Goal: Task Accomplishment & Management: Complete application form

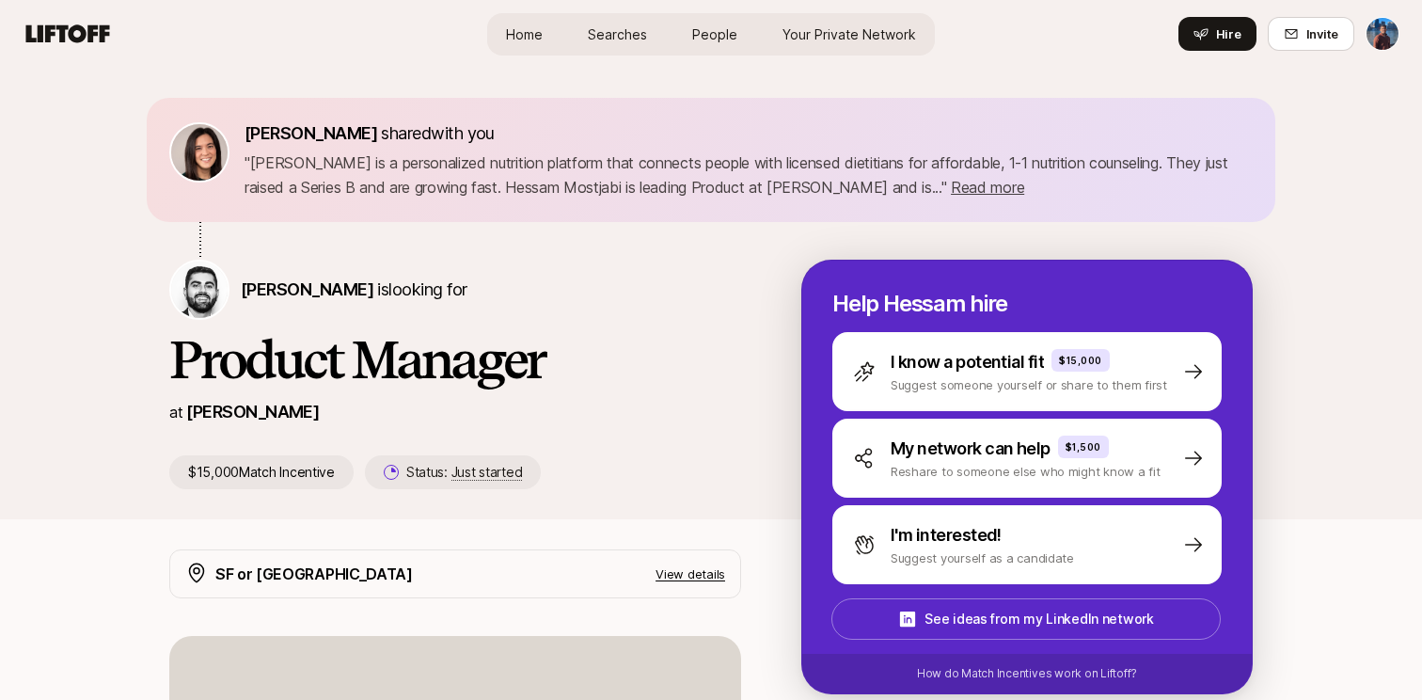
click at [622, 36] on span "Searches" at bounding box center [617, 34] width 59 height 20
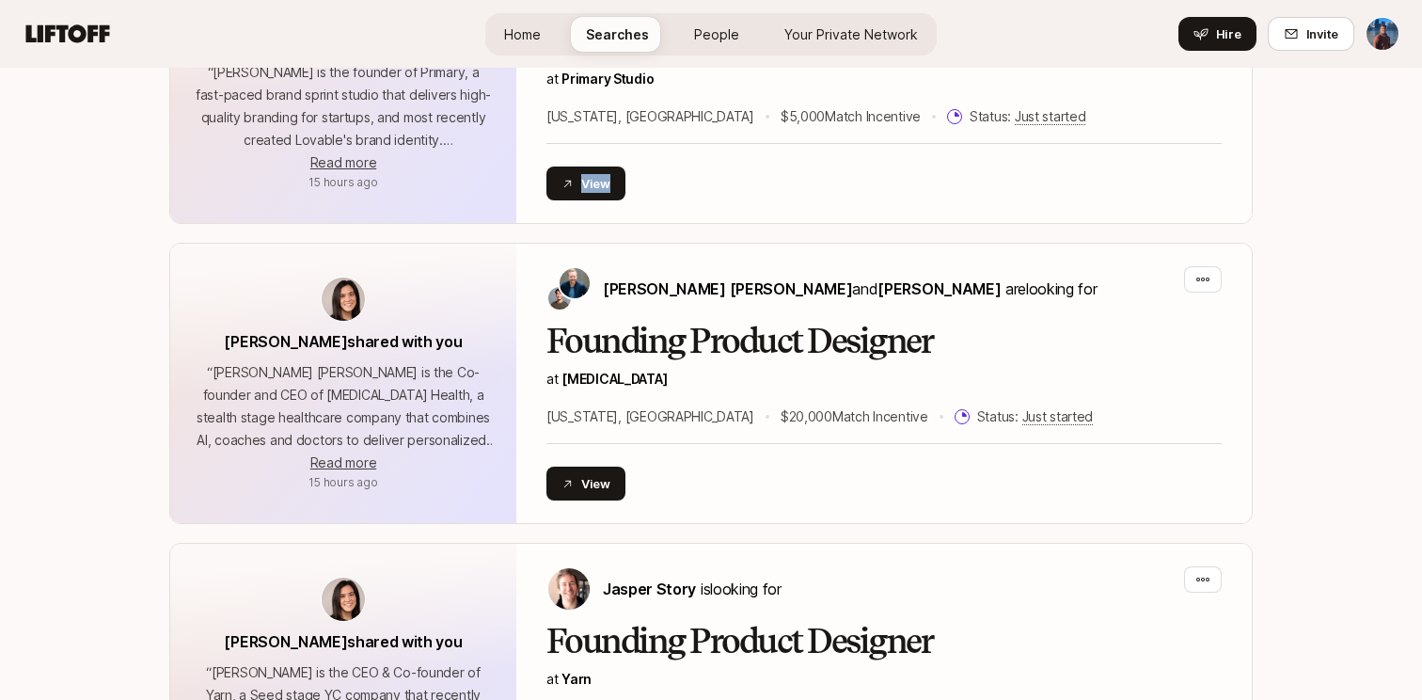
scroll to position [1911, 0]
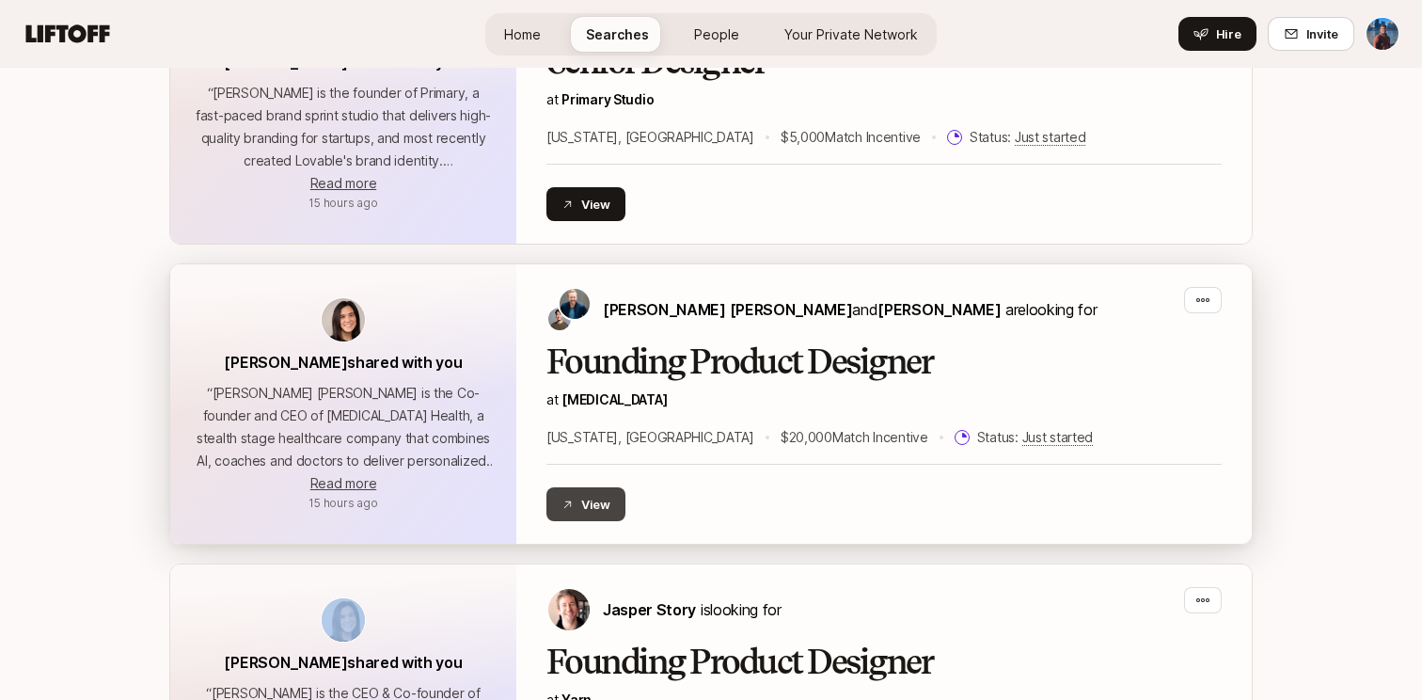
click at [579, 506] on button "View" at bounding box center [586, 504] width 79 height 34
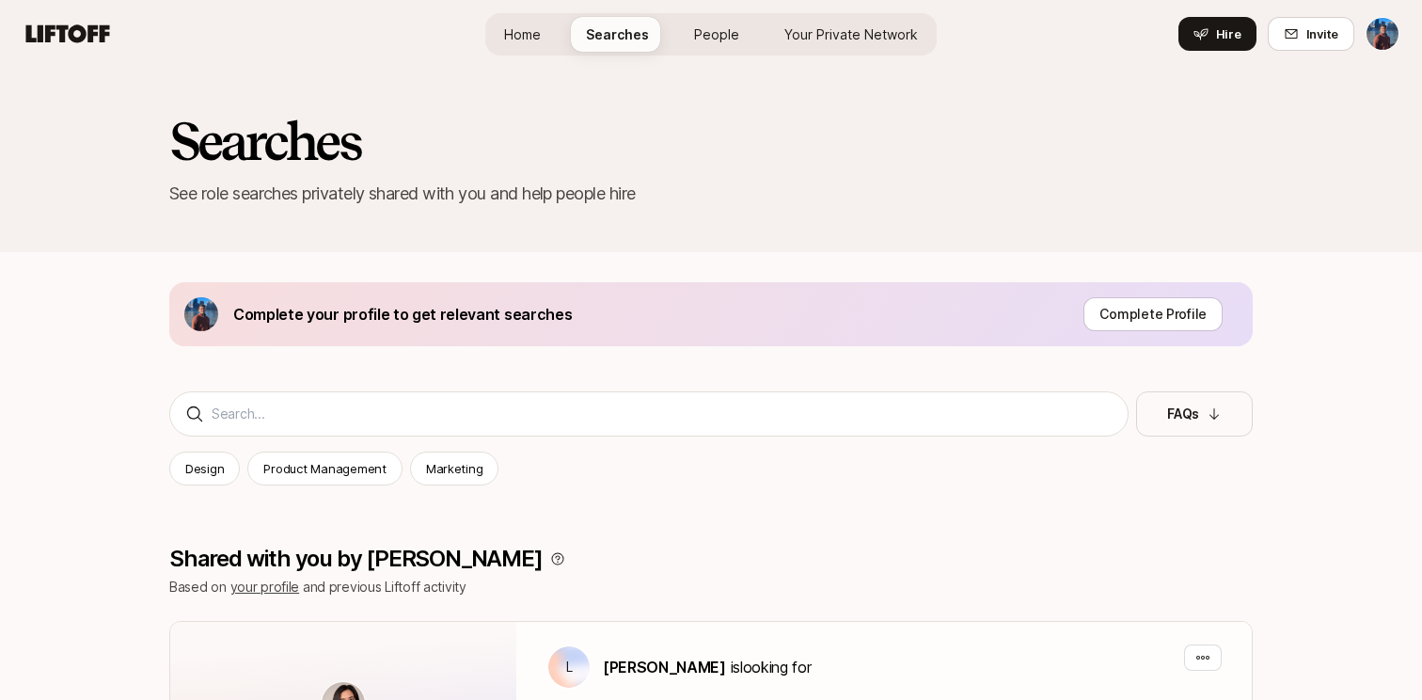
scroll to position [0, 0]
click at [734, 53] on div "Home Searches People Your Private Network Hire" at bounding box center [711, 34] width 452 height 42
click at [734, 49] on link "People" at bounding box center [716, 34] width 75 height 35
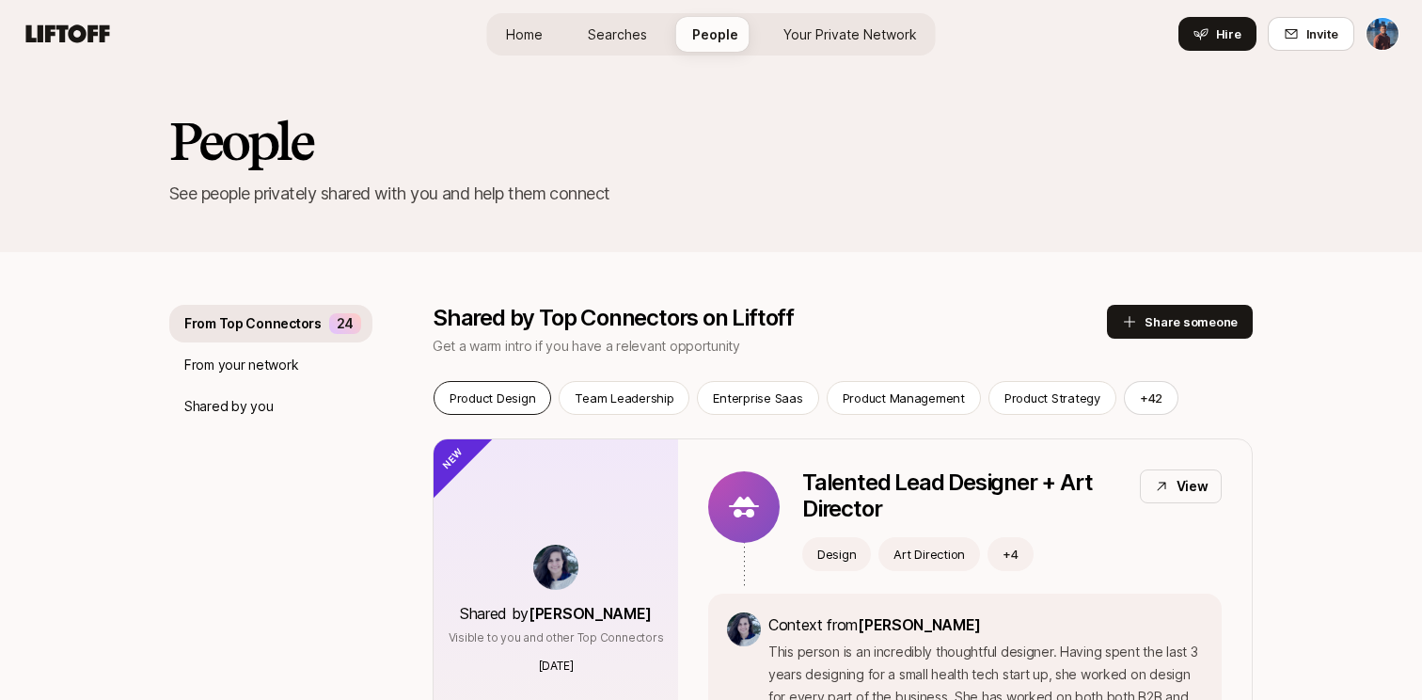
click at [539, 391] on div "Product Design" at bounding box center [493, 398] width 118 height 34
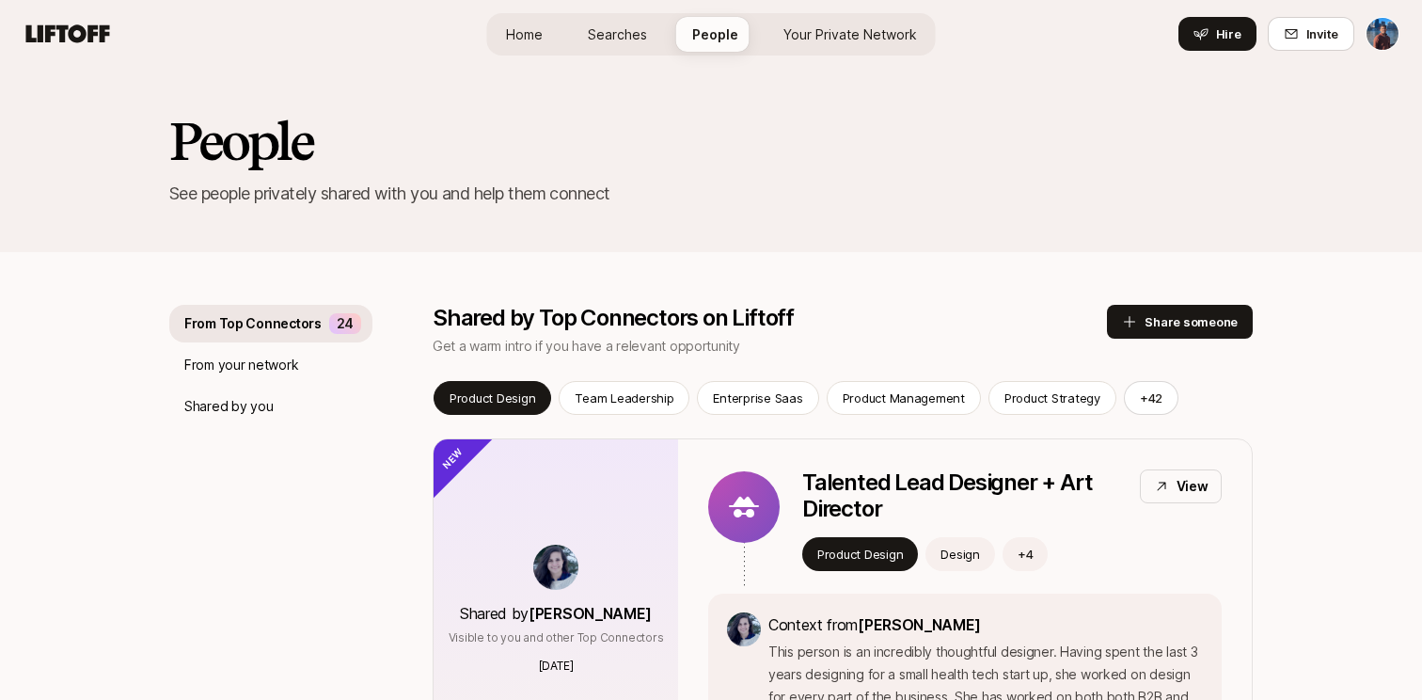
click at [801, 34] on span "Your Private Network" at bounding box center [851, 34] width 134 height 20
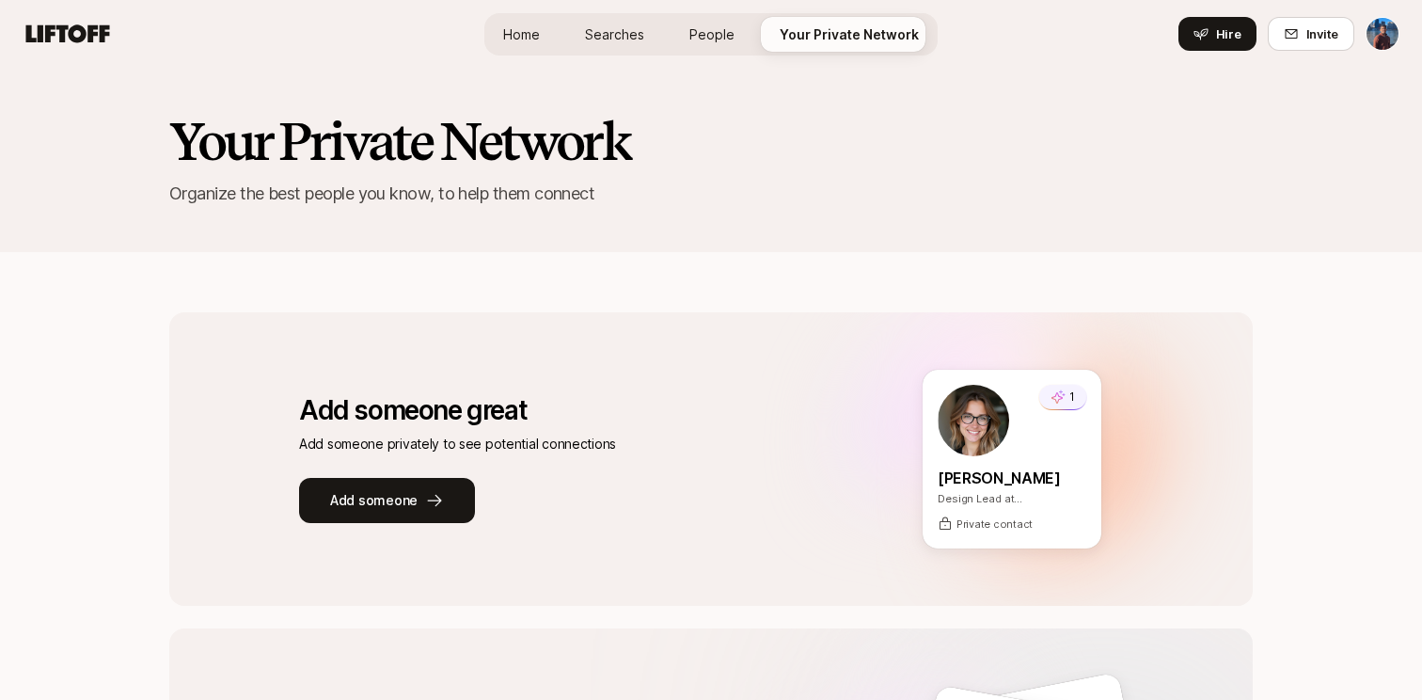
click at [1371, 36] on html "Home Searches People Your Private Network Hire Home Searches People Your Privat…" at bounding box center [711, 350] width 1422 height 700
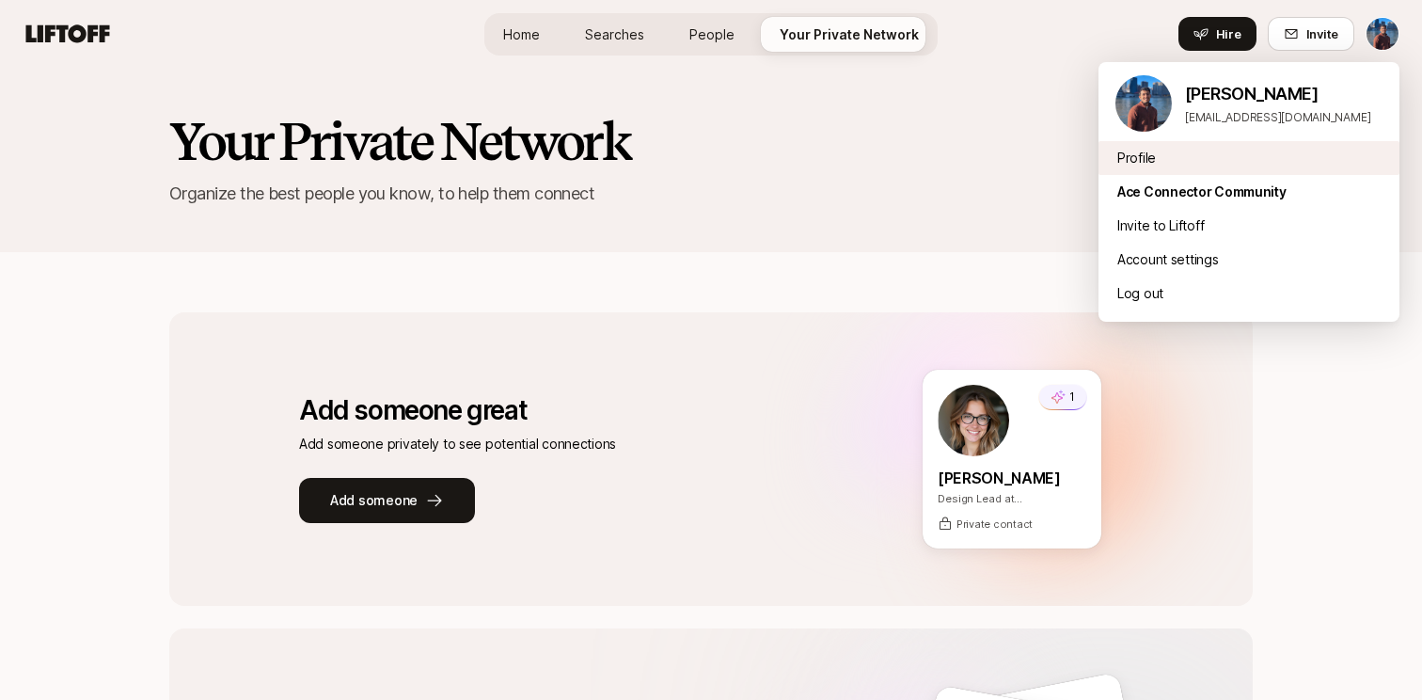
click at [1155, 157] on div "Profile" at bounding box center [1249, 158] width 301 height 34
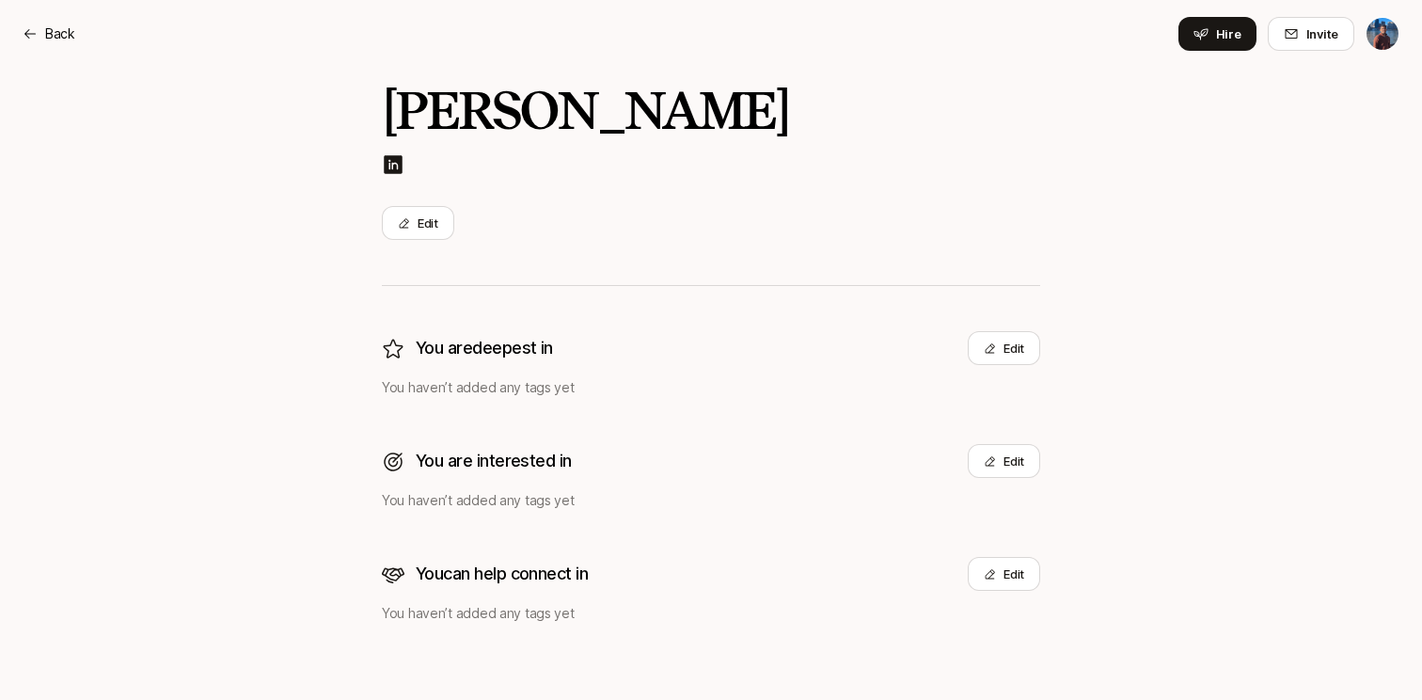
scroll to position [182, 0]
click at [997, 454] on button "Edit" at bounding box center [1004, 461] width 72 height 34
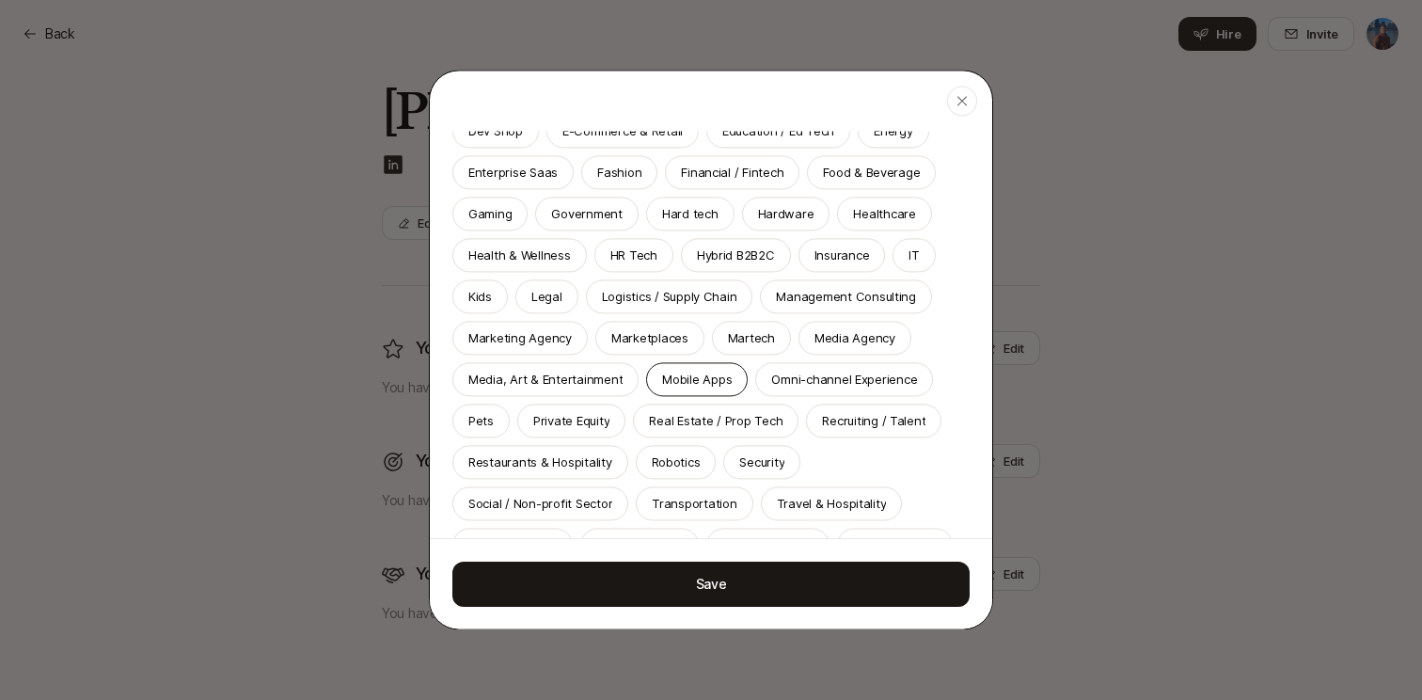
scroll to position [289, 0]
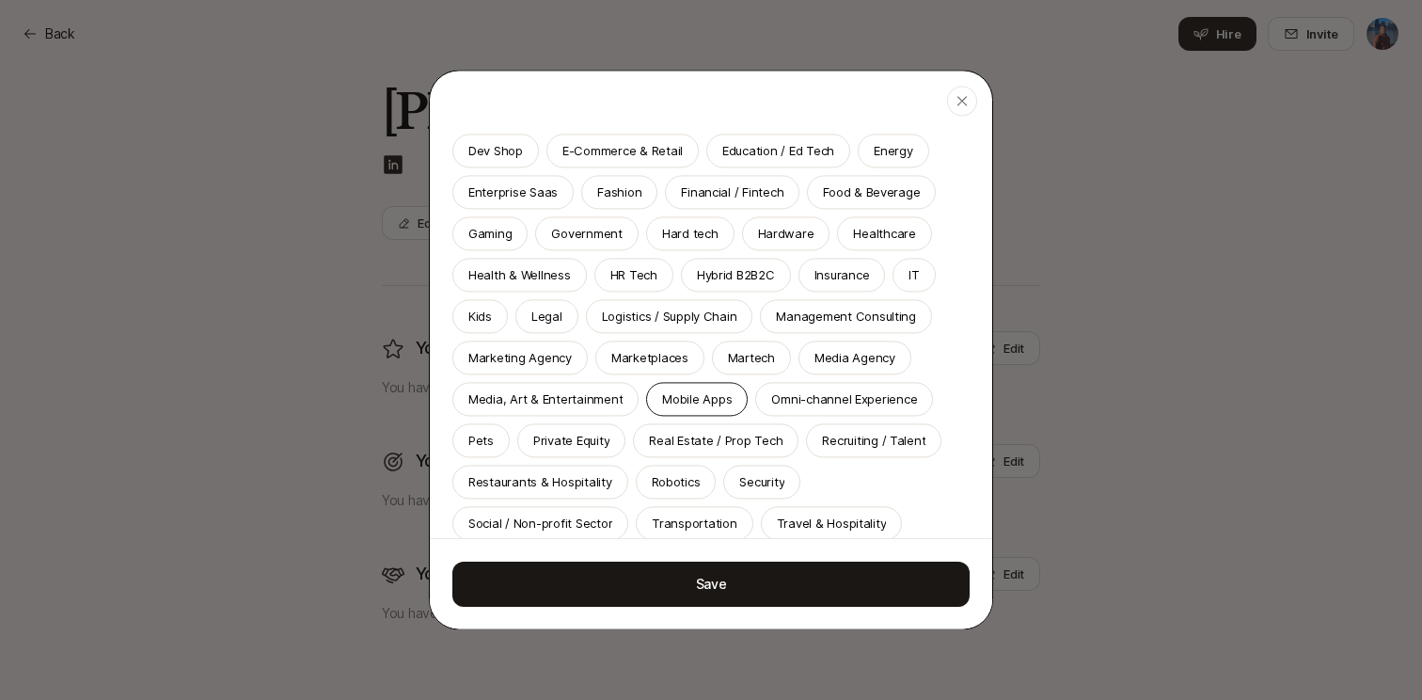
click at [691, 391] on p "Mobile Apps" at bounding box center [697, 398] width 70 height 19
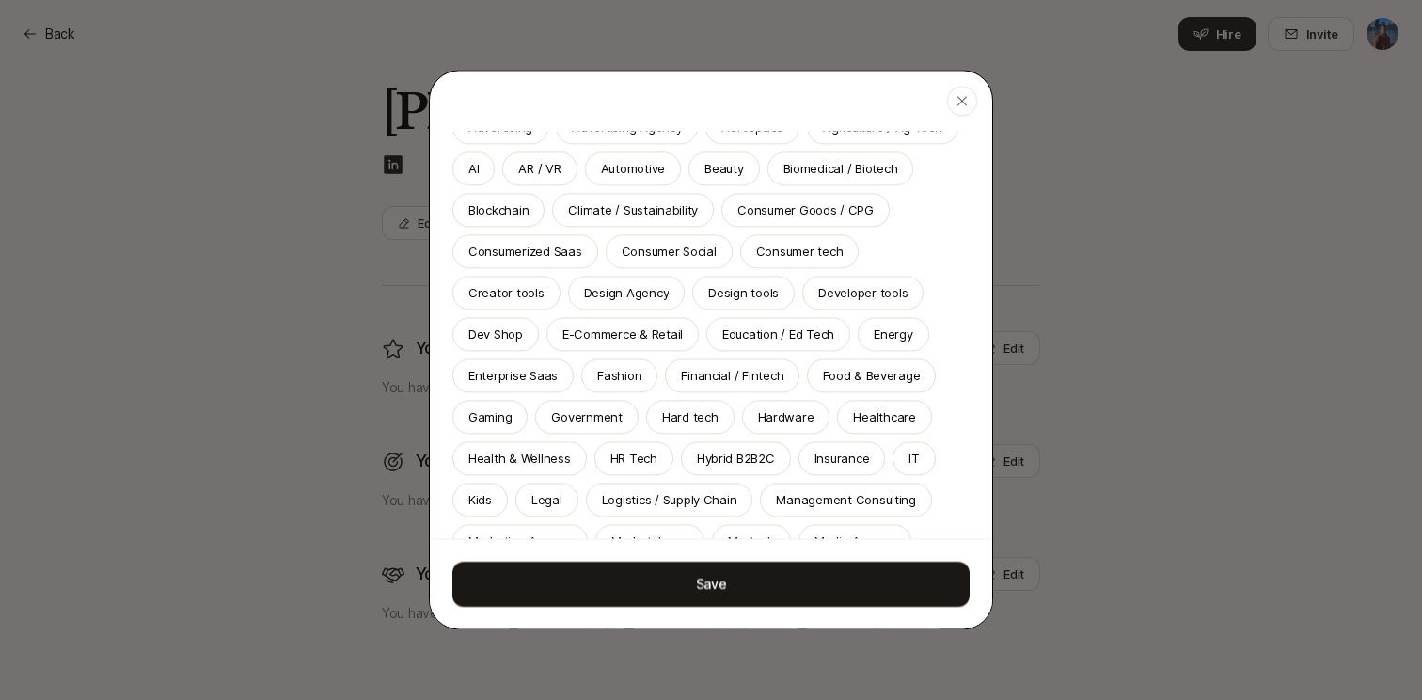
scroll to position [180, 0]
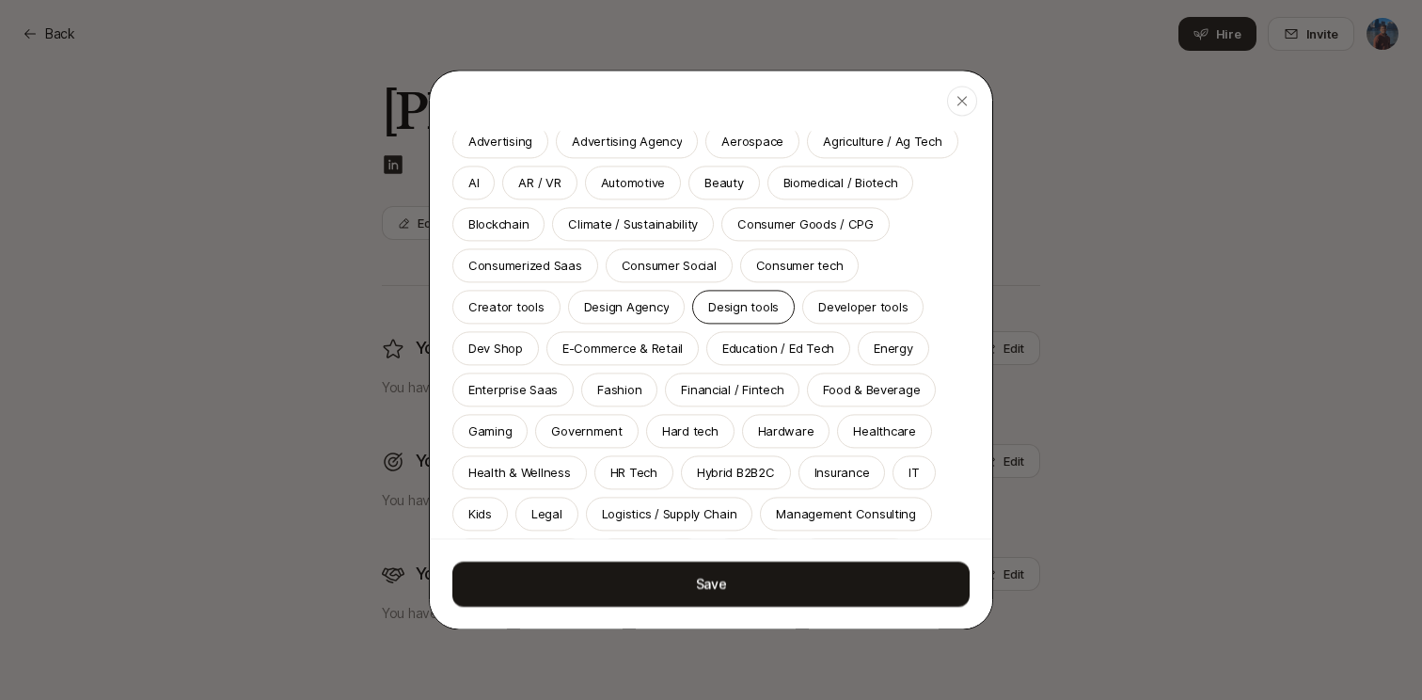
click at [708, 308] on p "Design tools" at bounding box center [743, 306] width 71 height 19
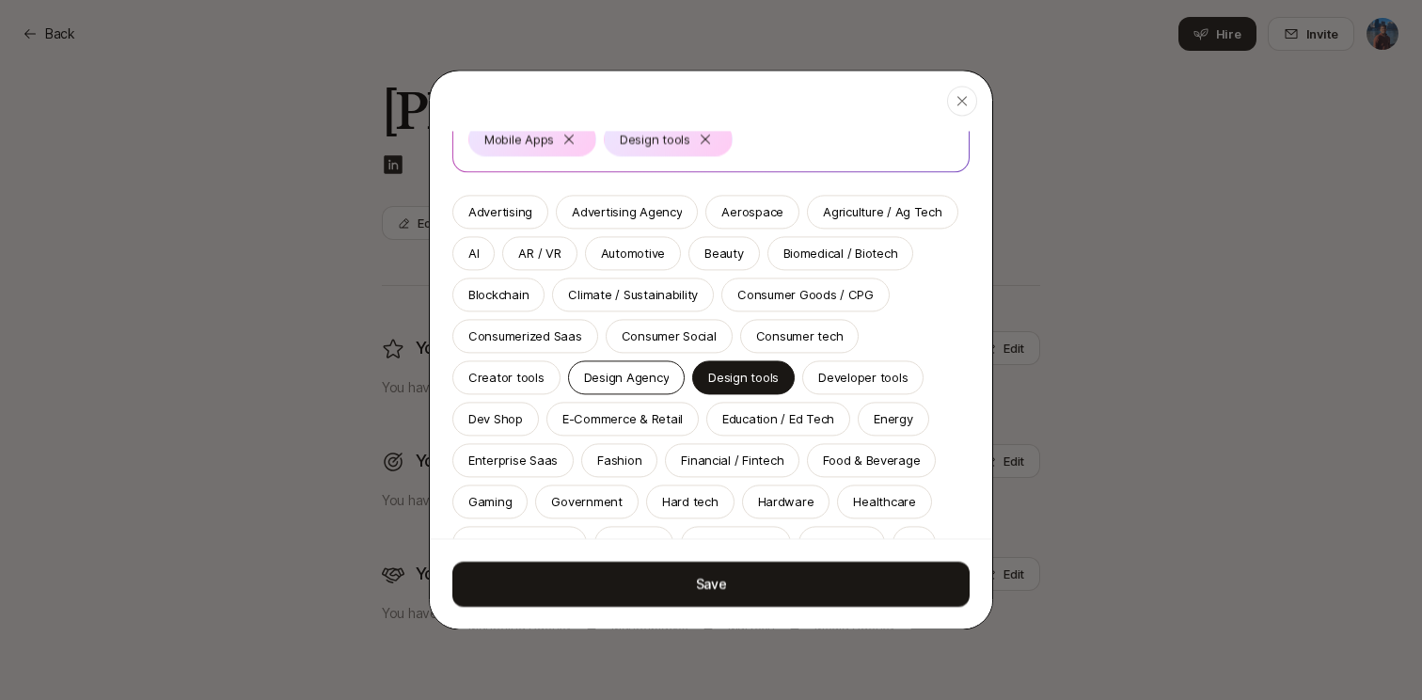
scroll to position [101, 0]
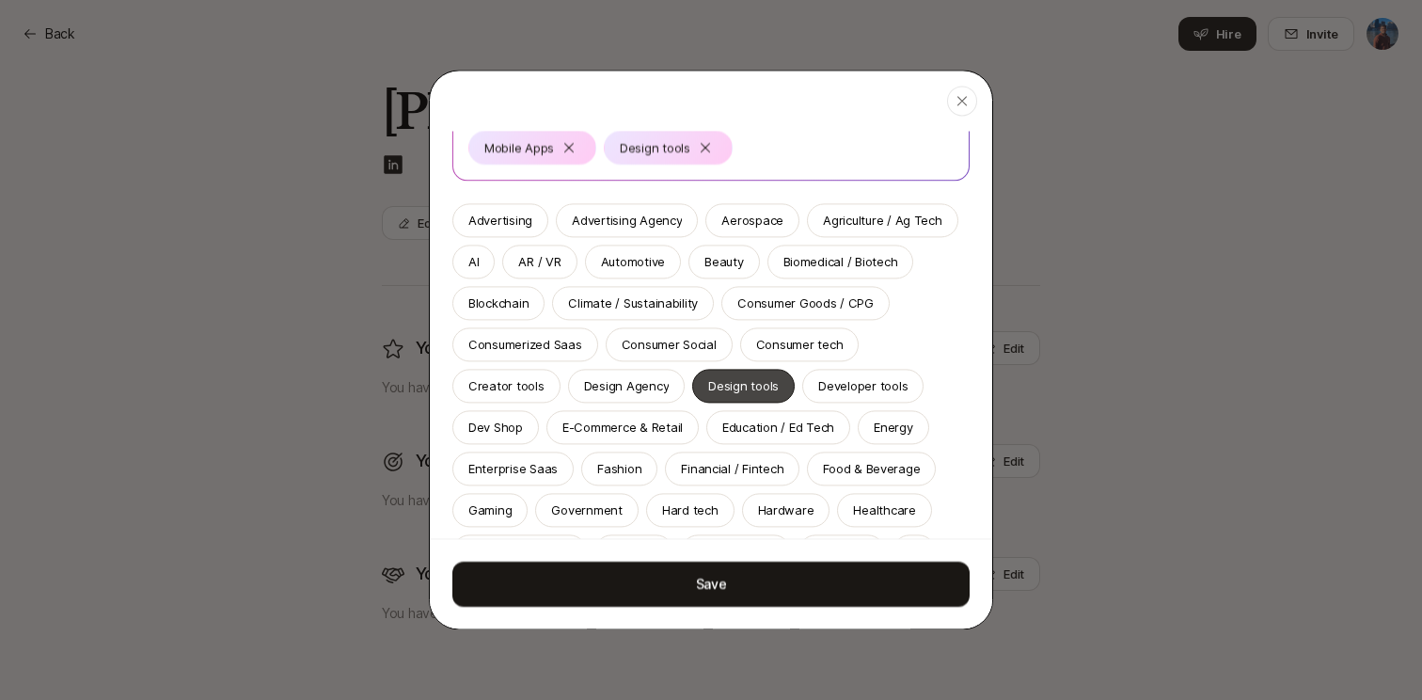
click at [708, 389] on p "Design tools" at bounding box center [743, 385] width 71 height 19
click at [461, 265] on div "AI" at bounding box center [474, 262] width 42 height 34
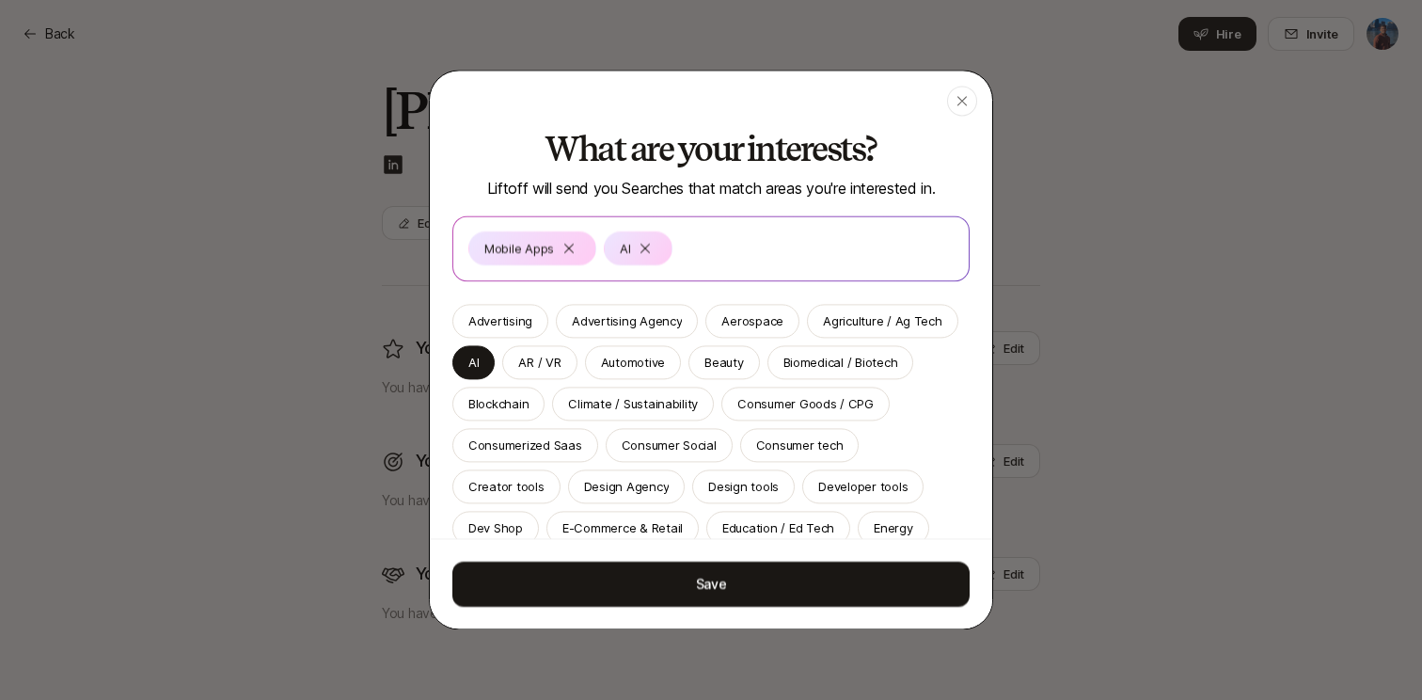
scroll to position [0, 0]
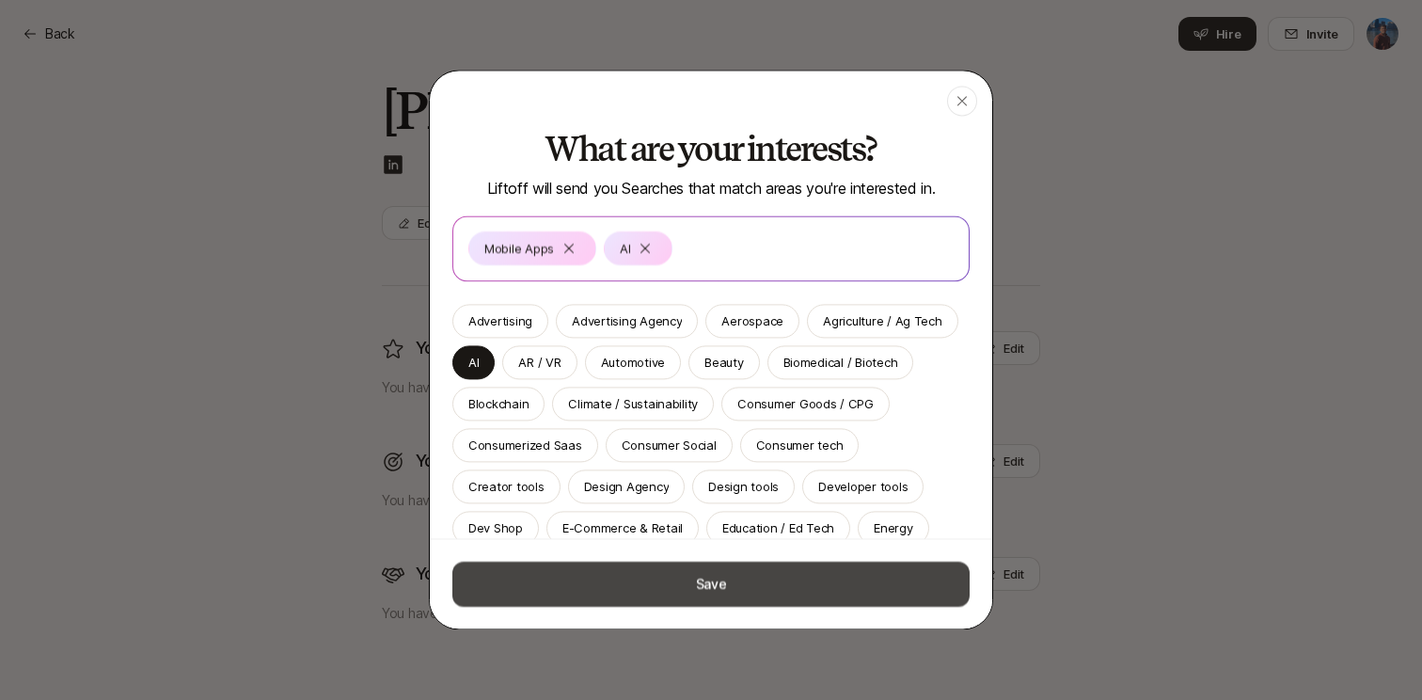
click at [691, 586] on button "Save" at bounding box center [711, 584] width 517 height 45
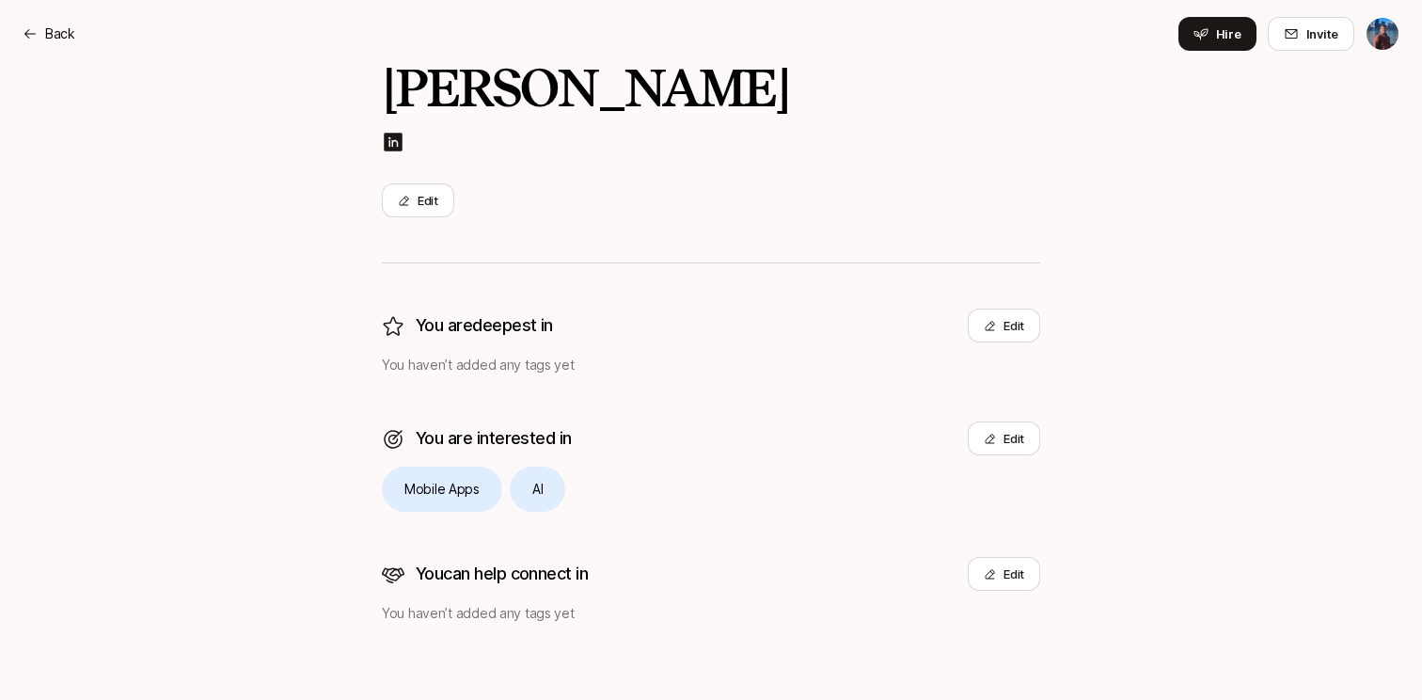
scroll to position [204, 0]
click at [1014, 579] on button "Edit" at bounding box center [1004, 574] width 72 height 34
click at [1005, 322] on button "Edit" at bounding box center [1004, 326] width 72 height 34
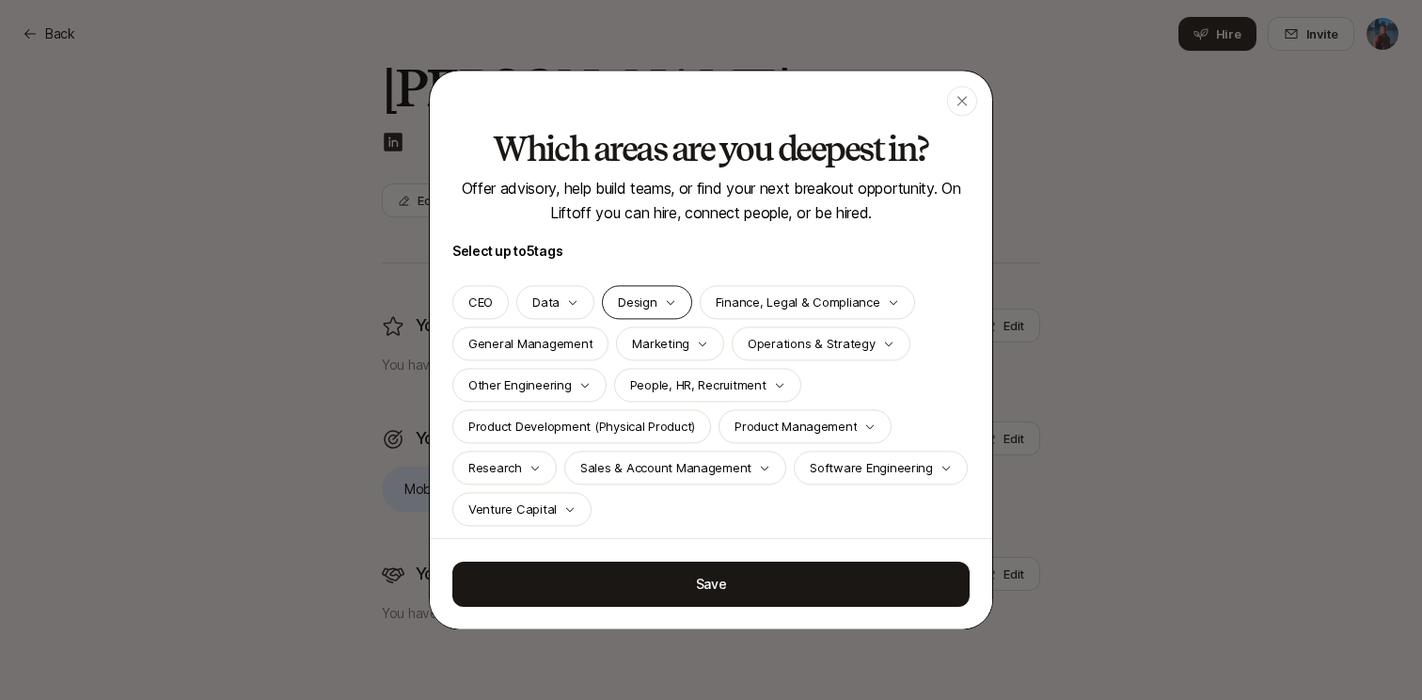
click at [638, 304] on p "Design" at bounding box center [637, 302] width 39 height 19
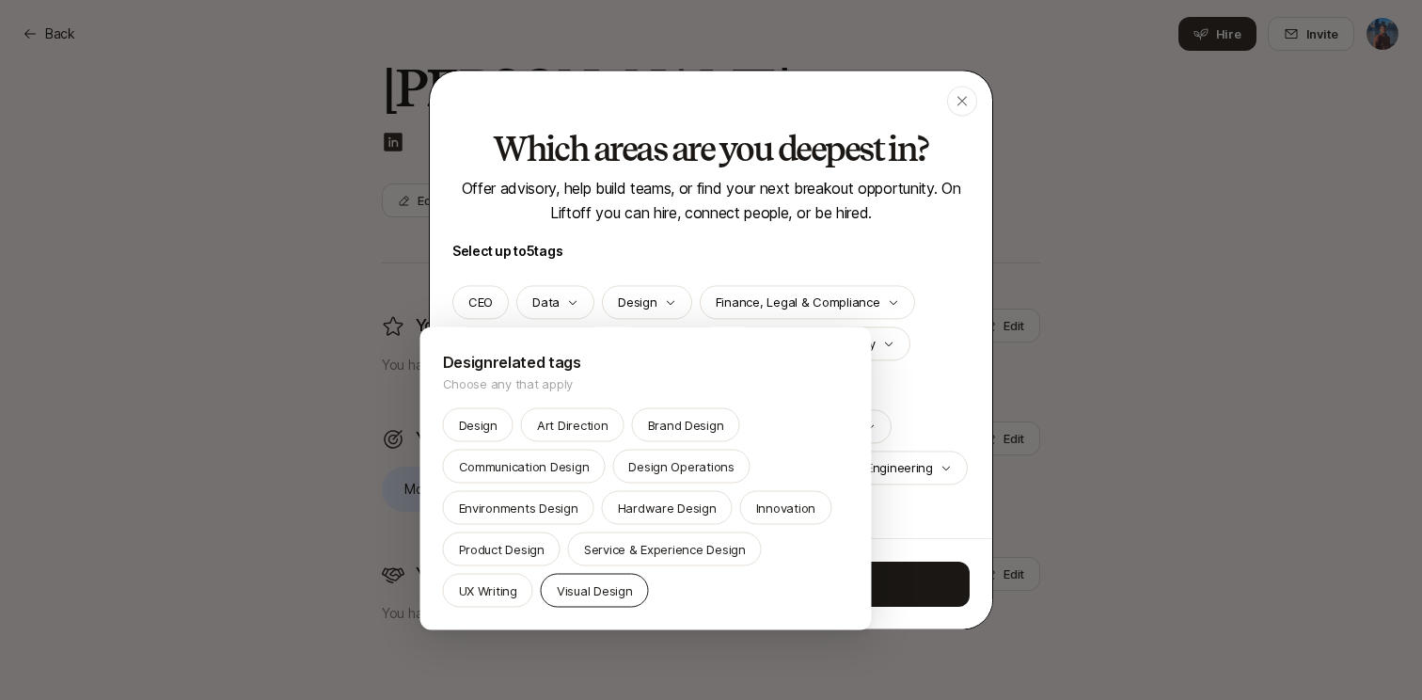
click at [590, 588] on p "Visual Design" at bounding box center [595, 590] width 76 height 19
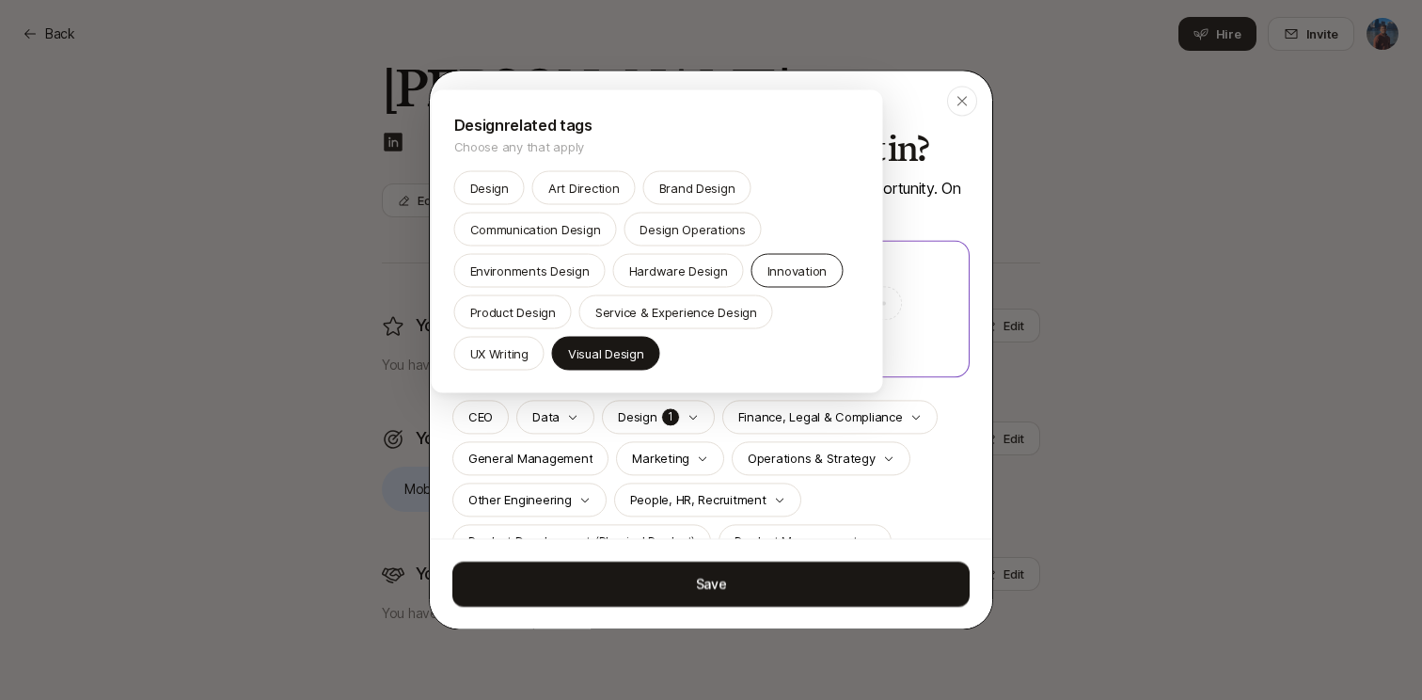
click at [761, 273] on div "Innovation" at bounding box center [797, 271] width 91 height 34
click at [551, 305] on p "Product Design" at bounding box center [513, 312] width 86 height 19
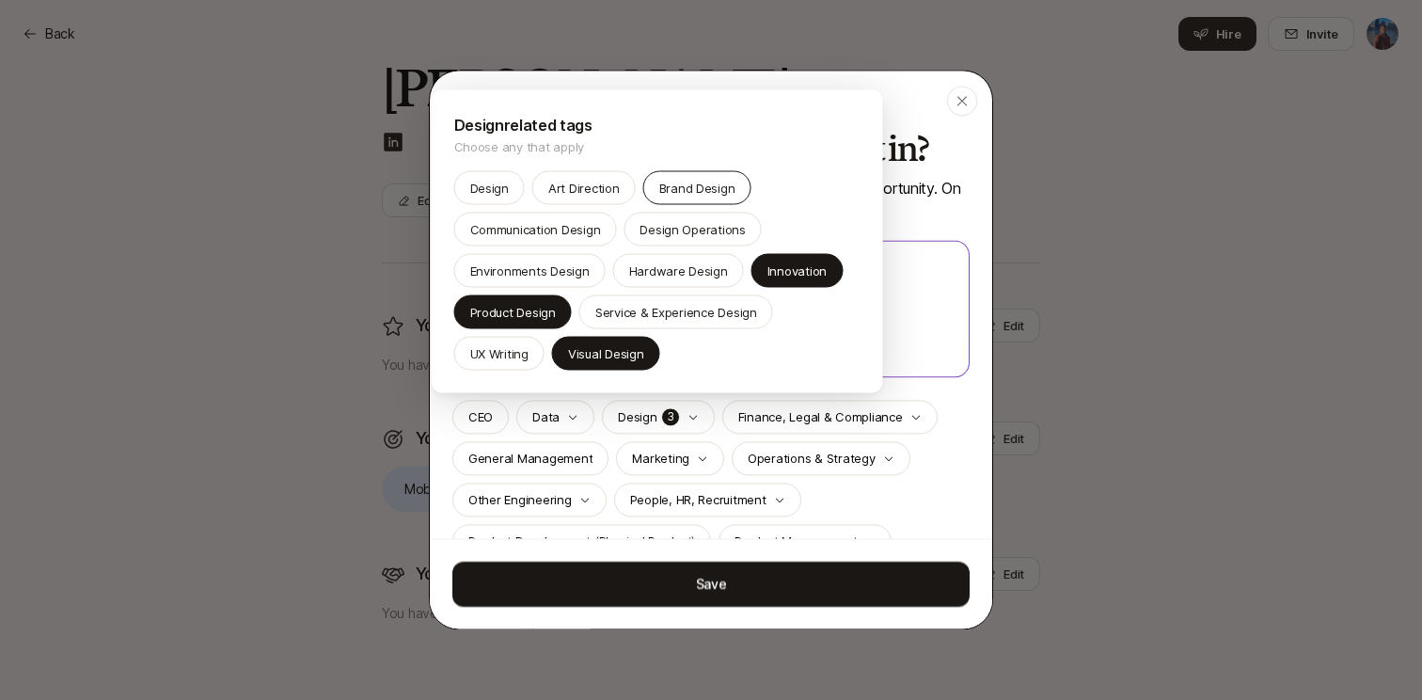
click at [697, 179] on p "Brand Design" at bounding box center [697, 188] width 76 height 19
click at [695, 580] on div at bounding box center [711, 350] width 1422 height 700
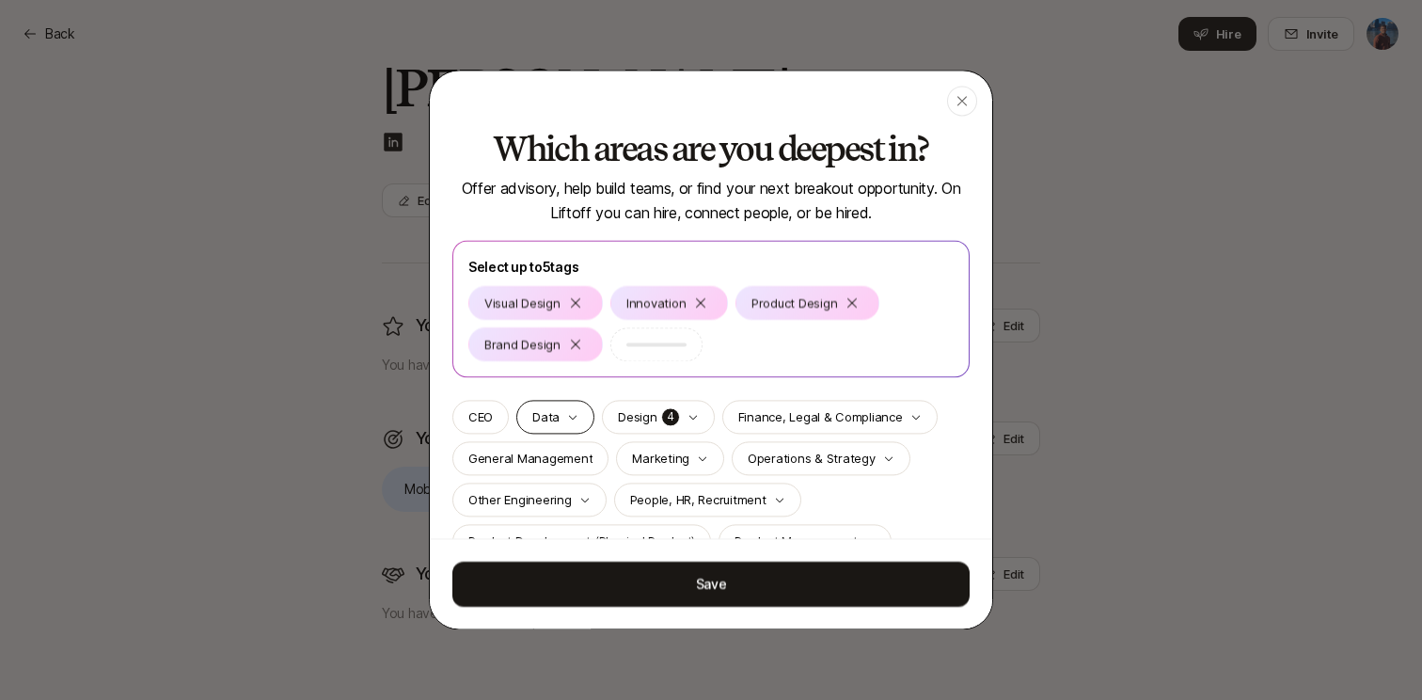
click at [540, 430] on div "Data" at bounding box center [555, 417] width 78 height 34
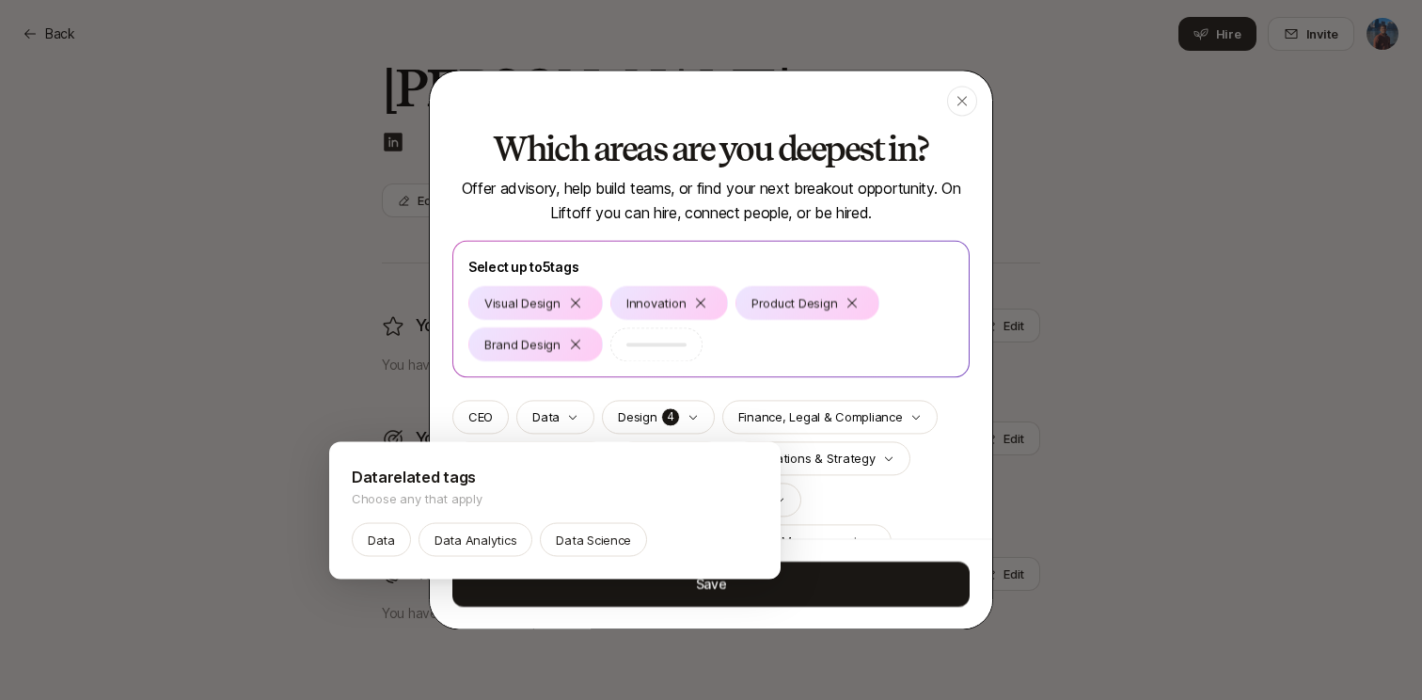
click at [544, 425] on div at bounding box center [711, 350] width 1422 height 700
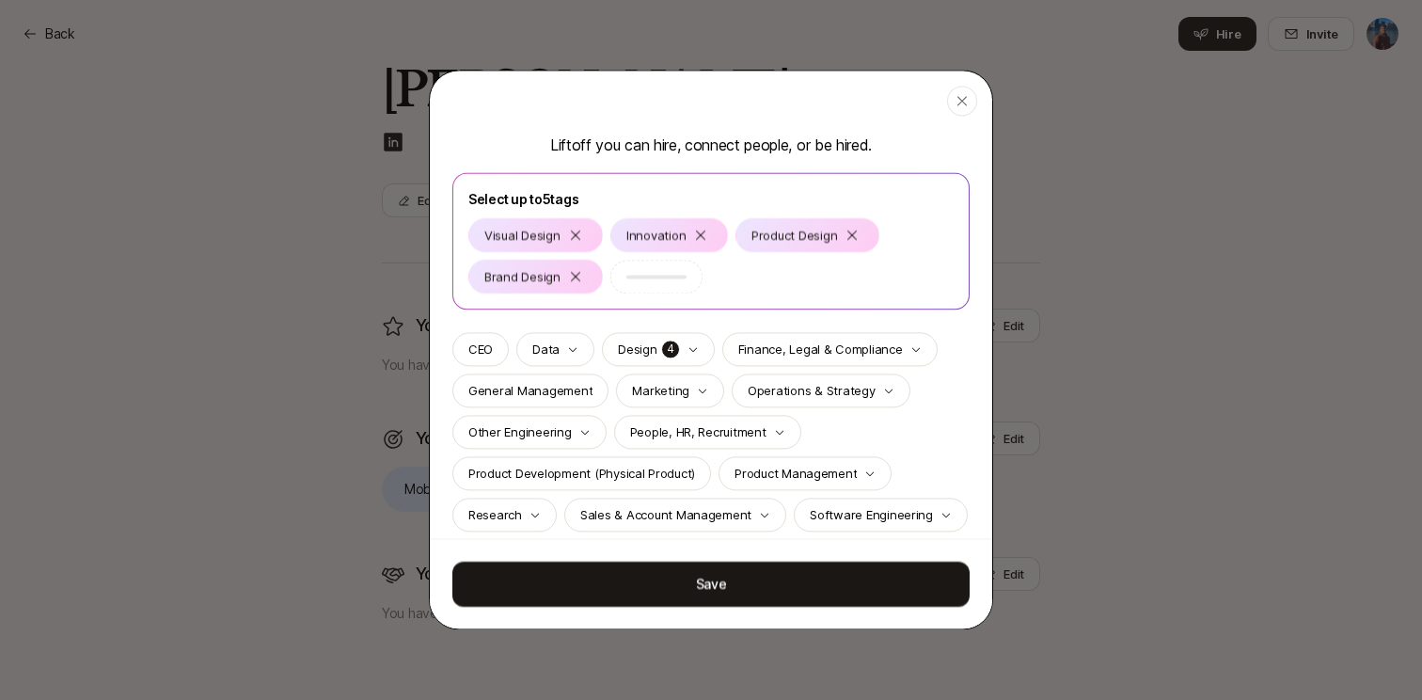
scroll to position [71, 0]
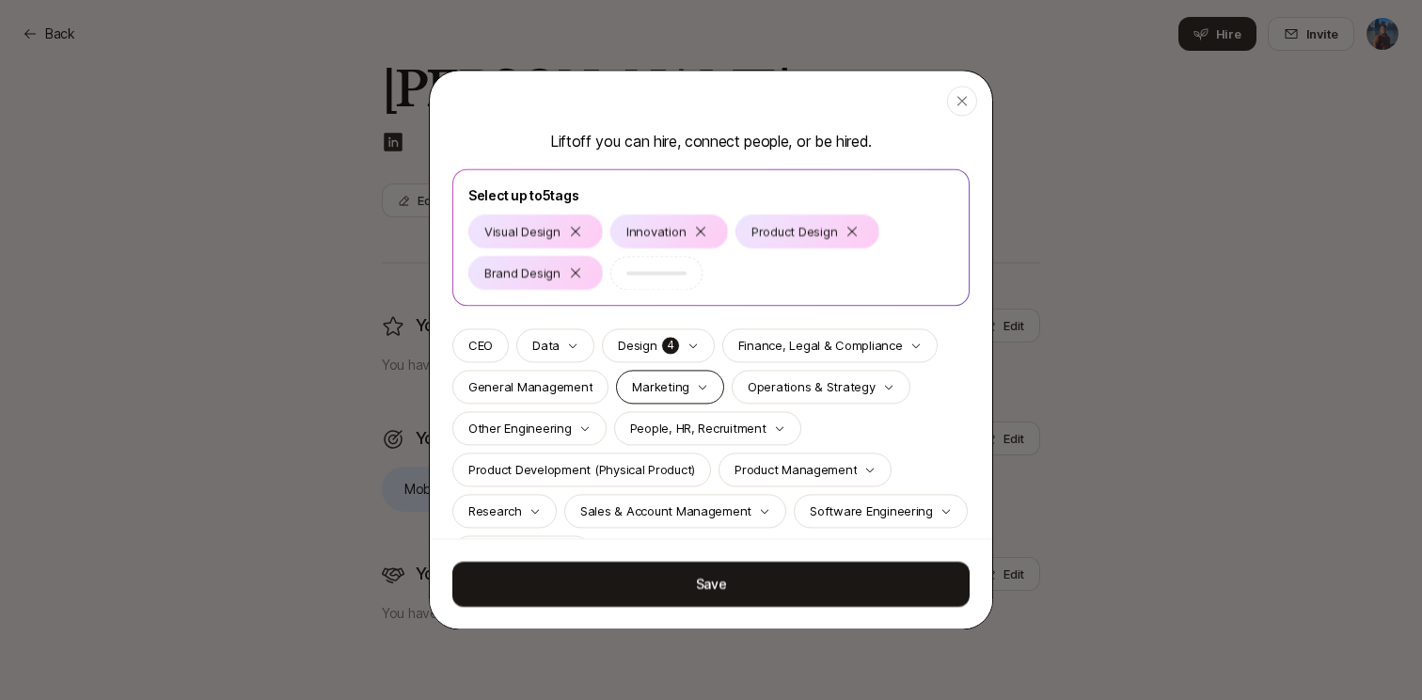
click at [652, 401] on div "Marketing" at bounding box center [670, 387] width 108 height 34
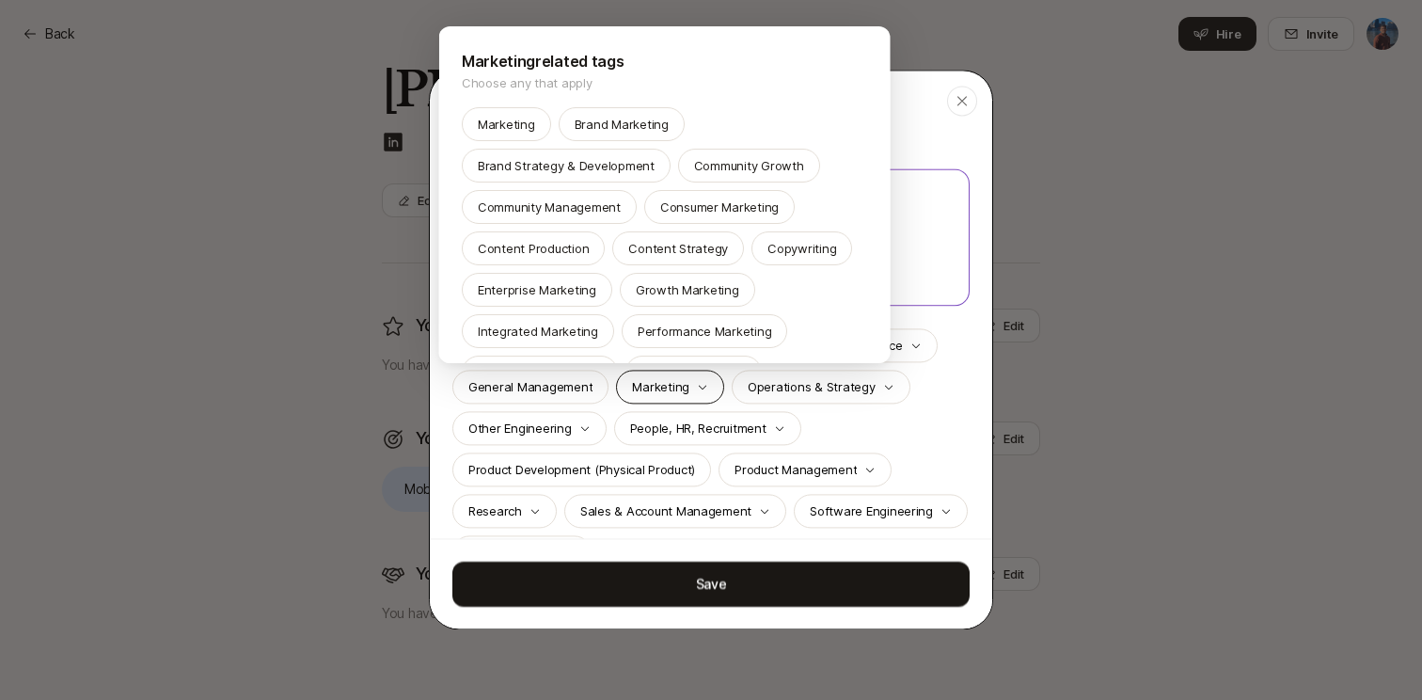
click at [652, 401] on div at bounding box center [711, 350] width 1422 height 700
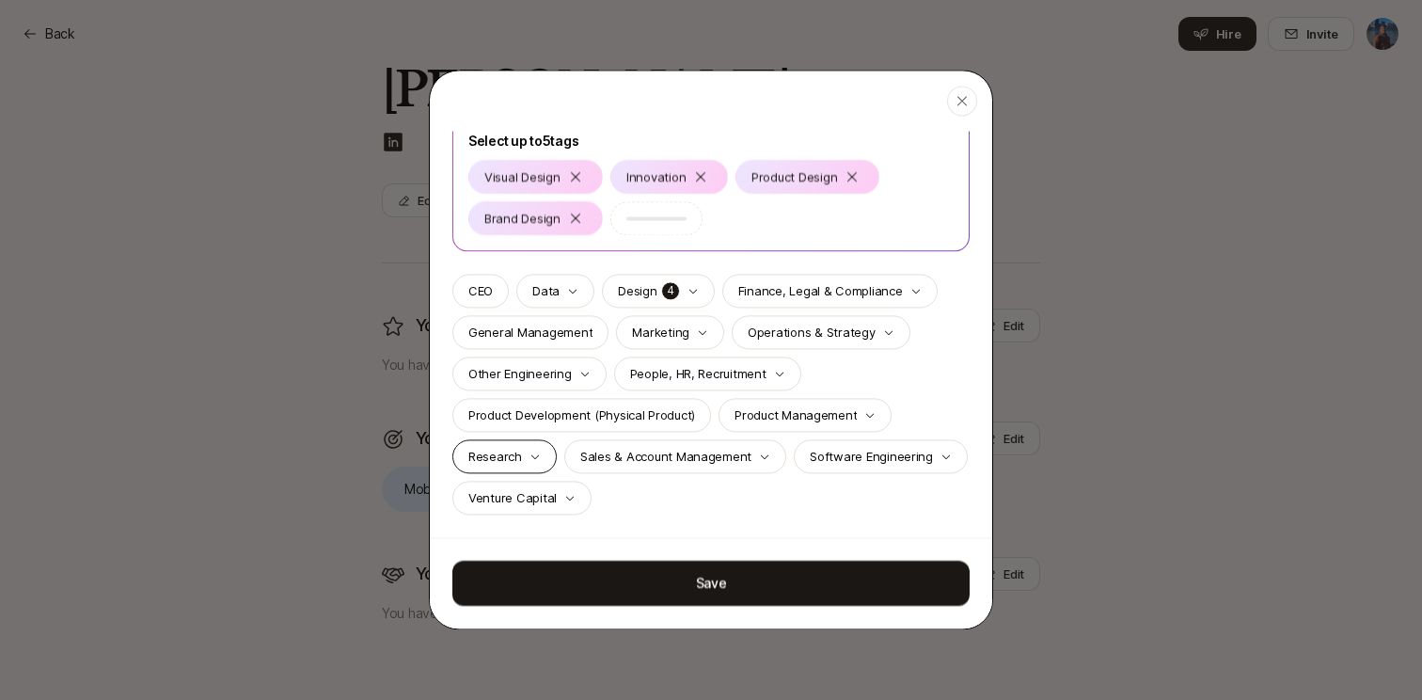
scroll to position [126, 0]
click at [544, 449] on div "Research" at bounding box center [505, 456] width 104 height 34
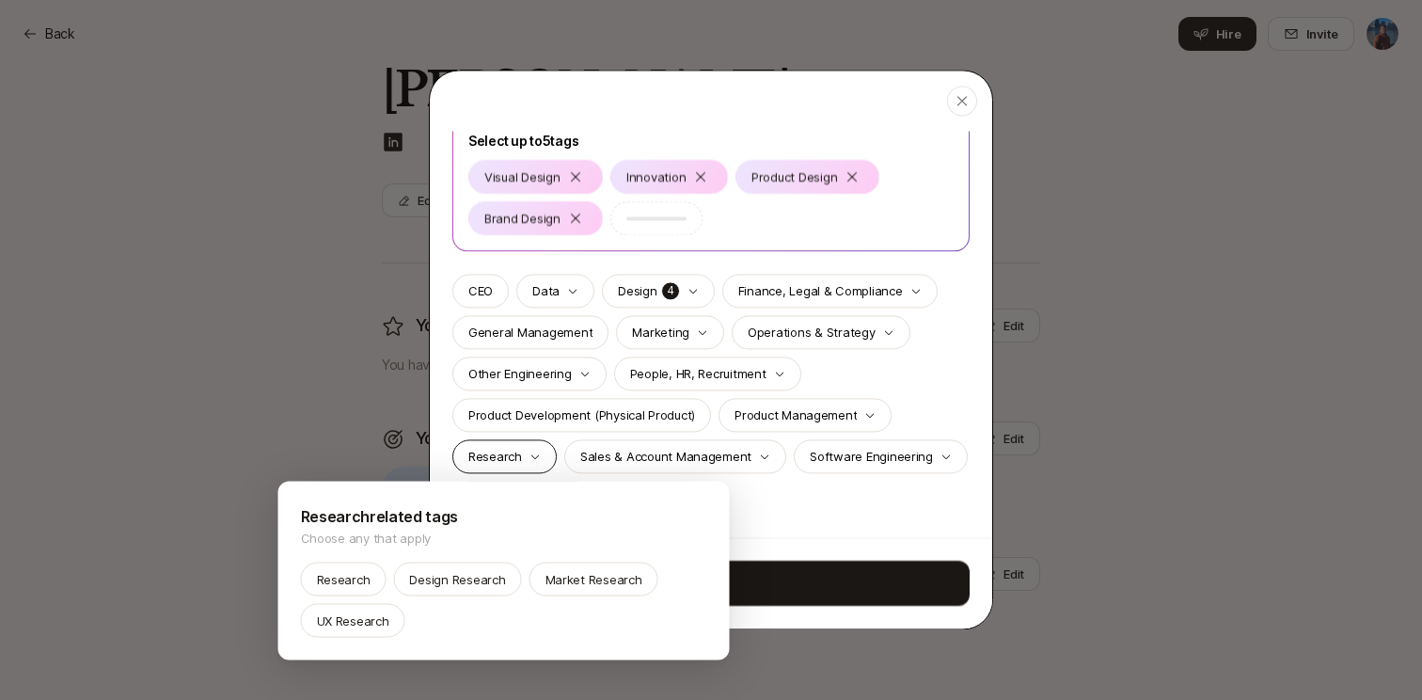
click at [544, 449] on div at bounding box center [711, 350] width 1422 height 700
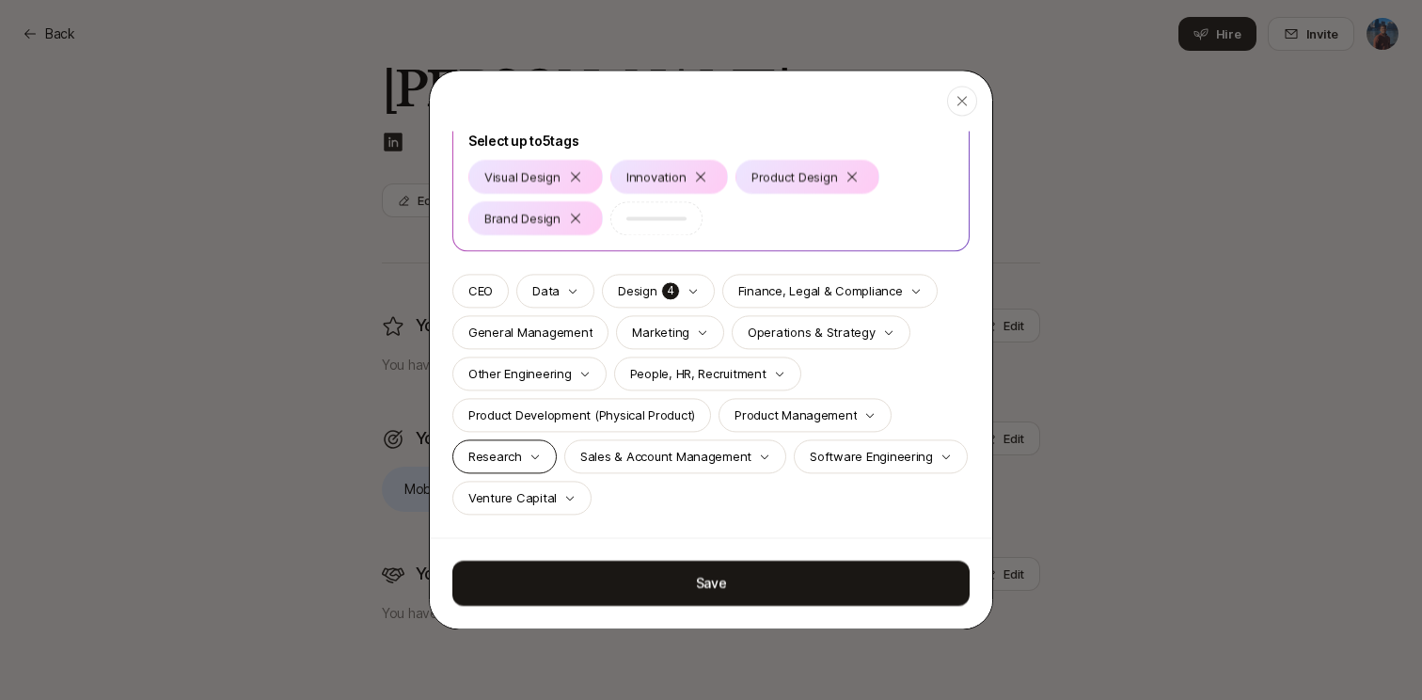
click at [545, 449] on div "Research" at bounding box center [505, 456] width 104 height 34
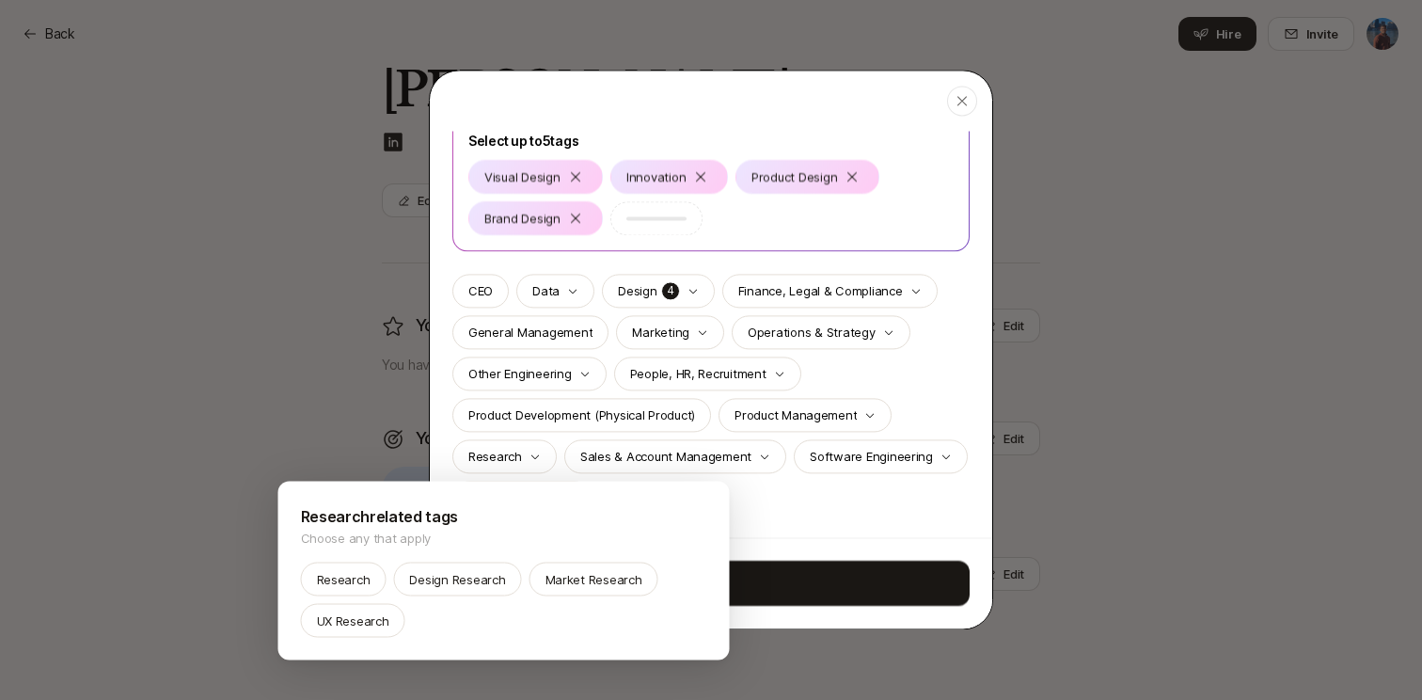
click at [545, 450] on div at bounding box center [711, 350] width 1422 height 700
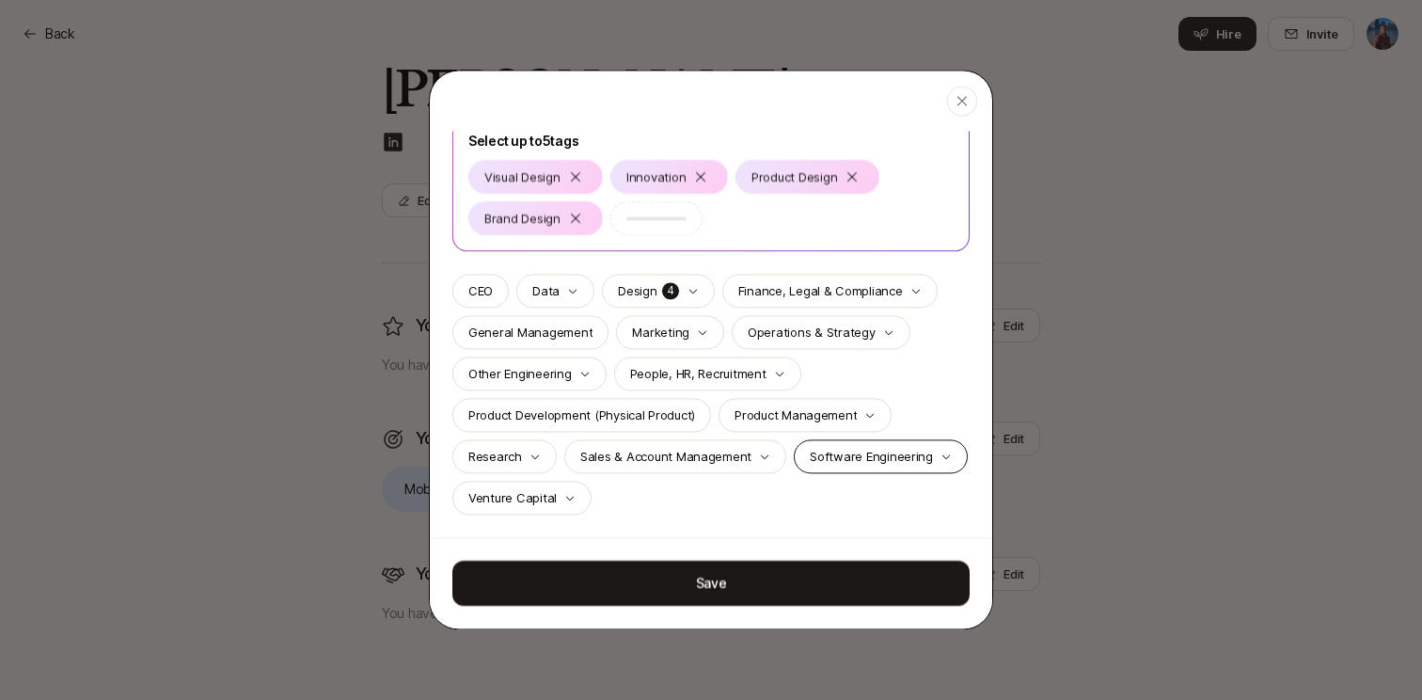
click at [848, 449] on p "Software Engineering" at bounding box center [871, 456] width 123 height 19
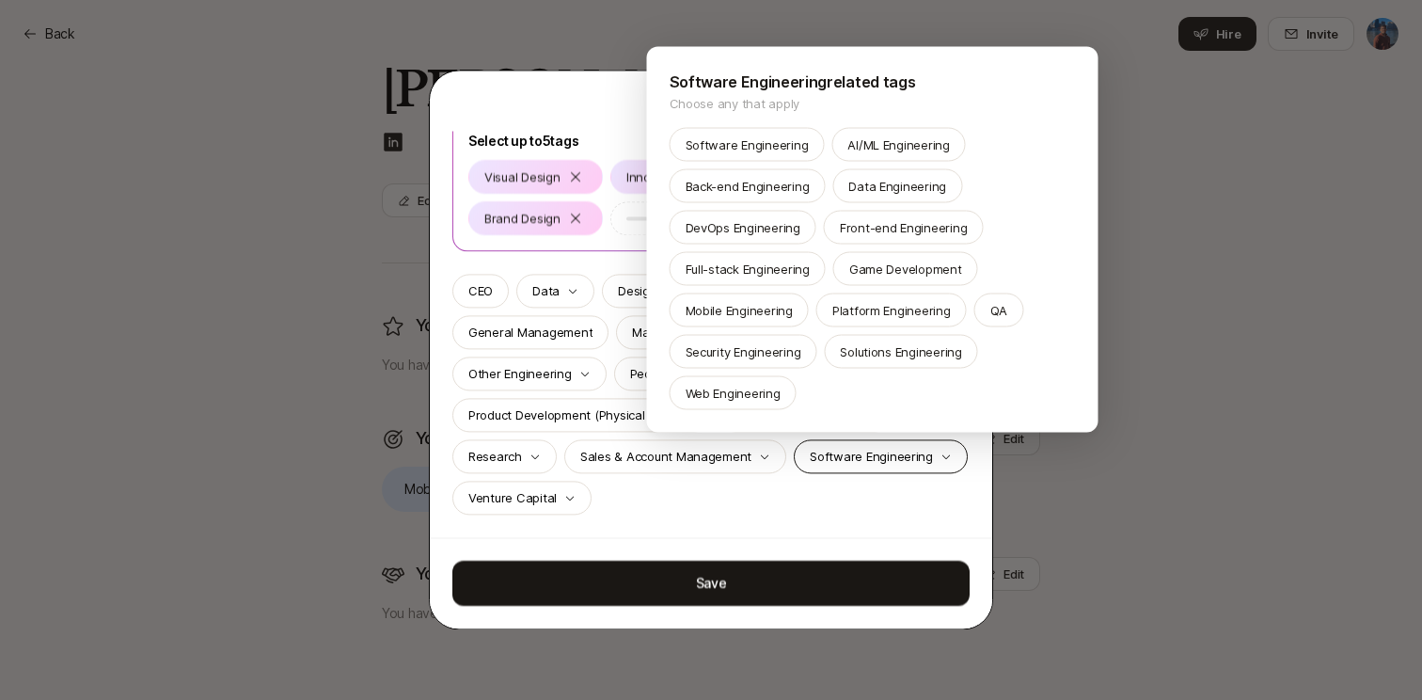
click at [848, 449] on div at bounding box center [711, 350] width 1422 height 700
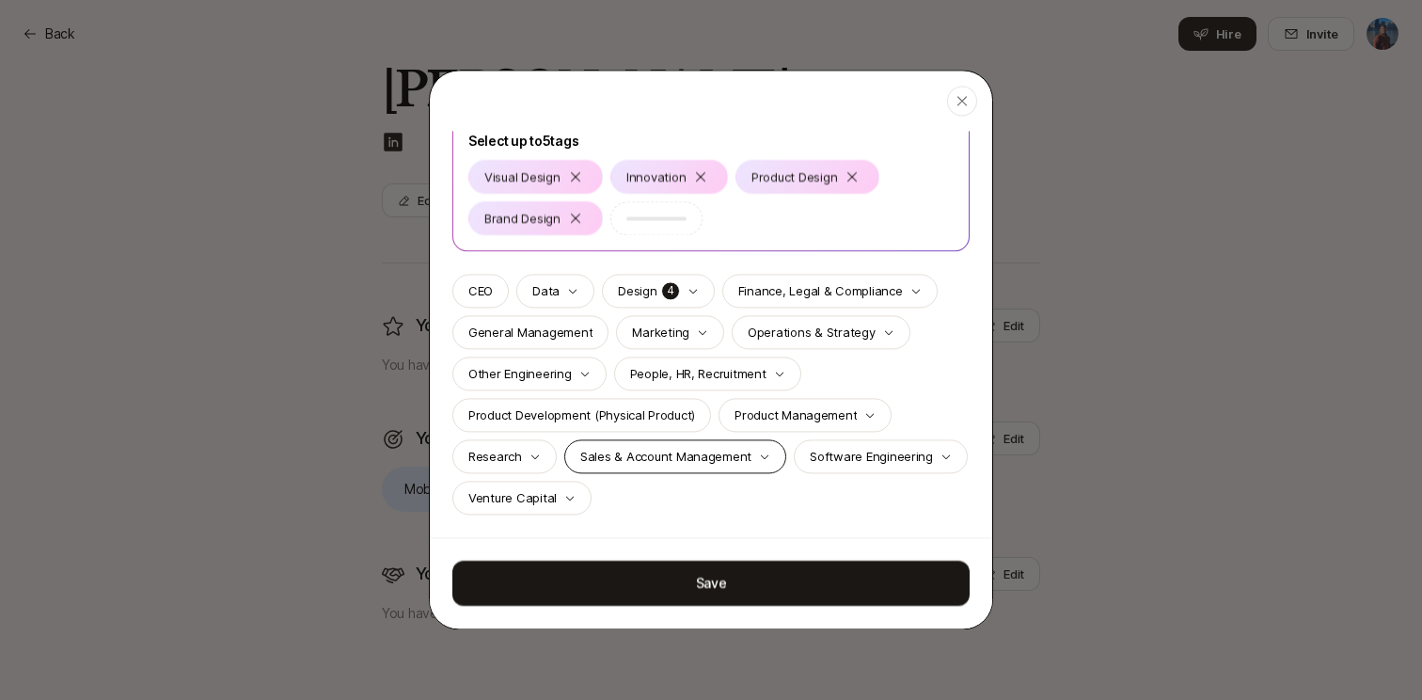
click at [759, 460] on icon "button" at bounding box center [764, 456] width 11 height 11
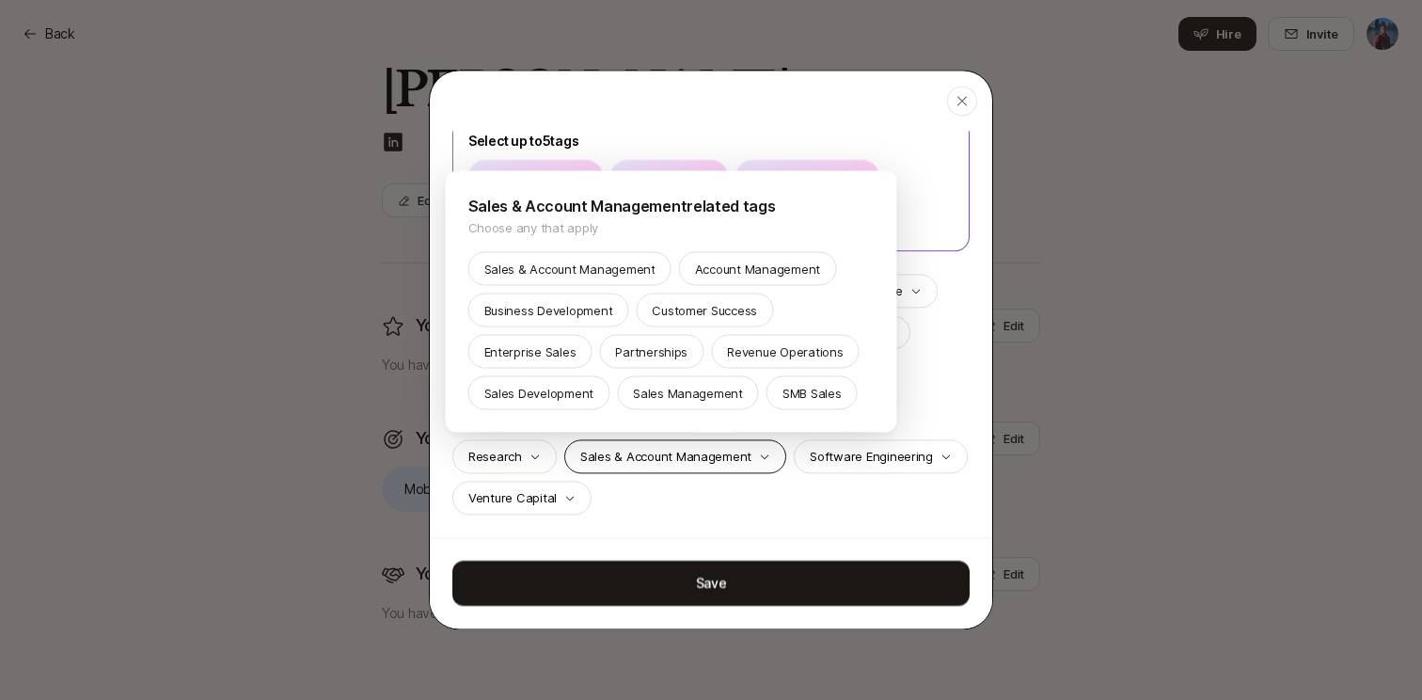
click at [753, 460] on div at bounding box center [711, 350] width 1422 height 700
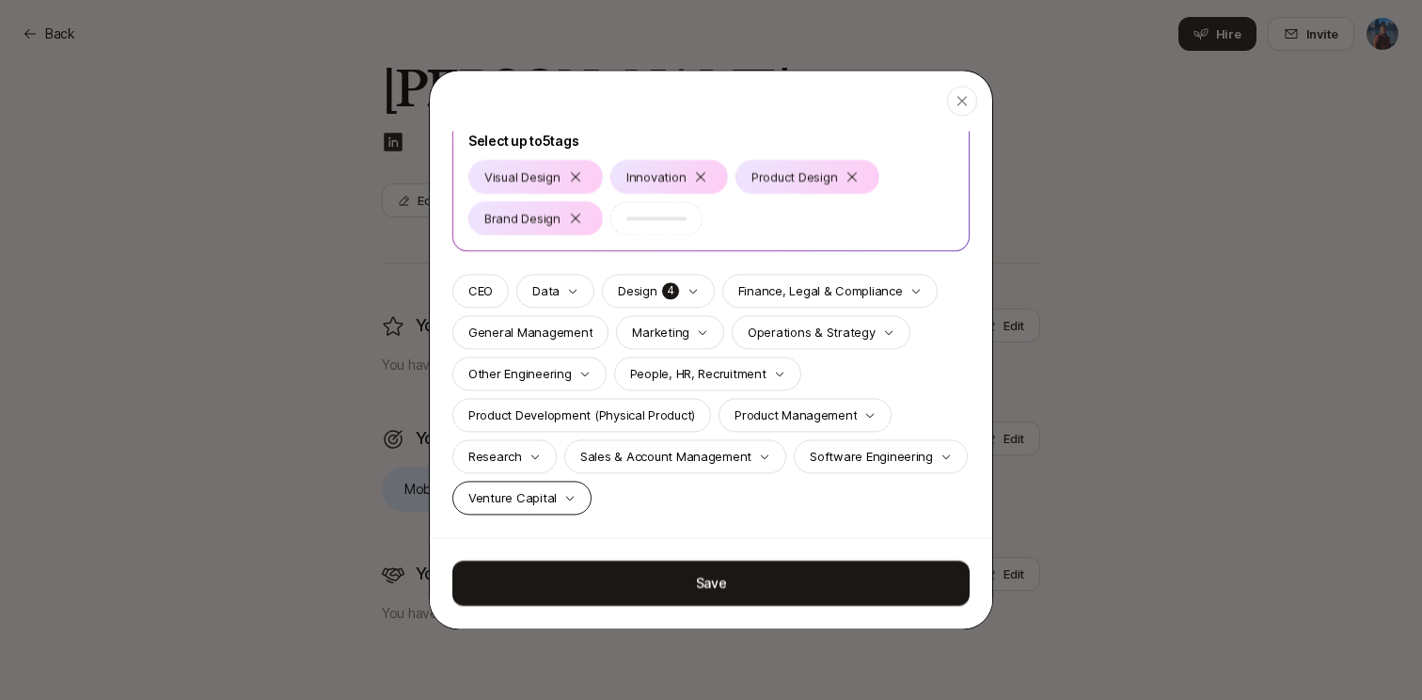
click at [553, 495] on p "Venture Capital" at bounding box center [512, 497] width 88 height 19
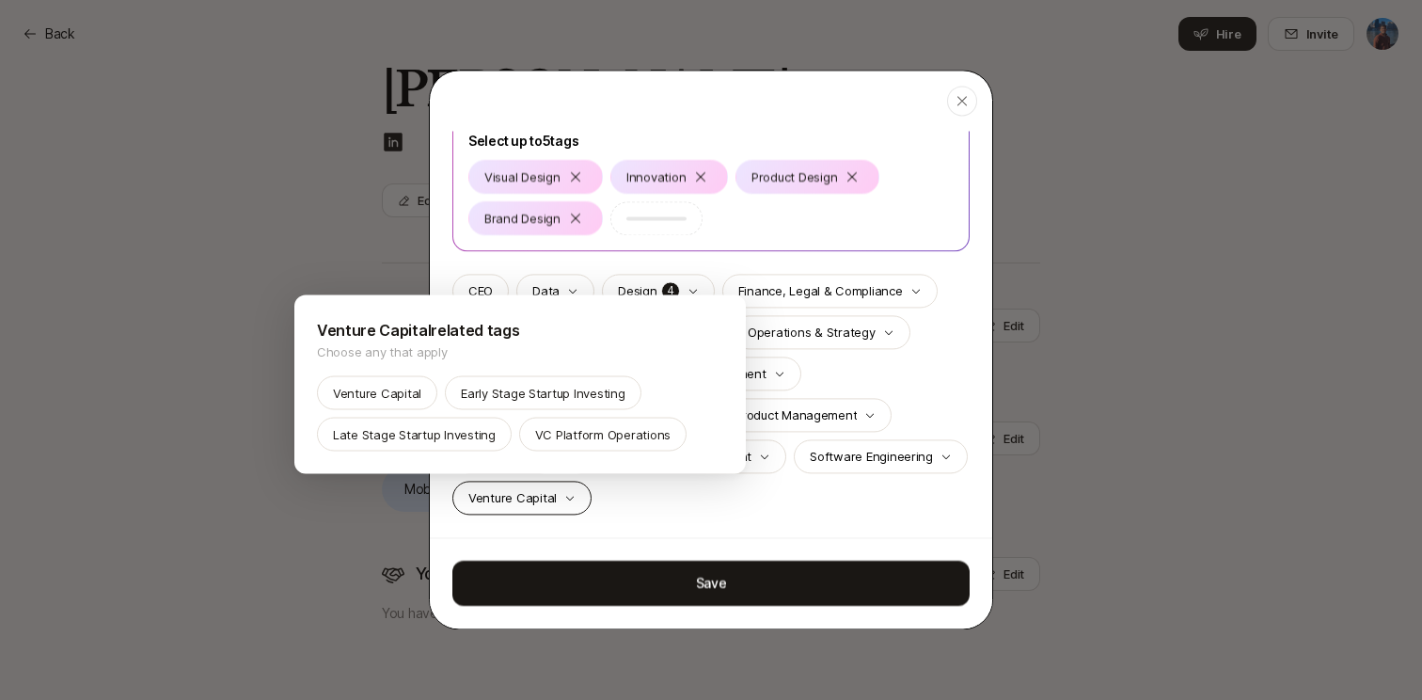
click at [553, 495] on div at bounding box center [711, 350] width 1422 height 700
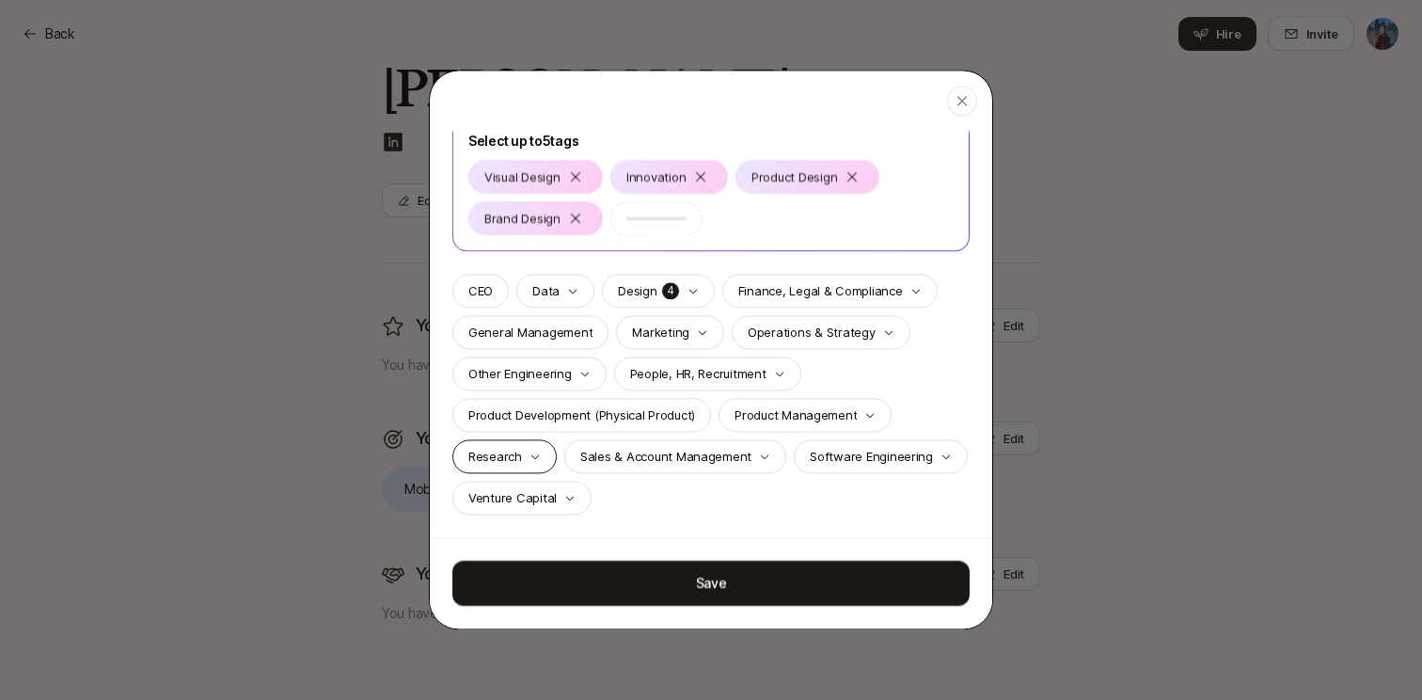
click at [518, 463] on p "Research" at bounding box center [495, 456] width 54 height 19
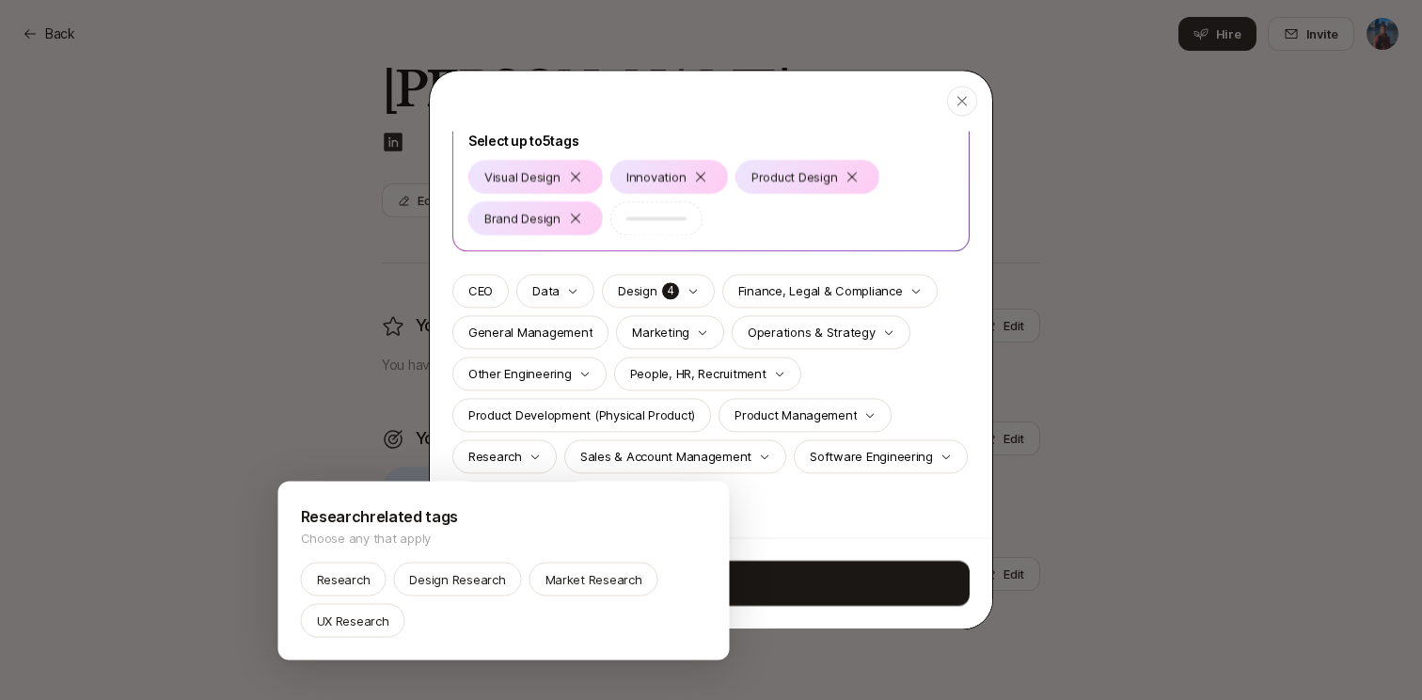
click at [600, 397] on div at bounding box center [711, 350] width 1422 height 700
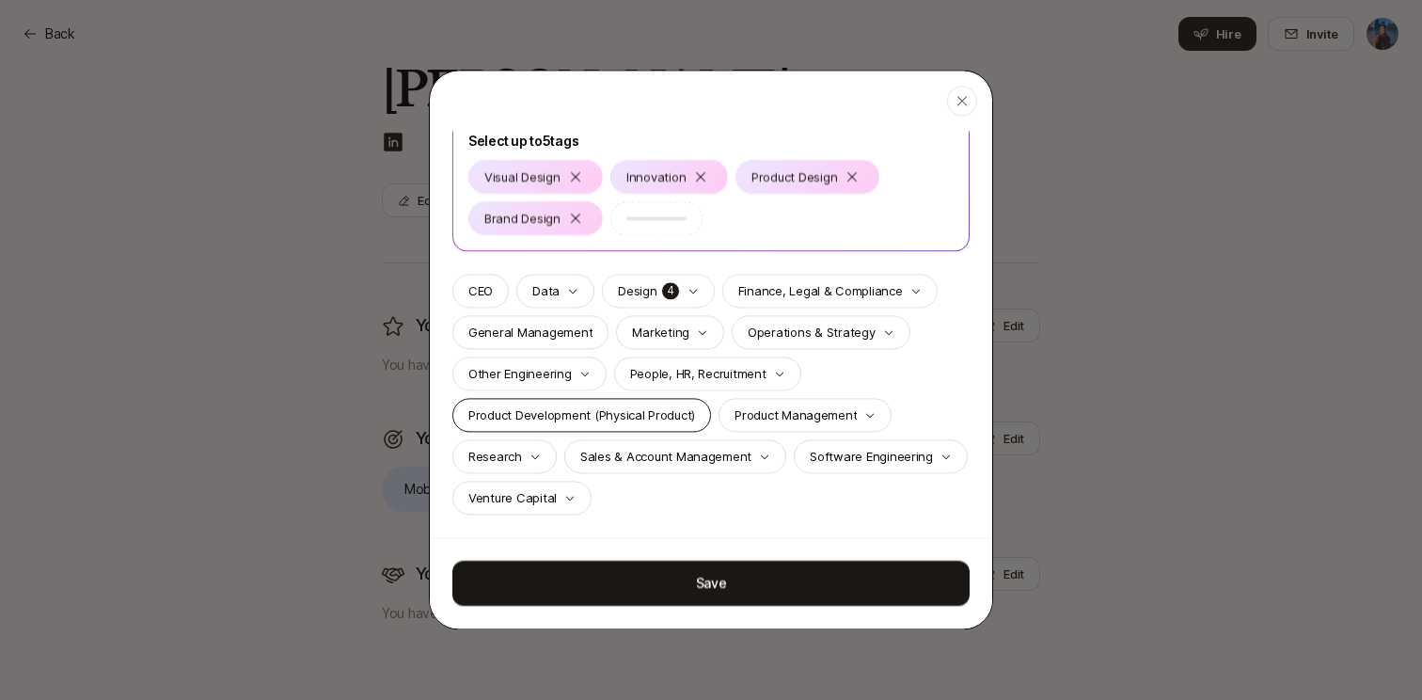
click at [605, 409] on p "Product Development (Physical Product)" at bounding box center [581, 414] width 227 height 19
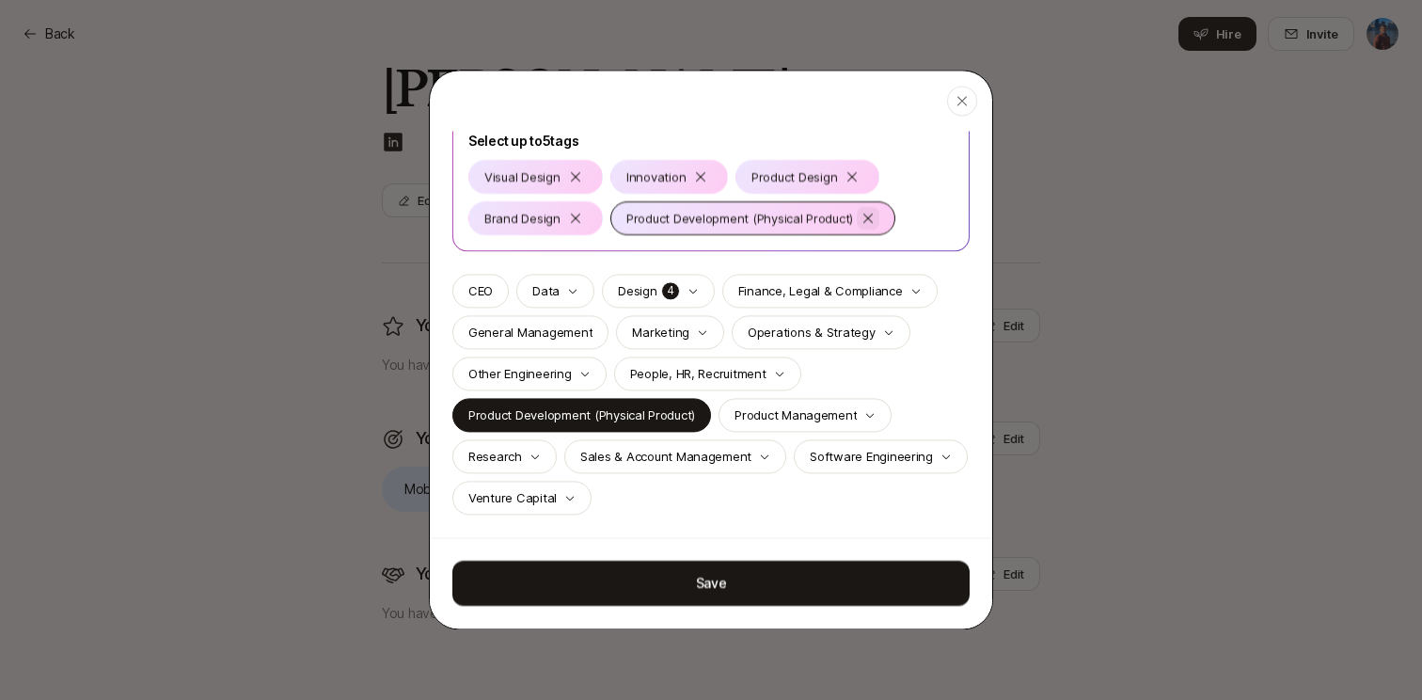
click at [865, 221] on icon at bounding box center [868, 218] width 15 height 15
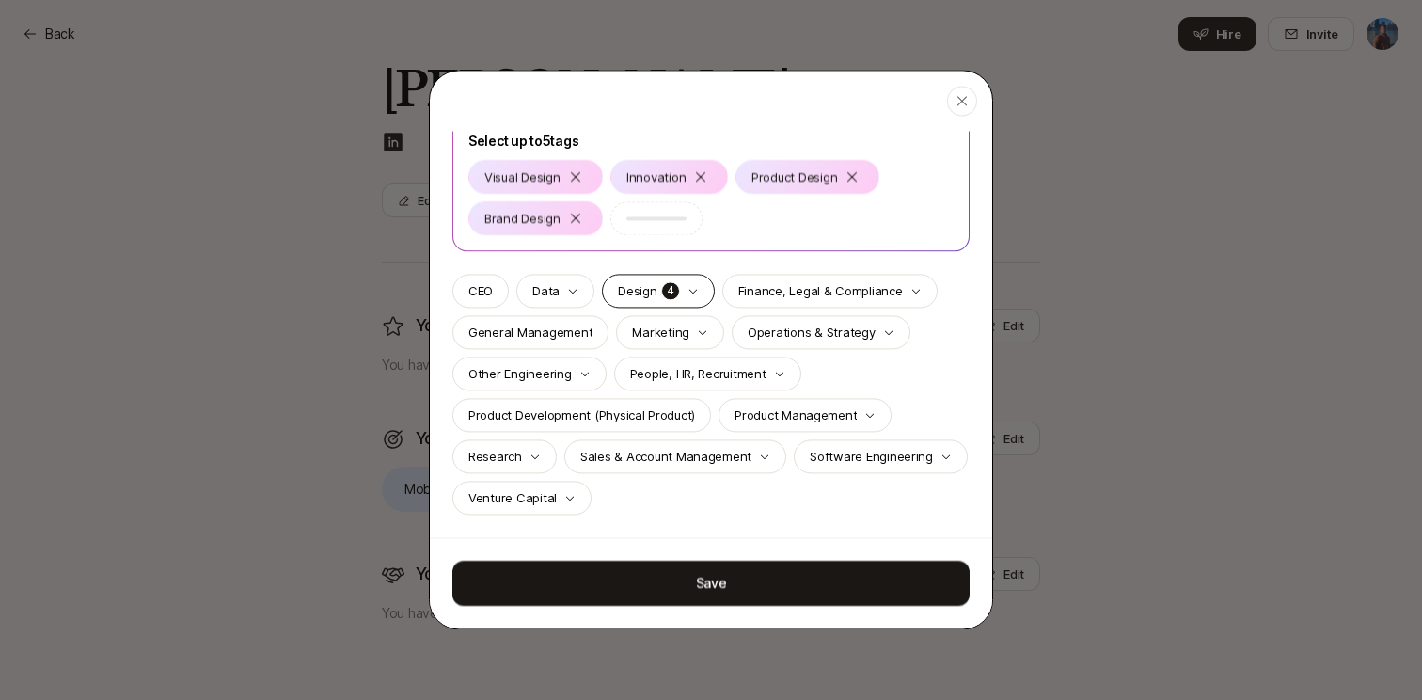
click at [694, 290] on icon "button" at bounding box center [693, 290] width 11 height 11
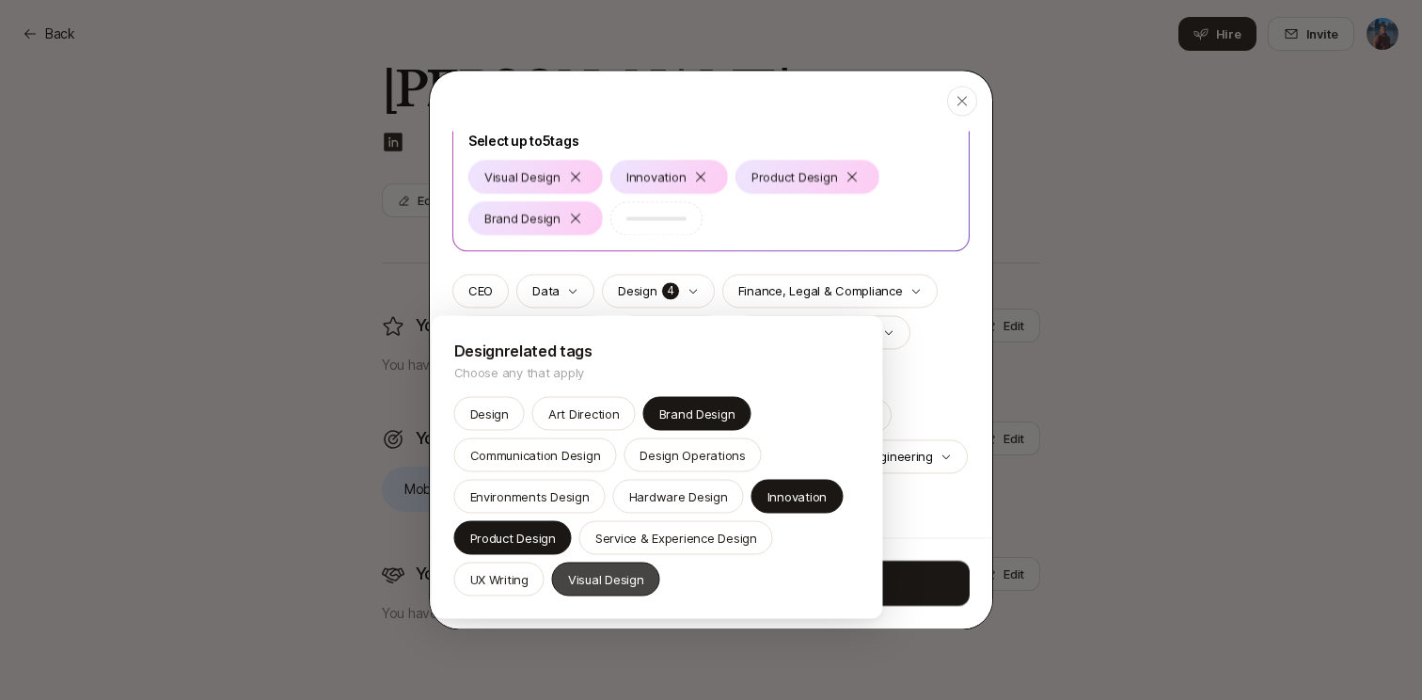
click at [620, 594] on div "Visual Design" at bounding box center [606, 580] width 108 height 34
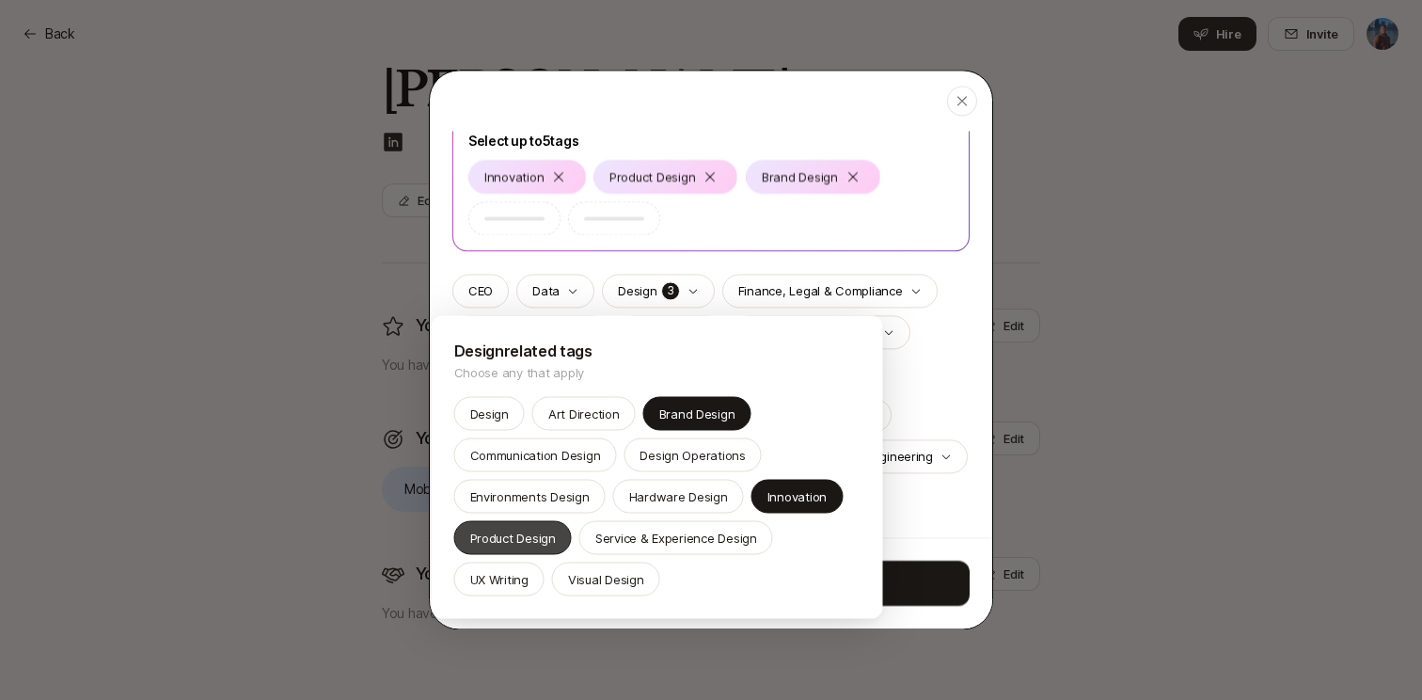
click at [534, 534] on p "Product Design" at bounding box center [513, 538] width 86 height 19
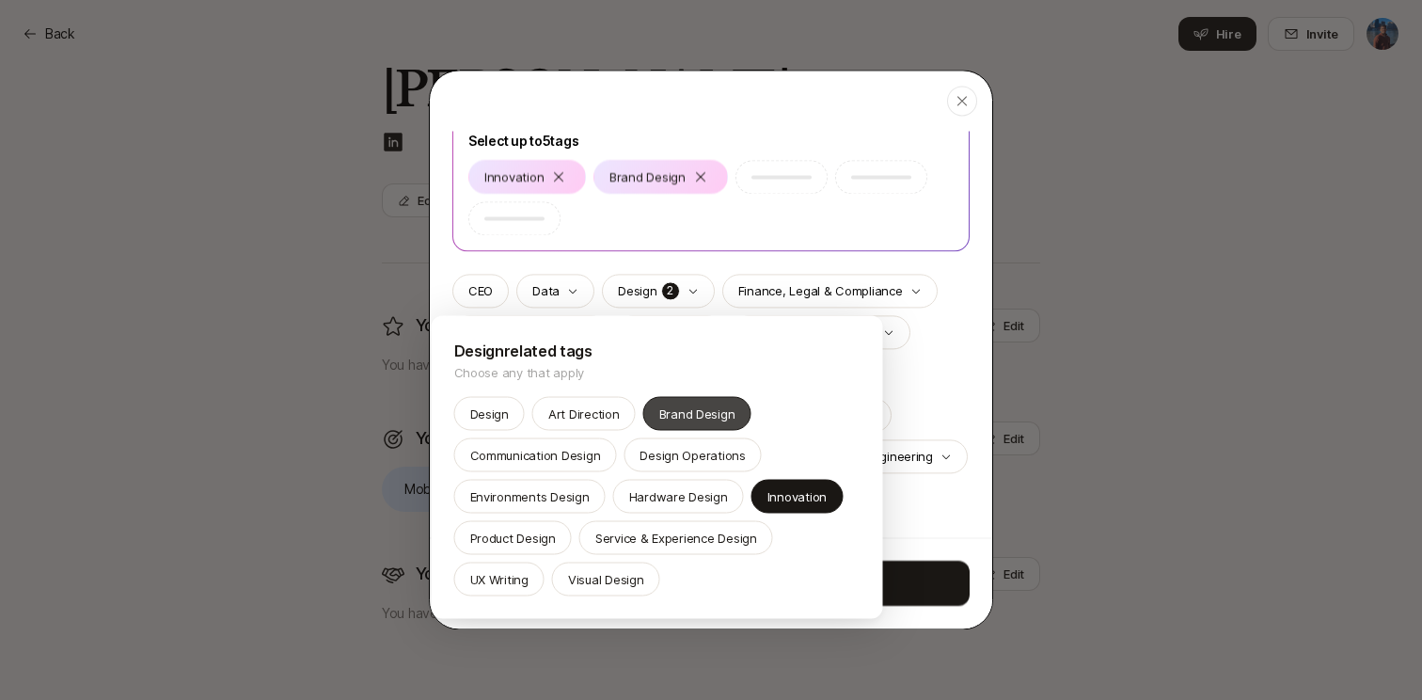
click at [693, 401] on div "Brand Design" at bounding box center [697, 414] width 108 height 34
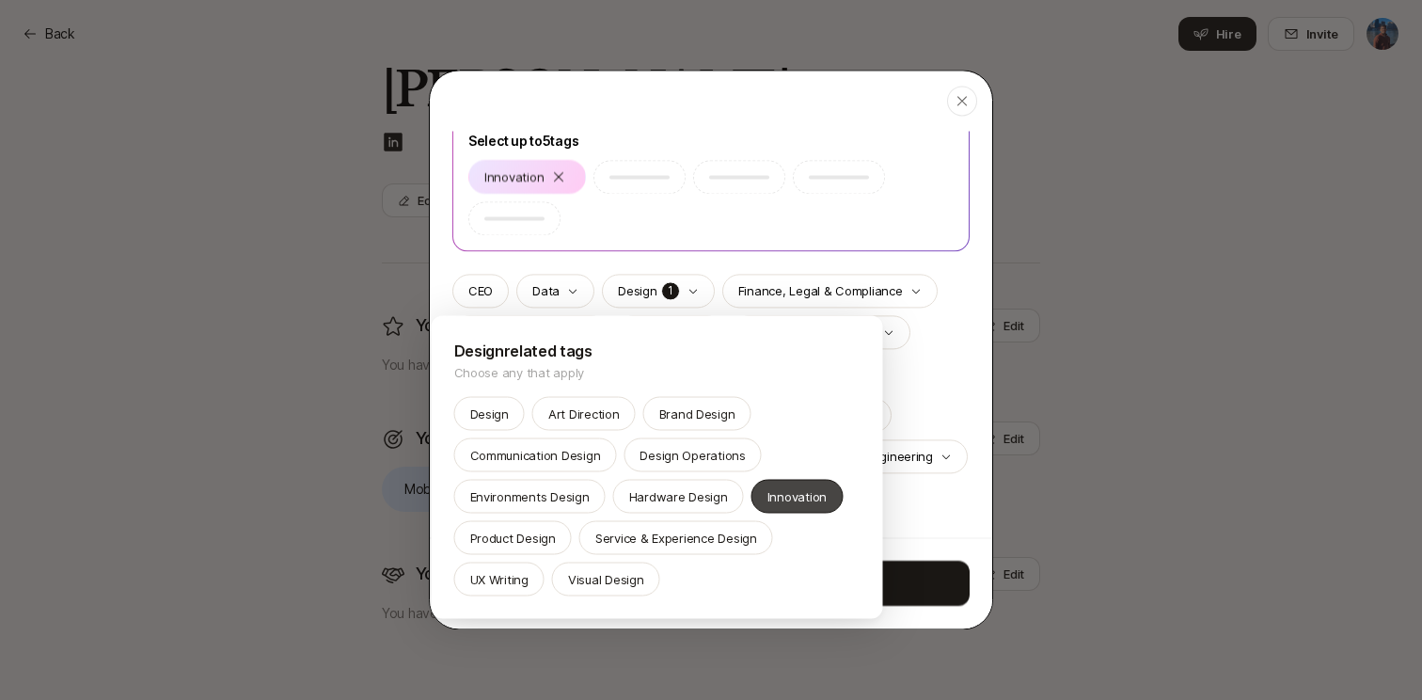
click at [802, 508] on div "Innovation" at bounding box center [797, 497] width 91 height 34
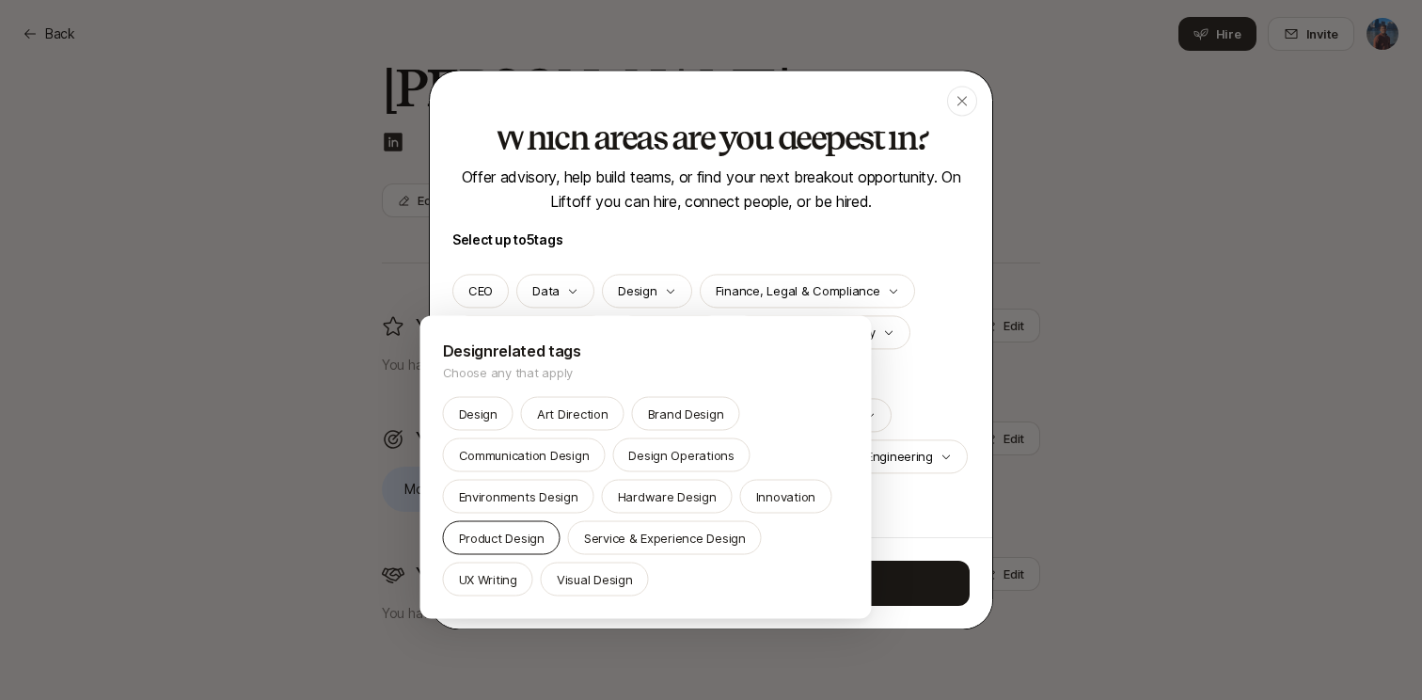
click at [518, 531] on p "Product Design" at bounding box center [502, 538] width 86 height 19
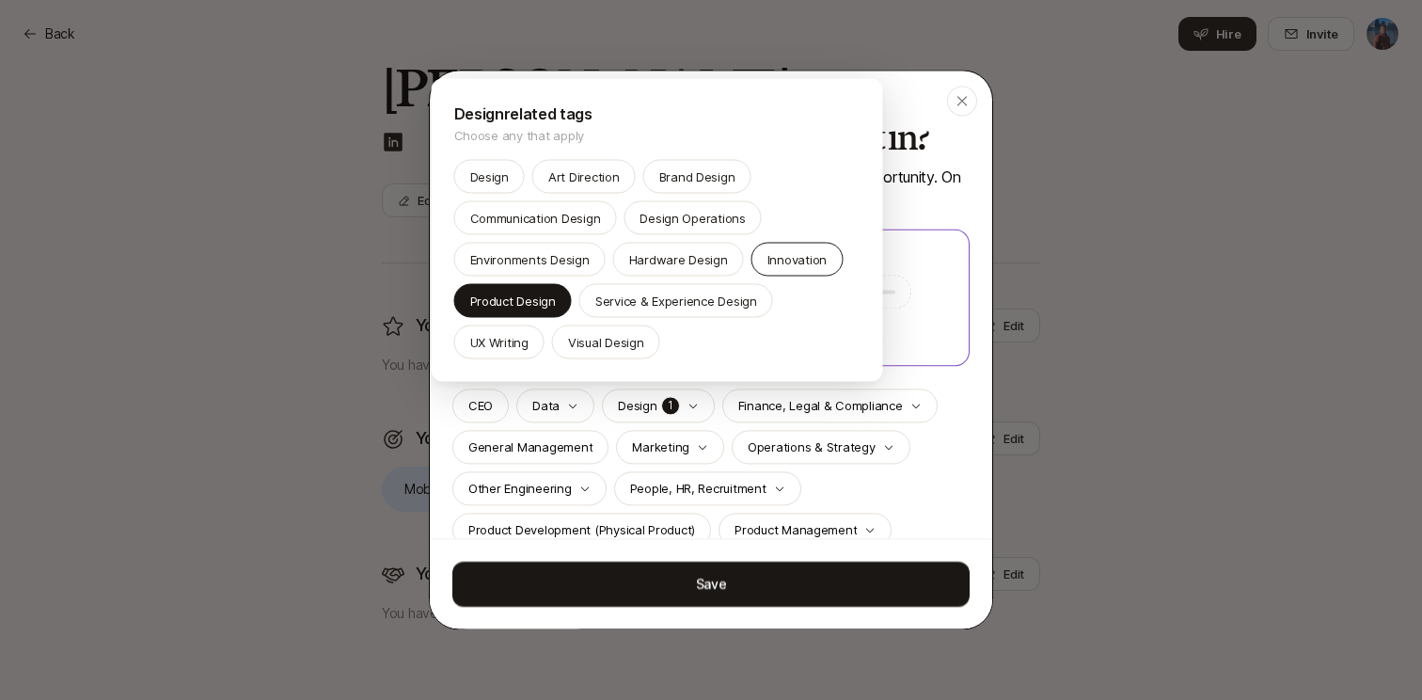
click at [781, 249] on div "Innovation" at bounding box center [797, 260] width 91 height 34
click at [633, 345] on p "Visual Design" at bounding box center [606, 342] width 76 height 19
click at [690, 183] on p "Brand Design" at bounding box center [697, 176] width 76 height 19
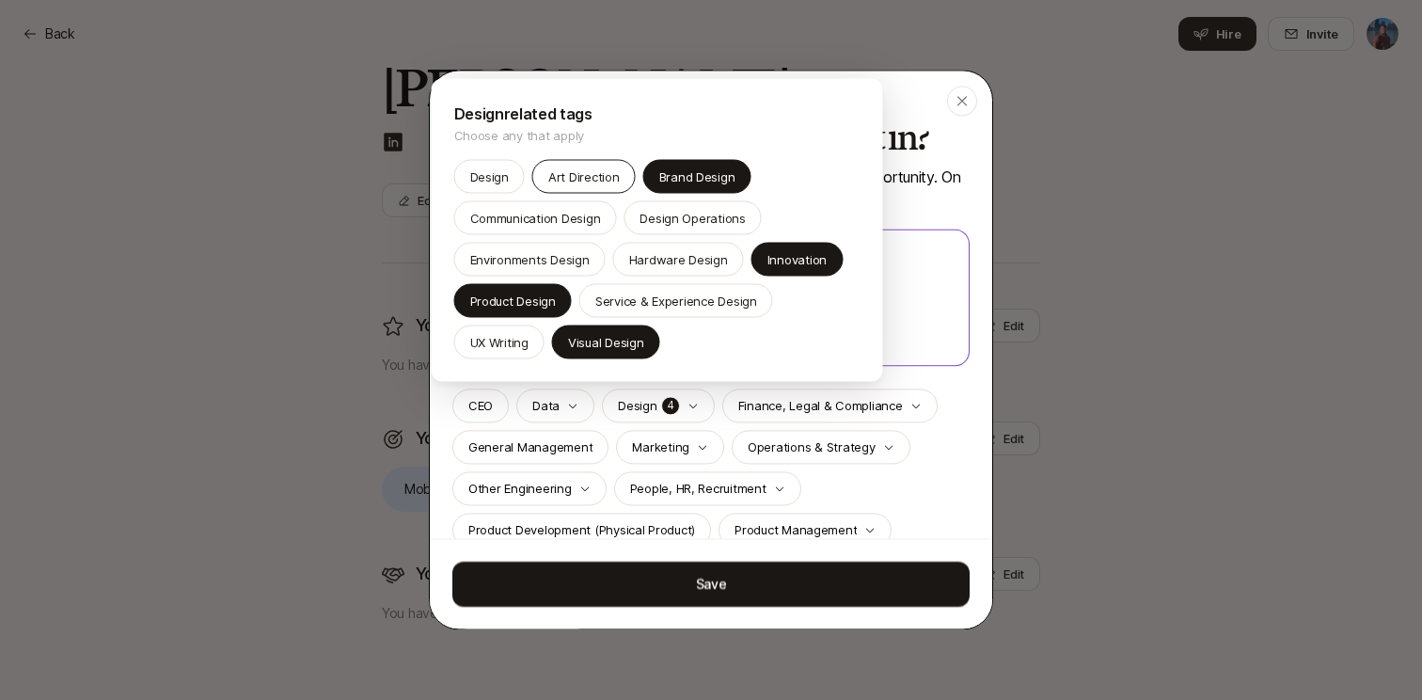
click at [561, 181] on p "Art Direction" at bounding box center [583, 176] width 71 height 19
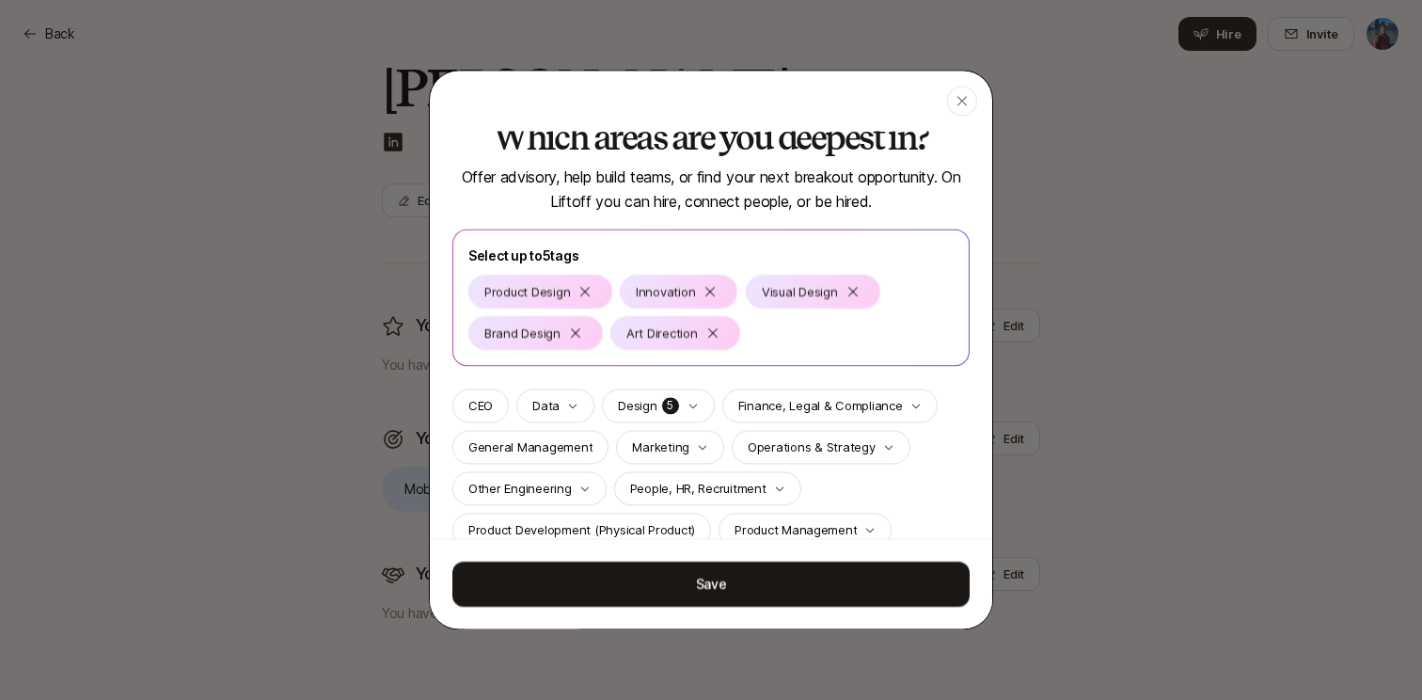
click at [712, 496] on body "Back Back Hire Invite [PERSON_NAME] Edit You are deepest in Edit You haven’t ad…" at bounding box center [711, 146] width 1422 height 700
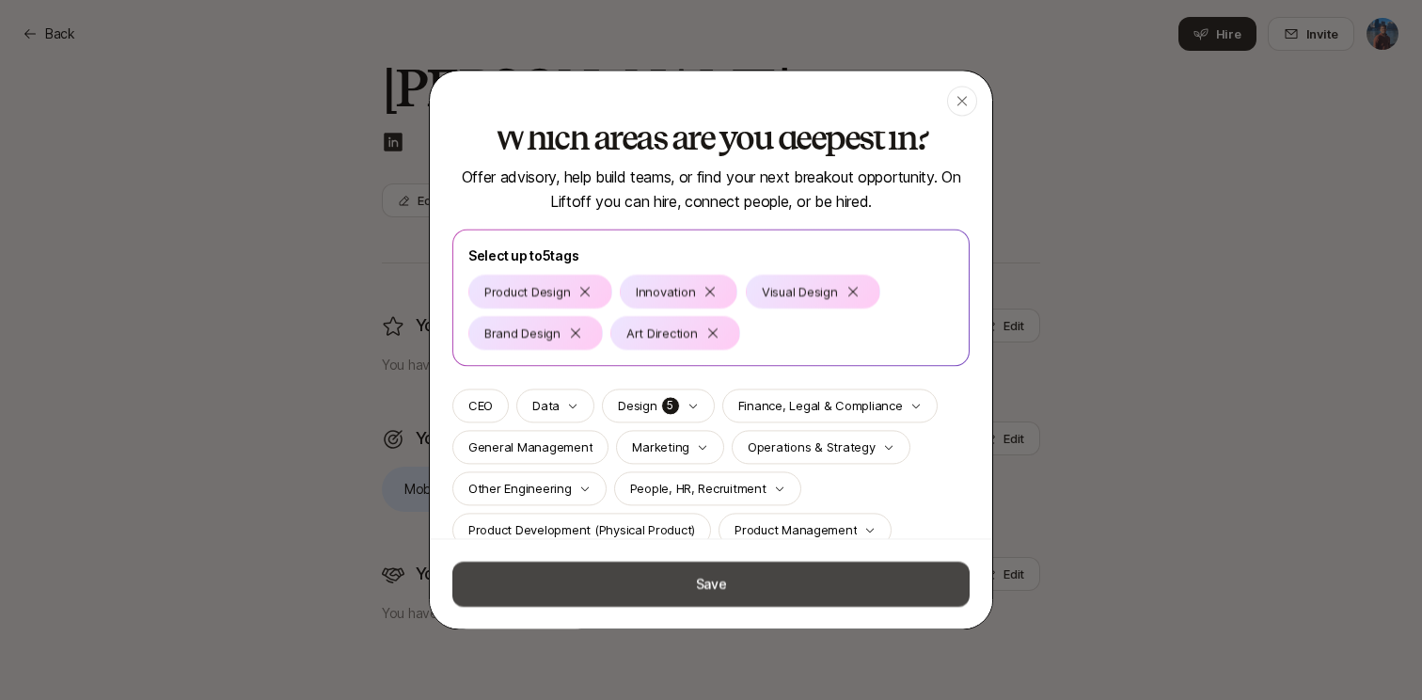
click at [731, 577] on button "Save" at bounding box center [711, 584] width 517 height 45
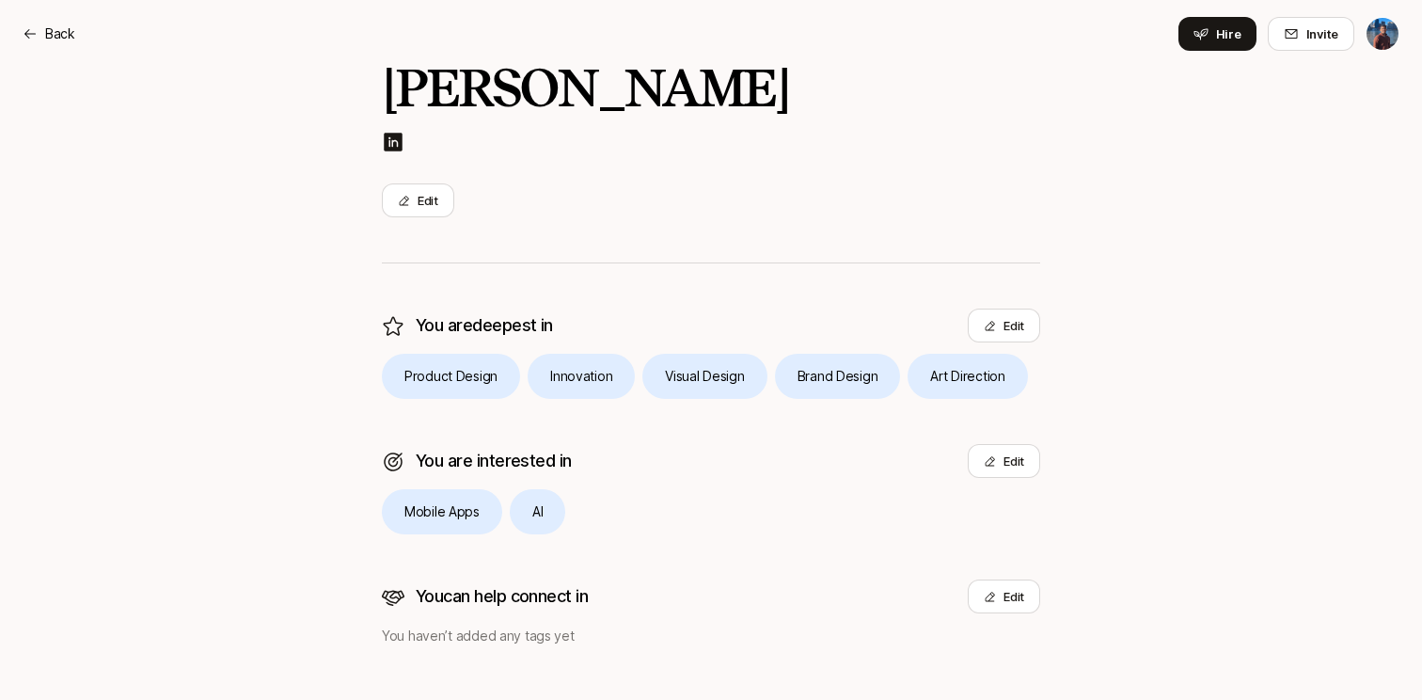
click at [1382, 32] on html "Back Back Hire Invite [PERSON_NAME] Edit You are deepest in Edit Product Design…" at bounding box center [711, 146] width 1422 height 700
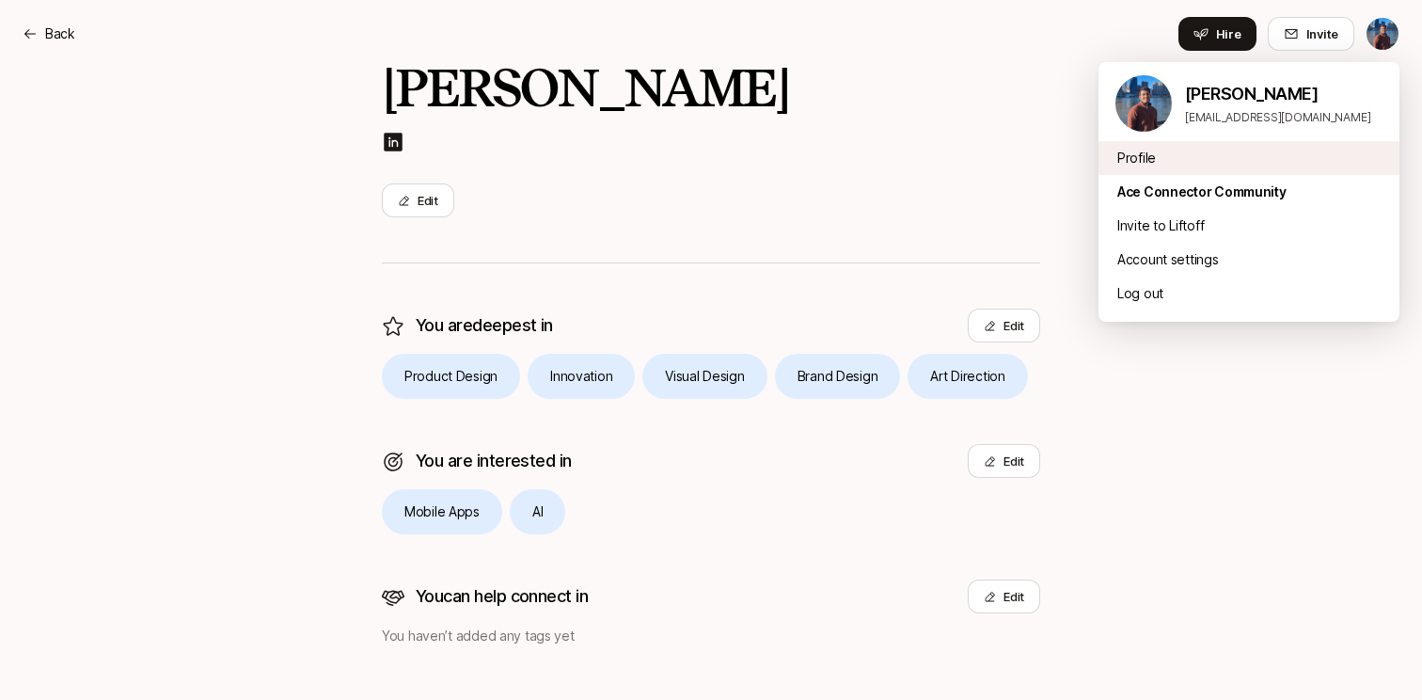
click at [1152, 157] on div "Profile" at bounding box center [1249, 158] width 301 height 34
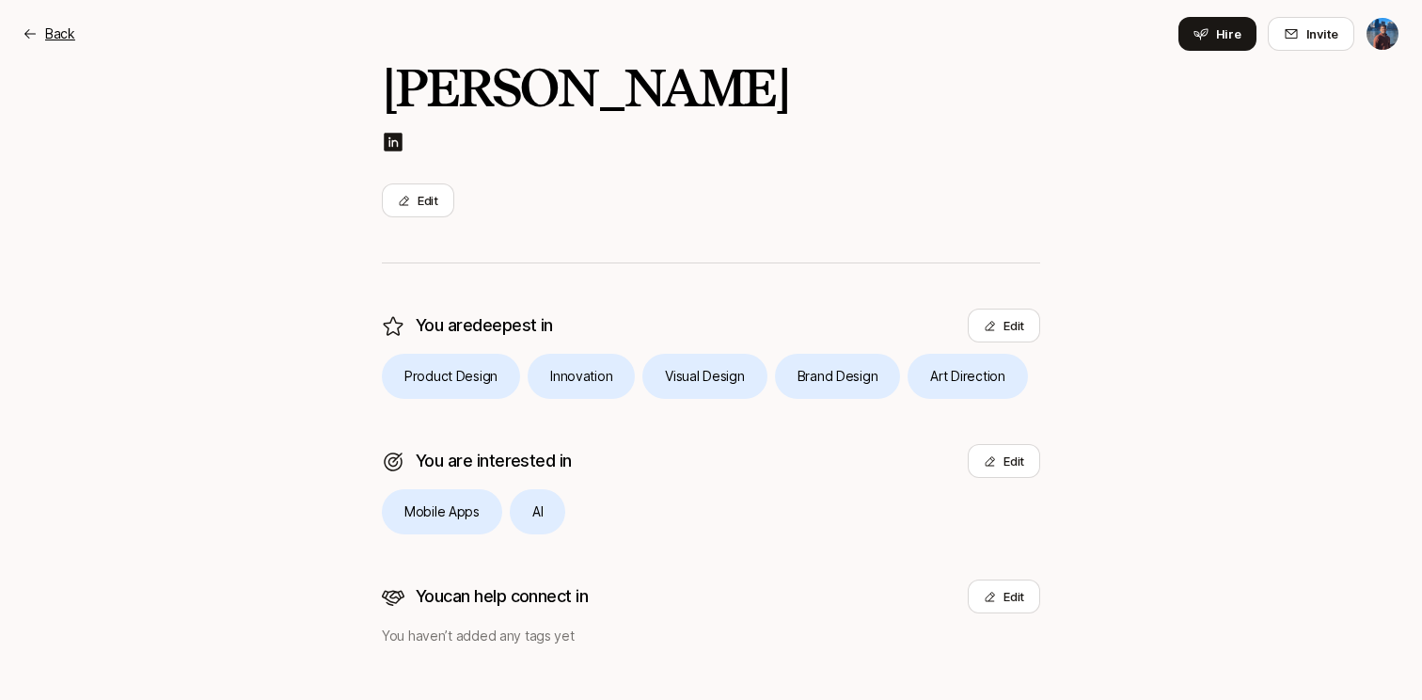
click at [55, 32] on p "Back" at bounding box center [60, 34] width 30 height 23
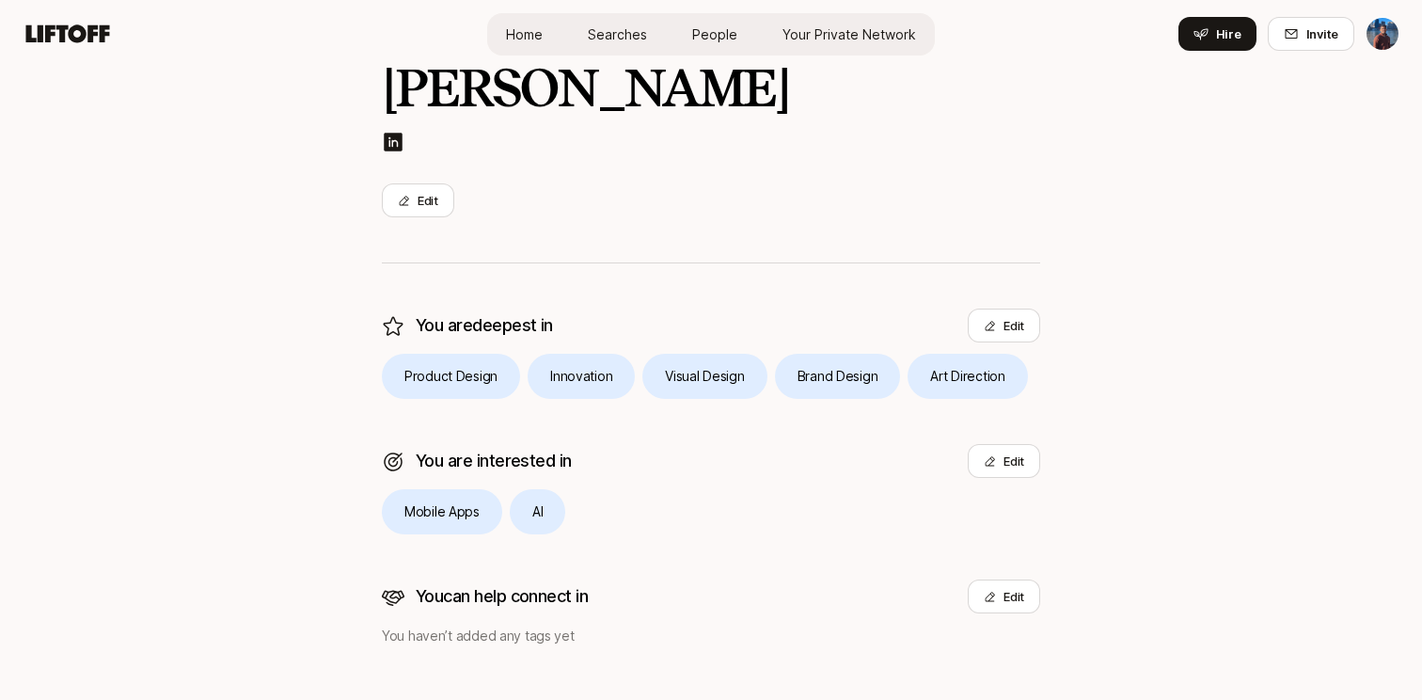
click at [717, 38] on span "People" at bounding box center [714, 34] width 45 height 20
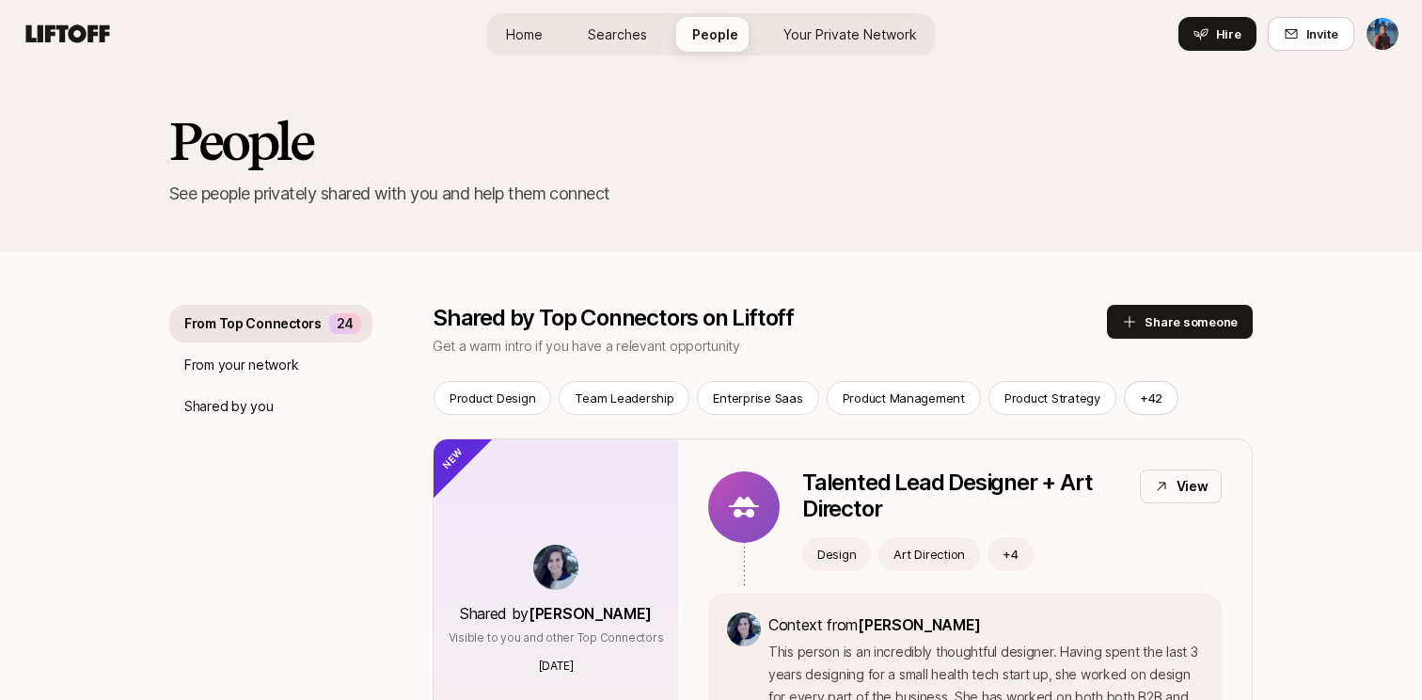
click at [609, 31] on span "Searches" at bounding box center [617, 34] width 59 height 20
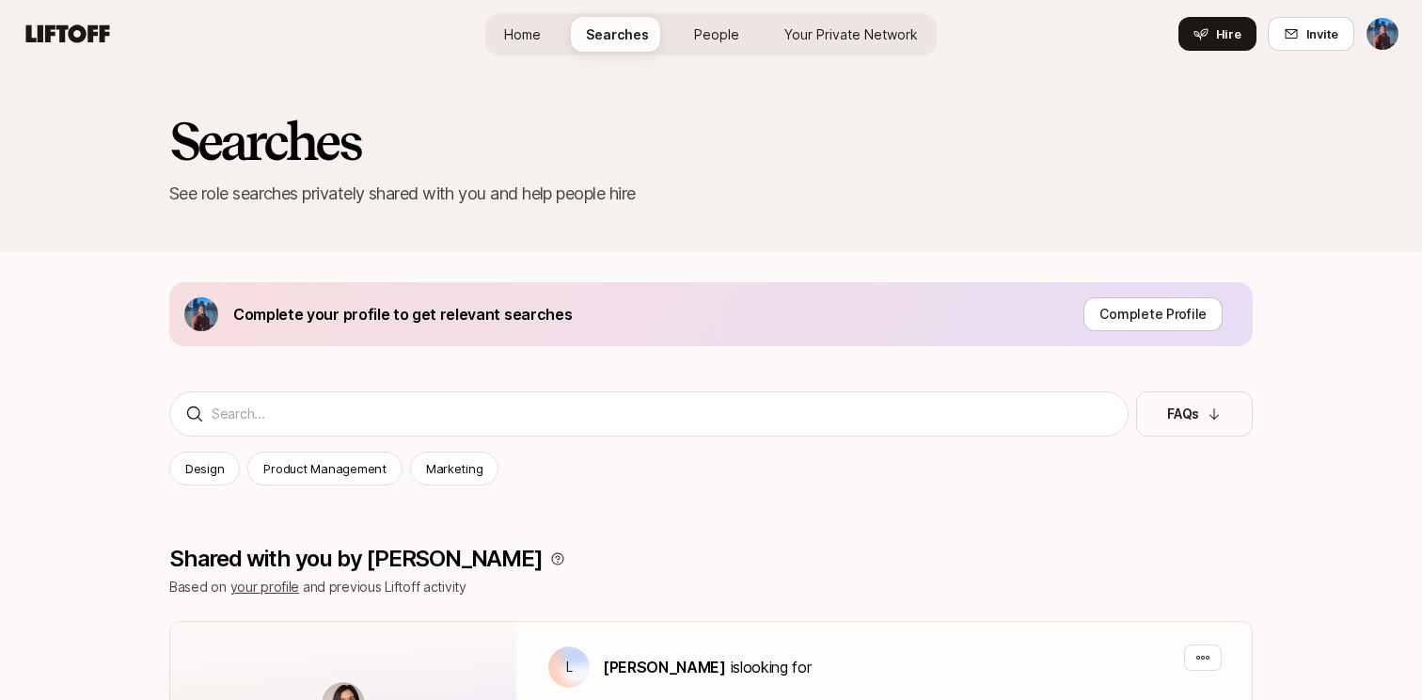
click at [837, 26] on span "Your Private Network" at bounding box center [852, 34] width 134 height 20
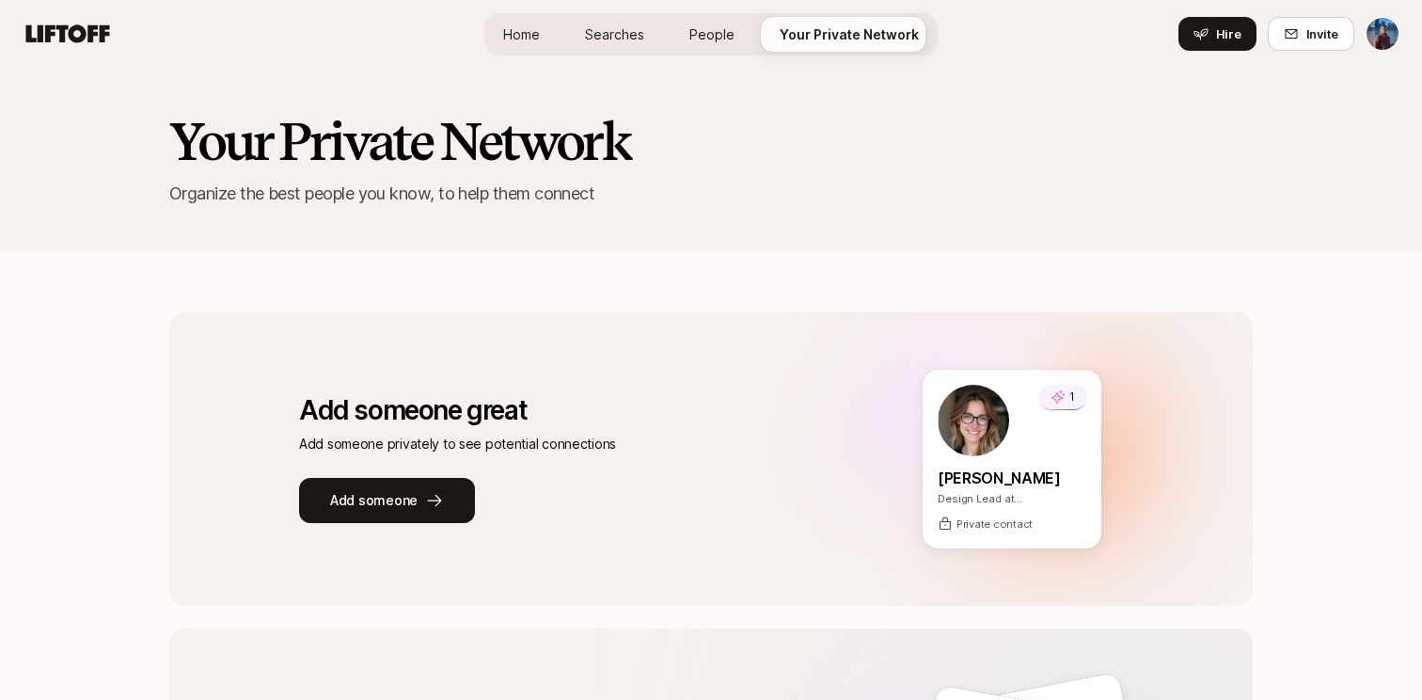
click at [519, 42] on span "Home" at bounding box center [521, 34] width 37 height 20
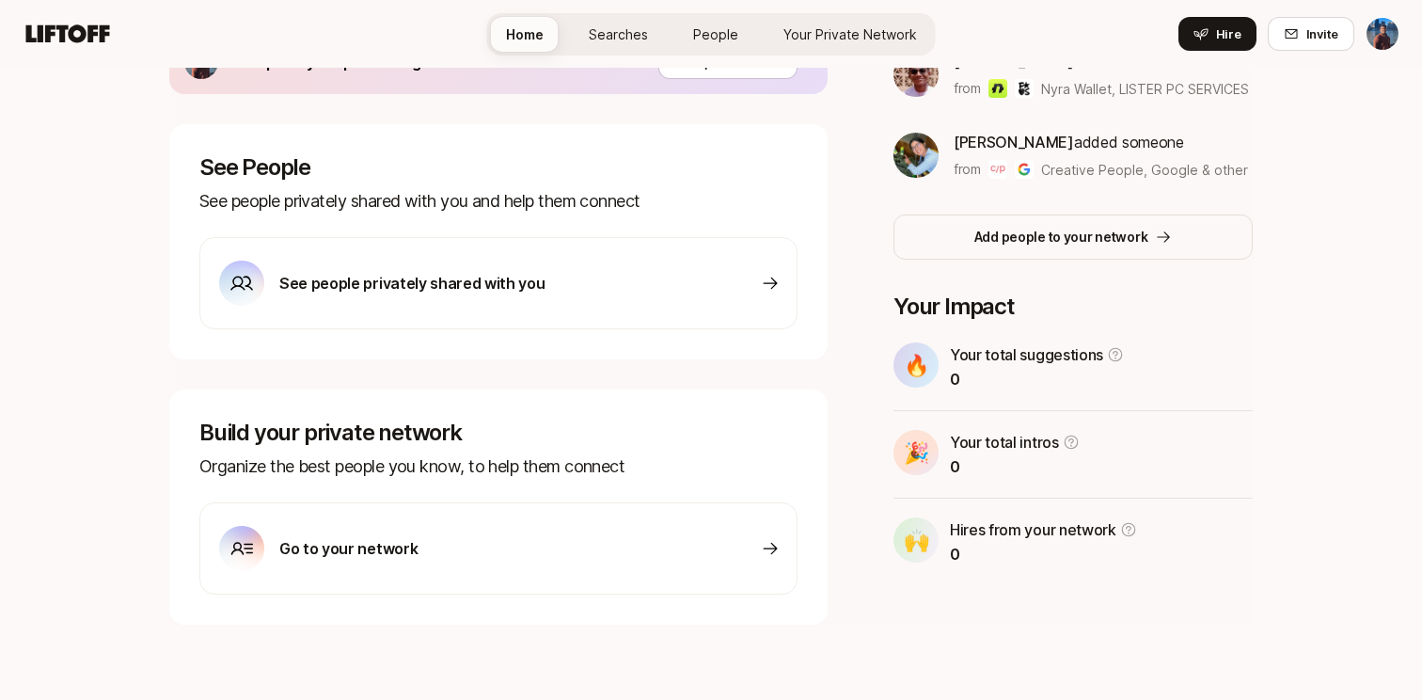
scroll to position [613, 0]
click at [1071, 436] on icon at bounding box center [1071, 443] width 14 height 14
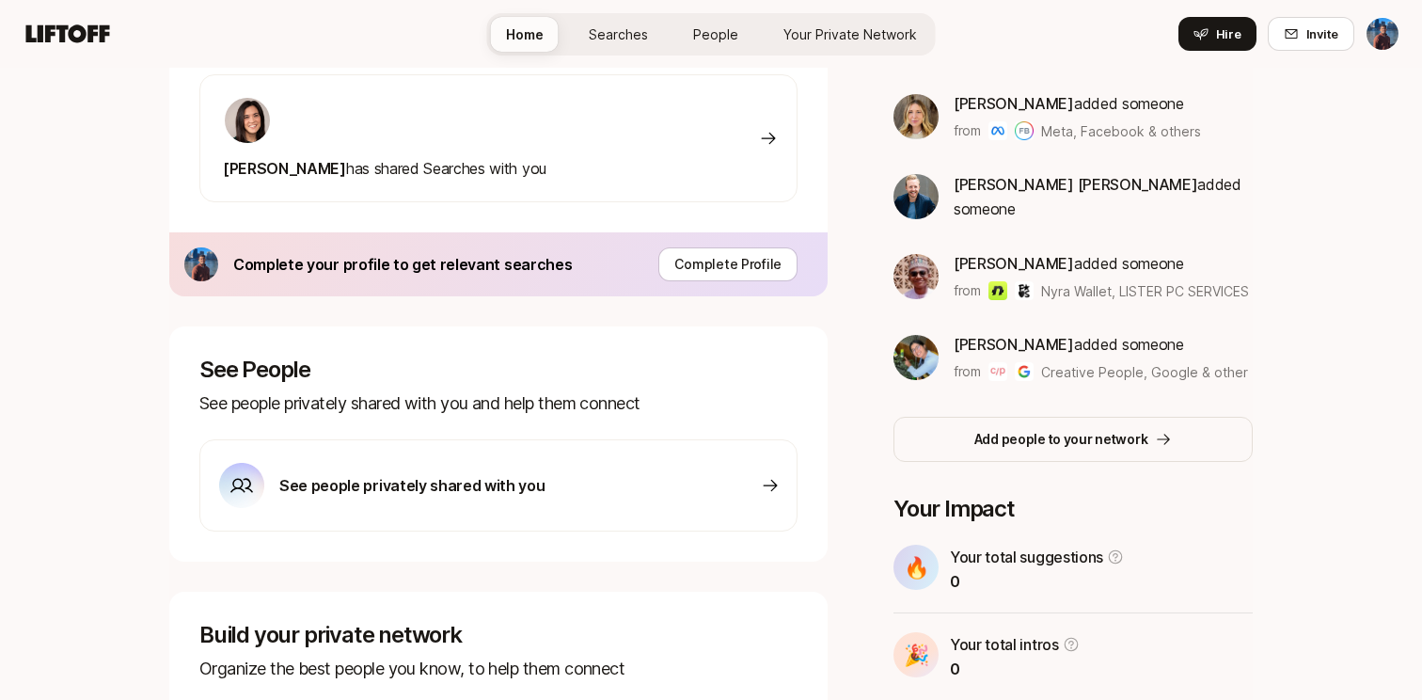
scroll to position [361, 0]
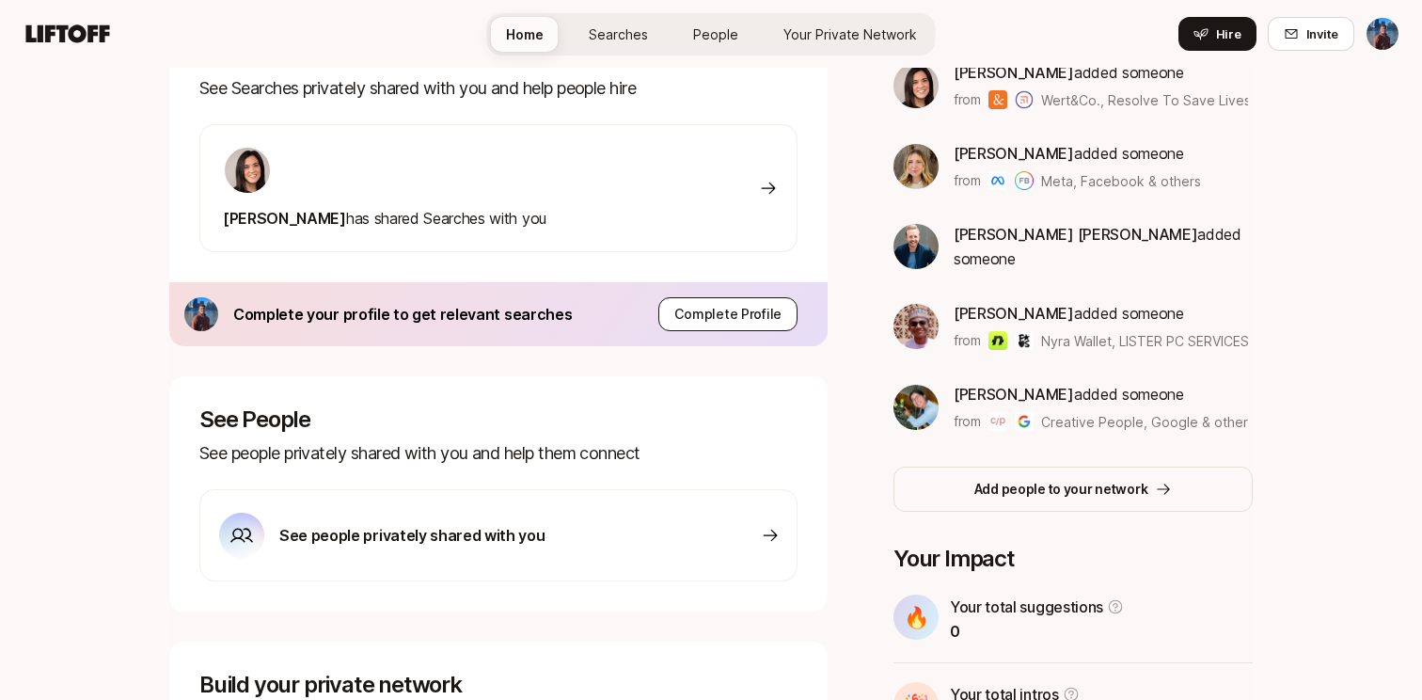
click at [718, 319] on p "Complete Profile" at bounding box center [728, 314] width 107 height 23
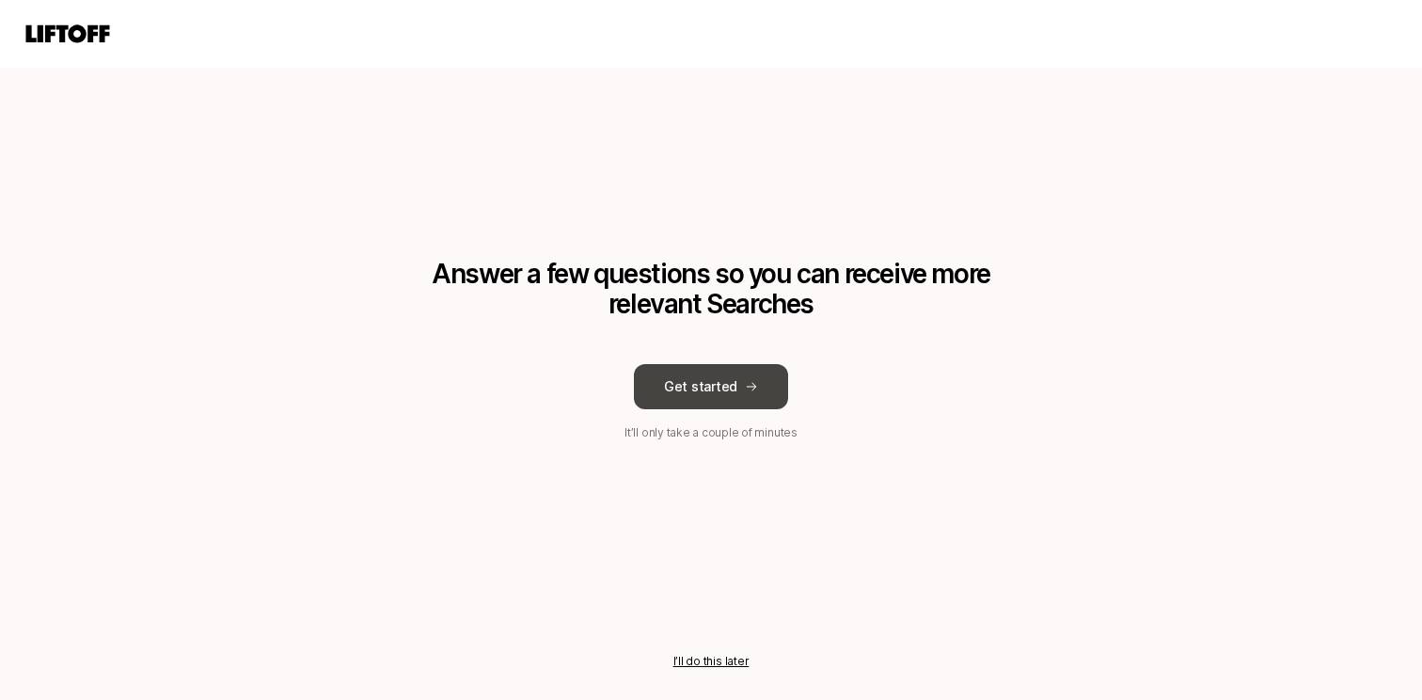
click at [713, 391] on button "Get started" at bounding box center [711, 386] width 154 height 45
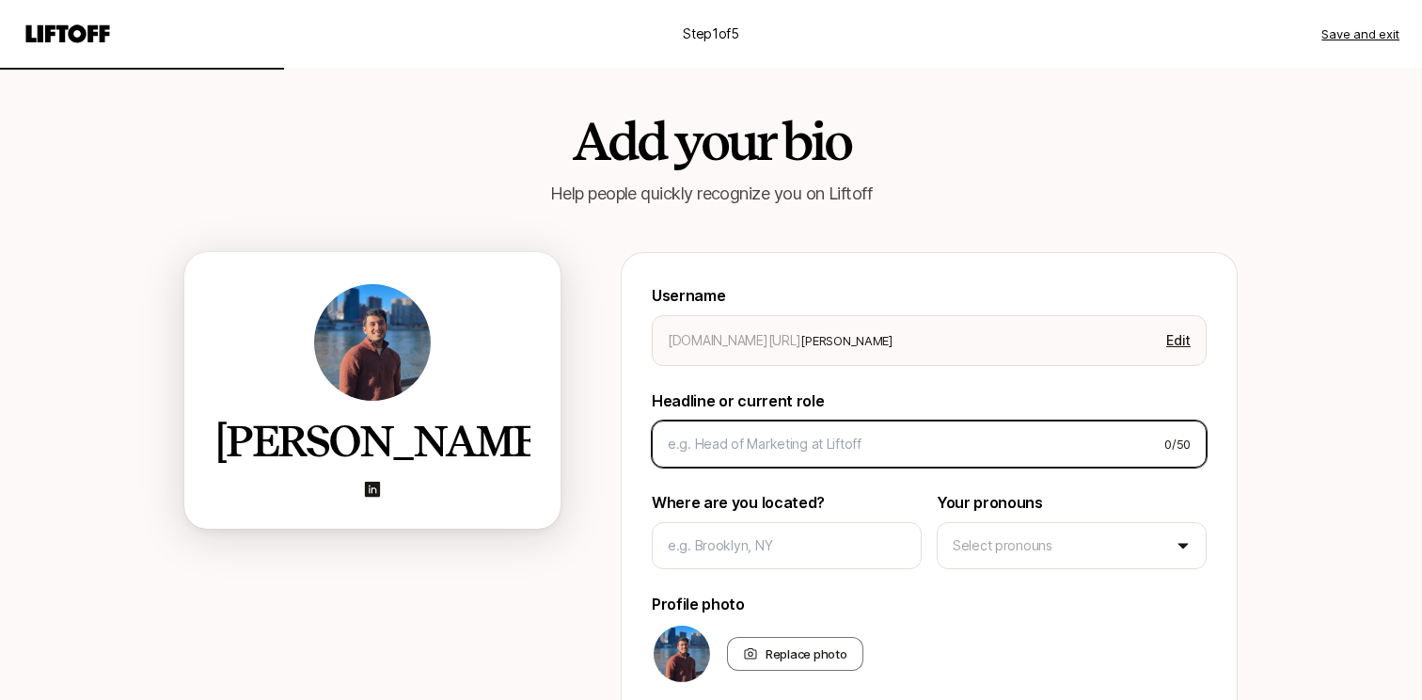
click at [822, 442] on input at bounding box center [909, 444] width 482 height 23
type textarea "x"
type input "P"
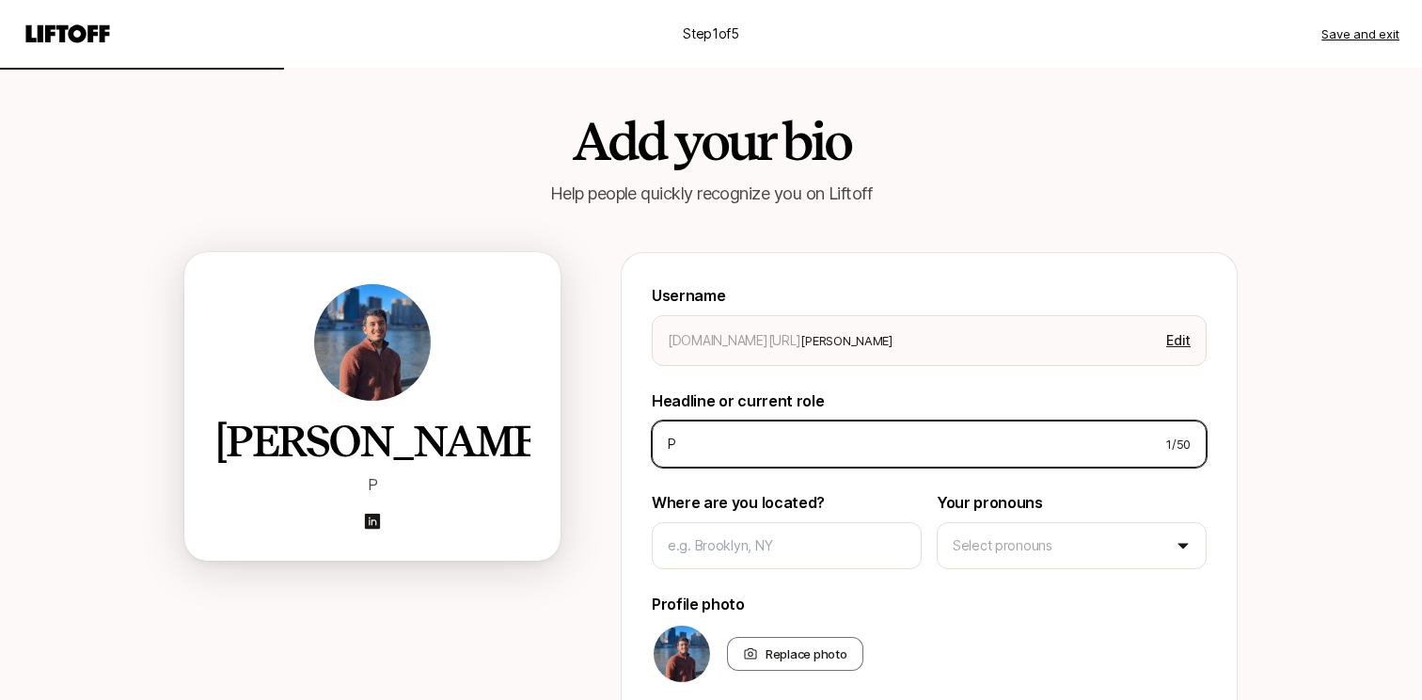
type textarea "x"
type input "Pr"
type textarea "x"
type input "Pro"
type textarea "x"
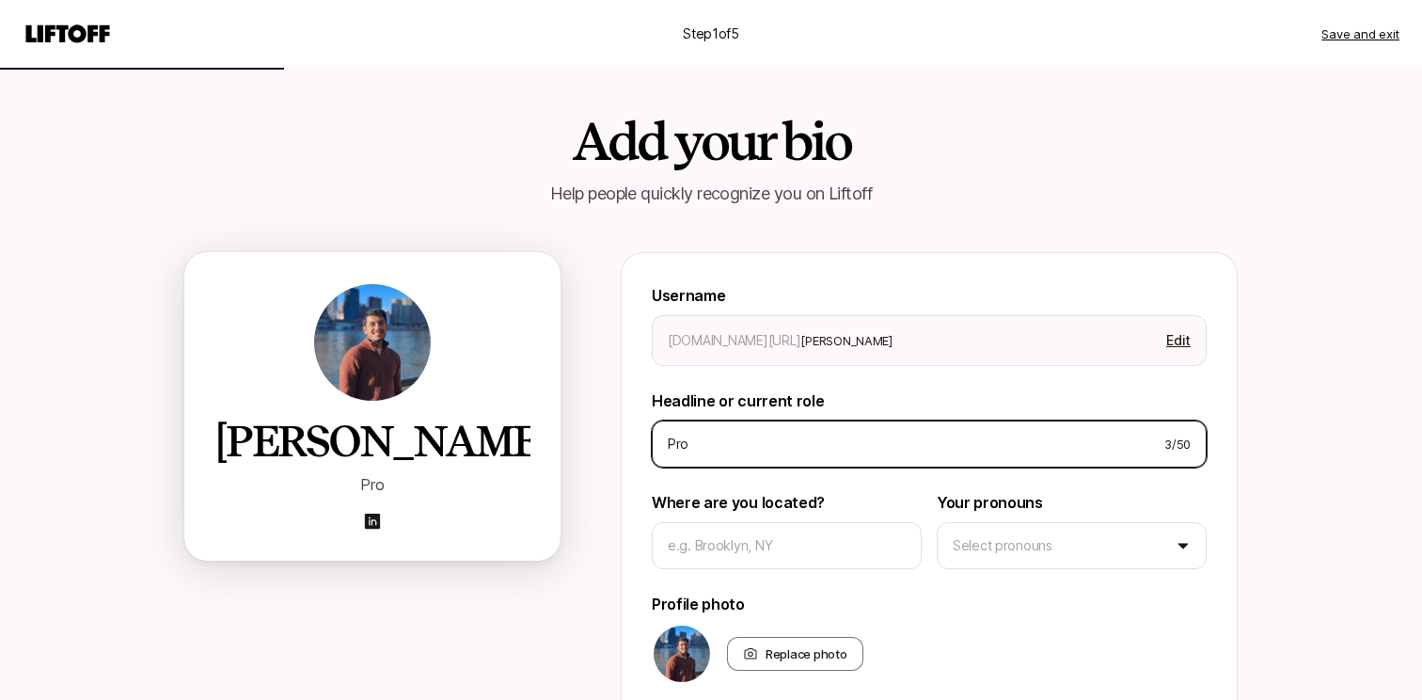
type input "Prod"
type textarea "x"
type input "Produ"
type textarea "x"
type input "Produc"
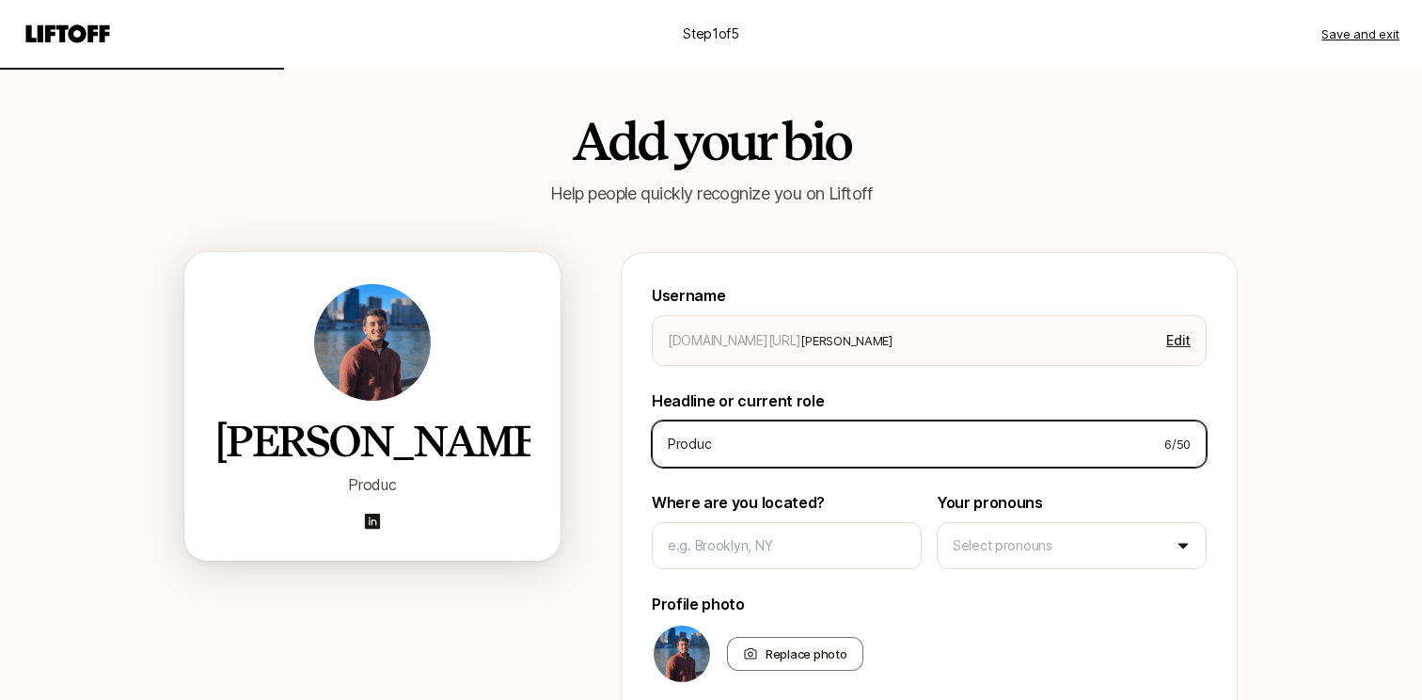
type textarea "x"
type input "Product"
type textarea "x"
type input "Product"
type textarea "x"
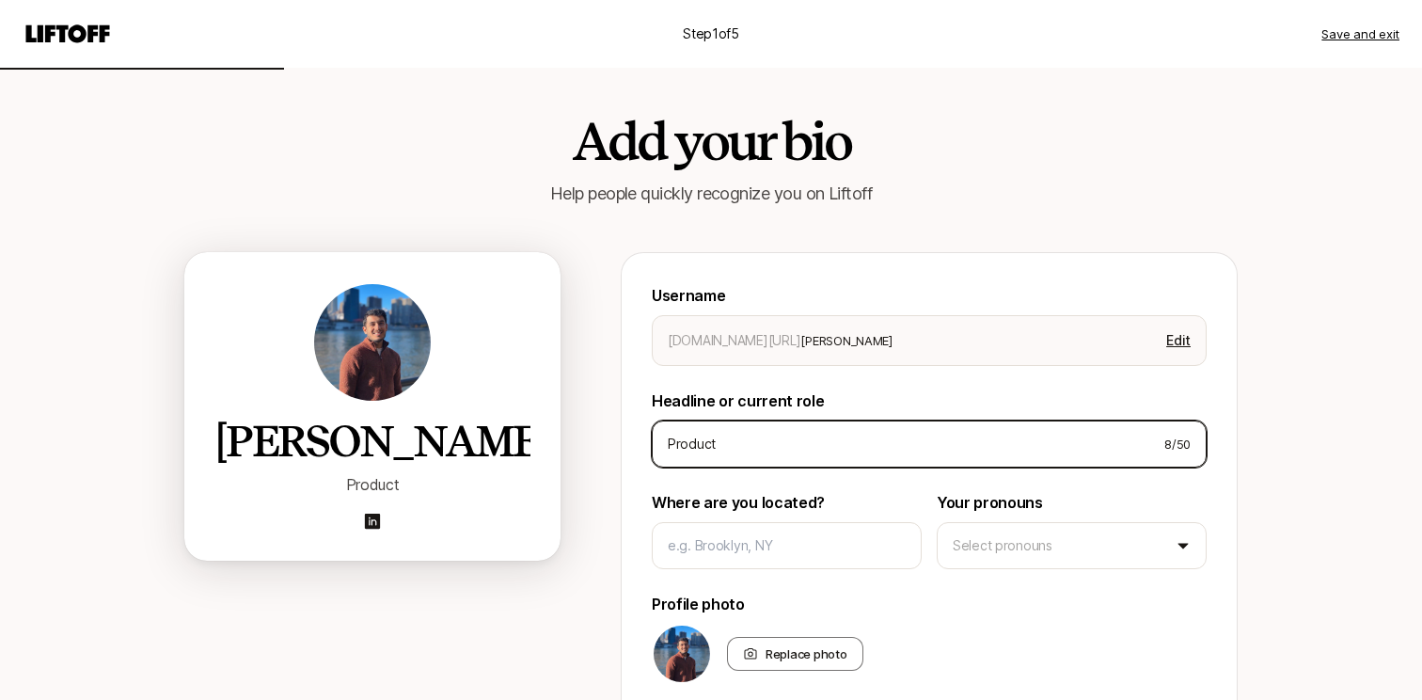
type input "Product D"
type textarea "x"
type input "Product De"
type textarea "x"
type input "Product Des"
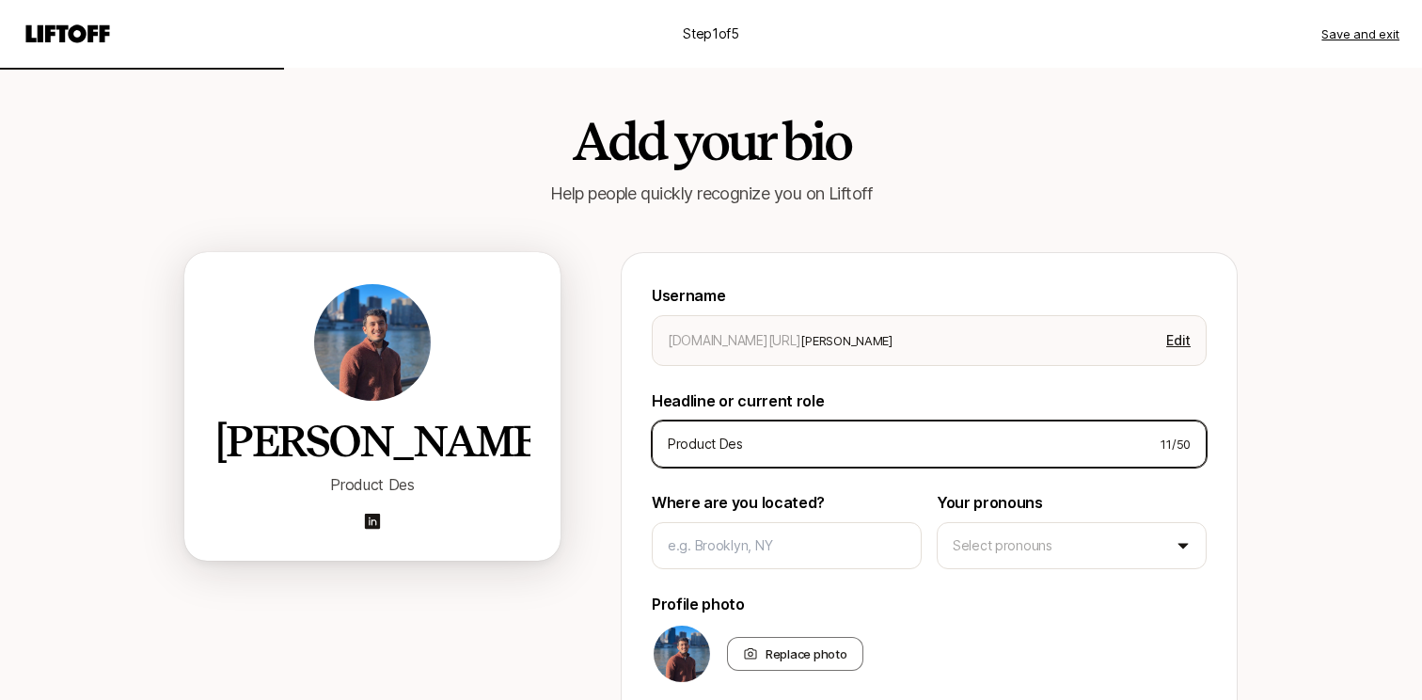
type textarea "x"
type input "Product Desi"
type textarea "x"
type input "Product Desig"
type textarea "x"
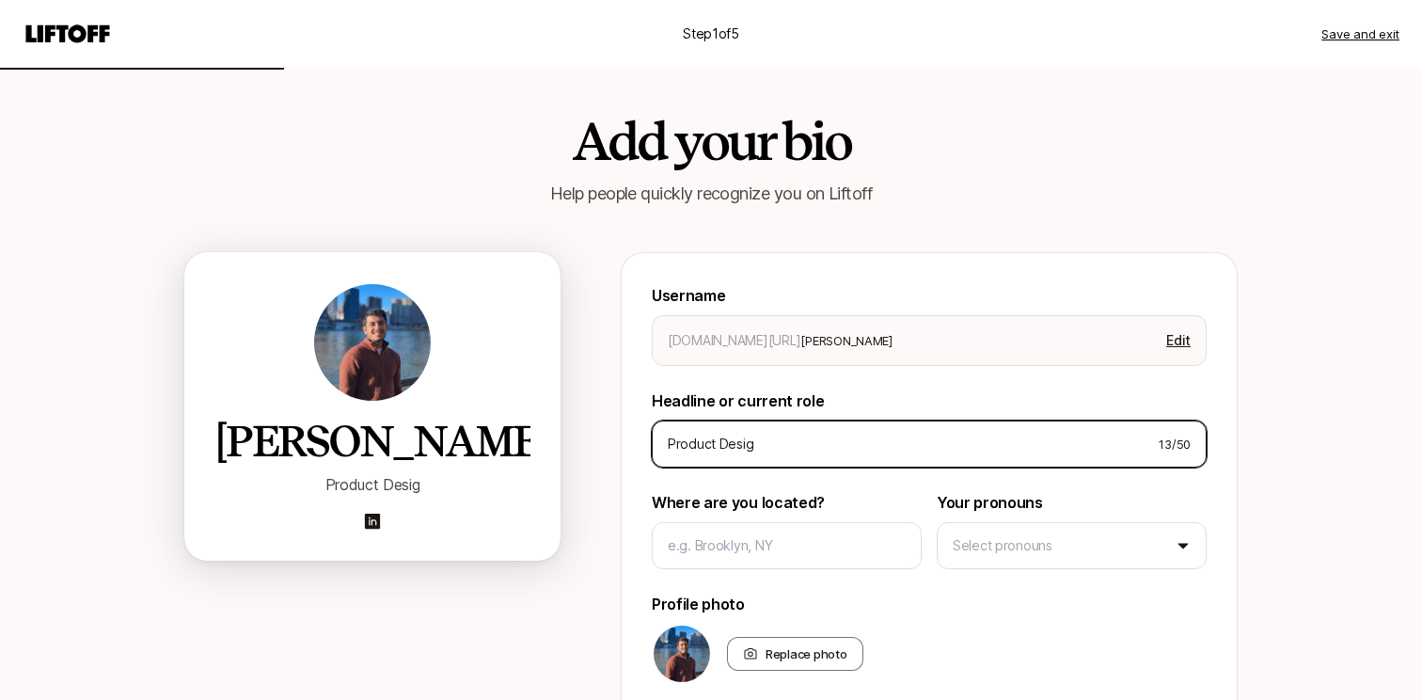
type input "Product Design"
type textarea "x"
type input "Product Designe"
type textarea "x"
type input "Product Designer"
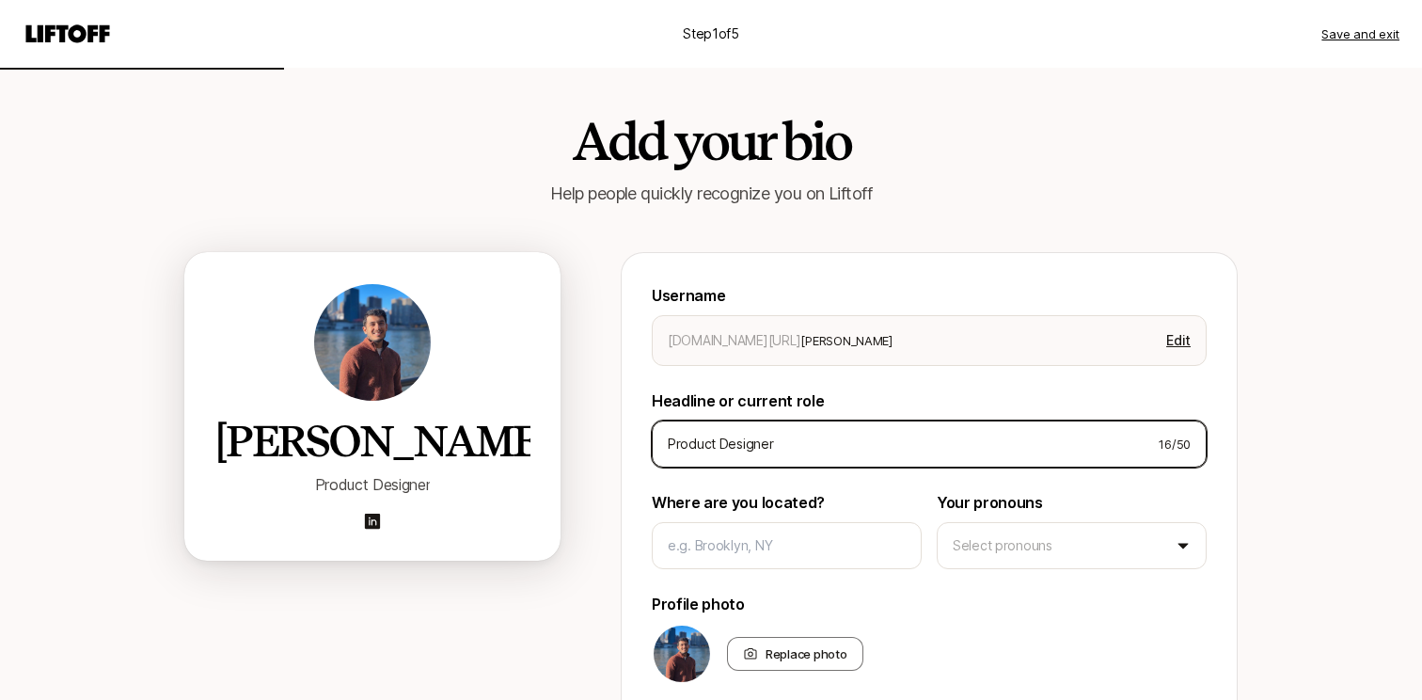
type textarea "x"
type input "Product Designer"
type textarea "x"
type input "Product Designer &"
type textarea "x"
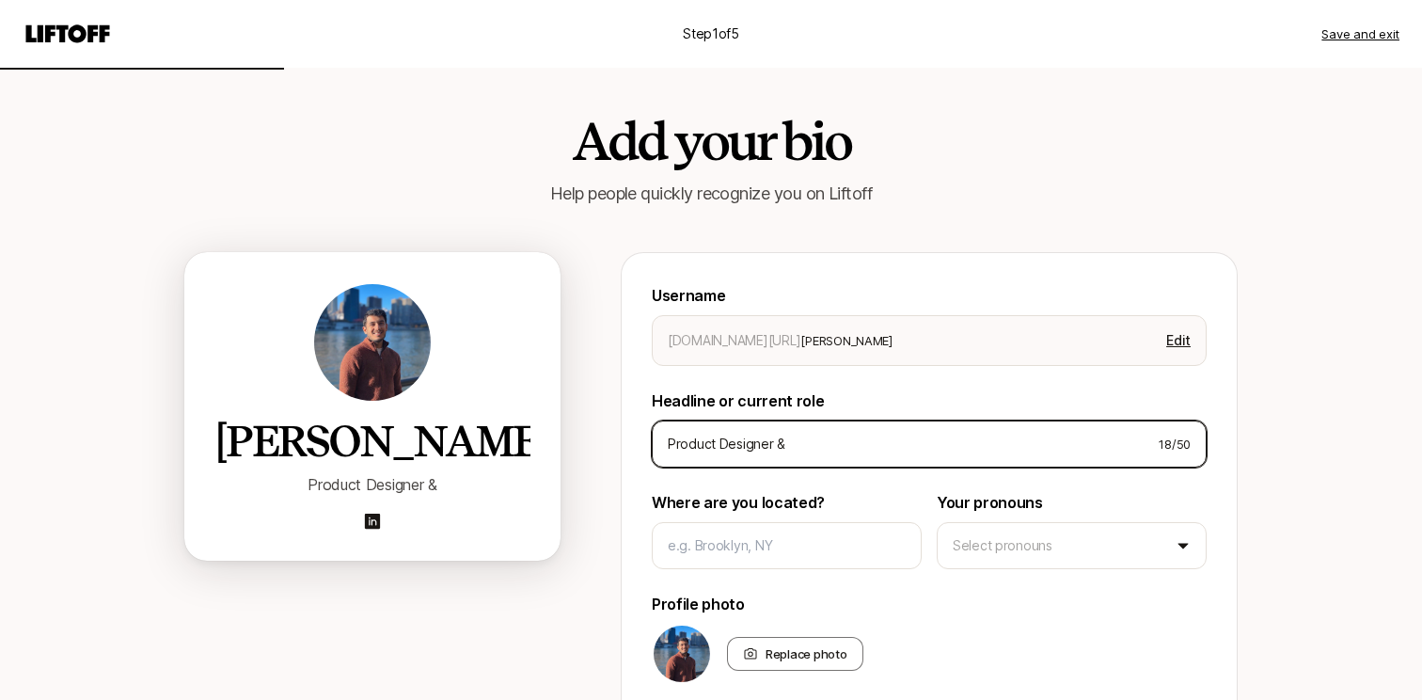
type input "Product Designer &"
type textarea "x"
type input "Product Designer & S"
type textarea "x"
type input "Product Designer & St"
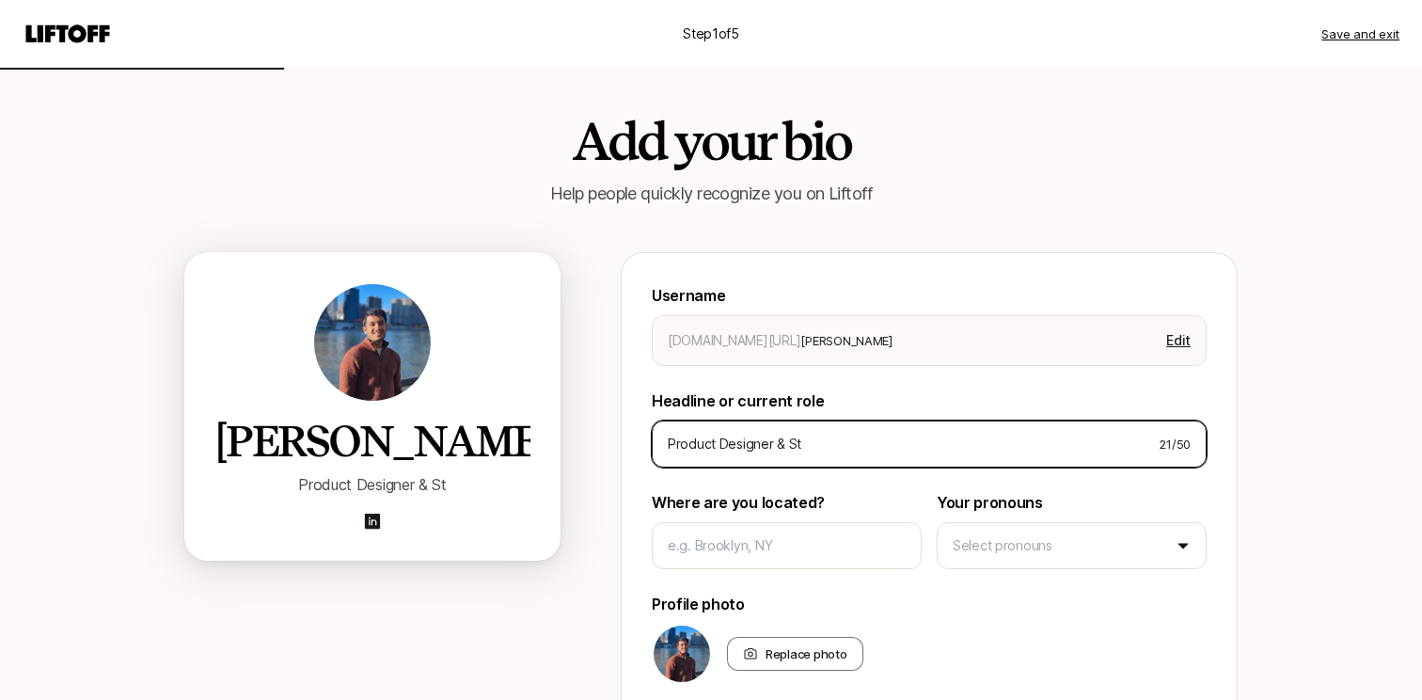
type textarea "x"
type input "Product Designer & Str"
type textarea "x"
type input "Product Designer & Stra"
type textarea "x"
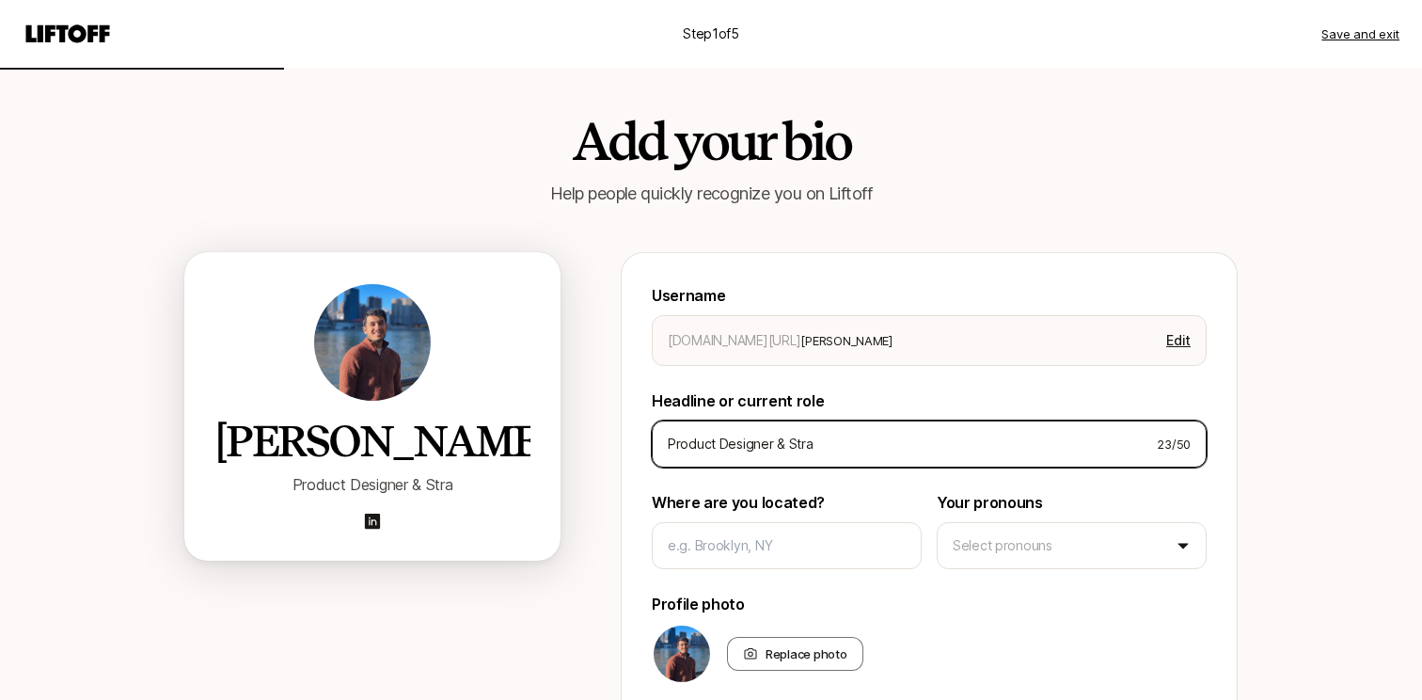
type input "Product Designer & Strat"
type textarea "x"
type input "Product Designer & Strate"
type textarea "x"
type input "Product Designer & Strateg"
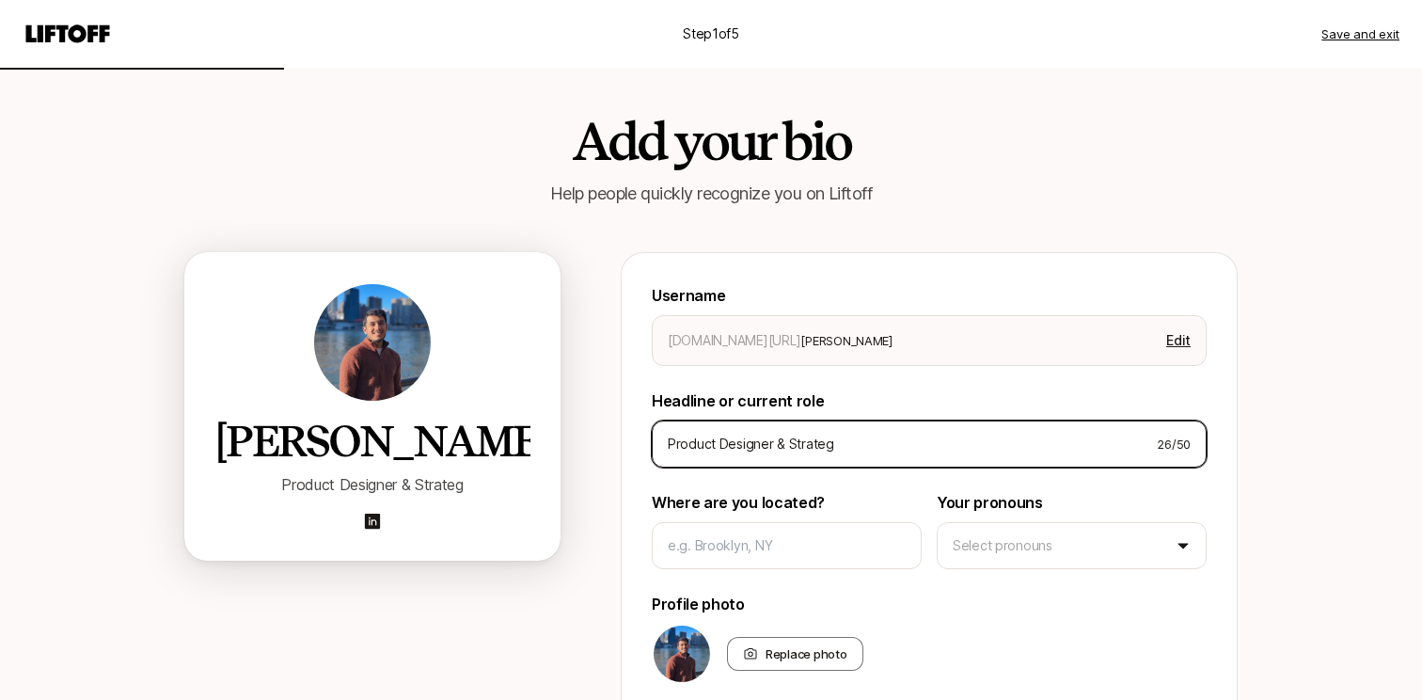
type textarea "x"
type input "Product Designer & Strategi"
type textarea "x"
type input "Product Designer & Strategis"
type textarea "x"
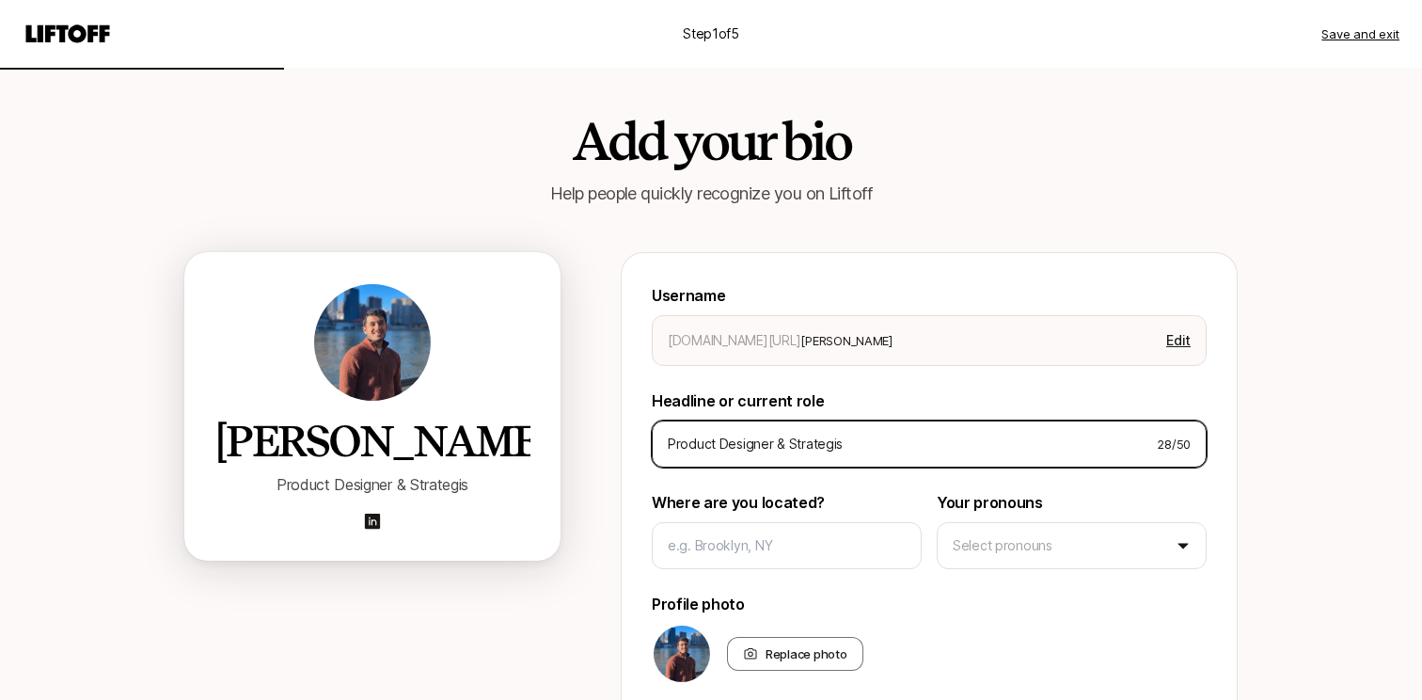
type input "Product Designer & Strategist"
click at [789, 446] on input "Product Designer & Strategist" at bounding box center [905, 444] width 474 height 23
type textarea "x"
type input "Product Designer & BStrategist"
type textarea "x"
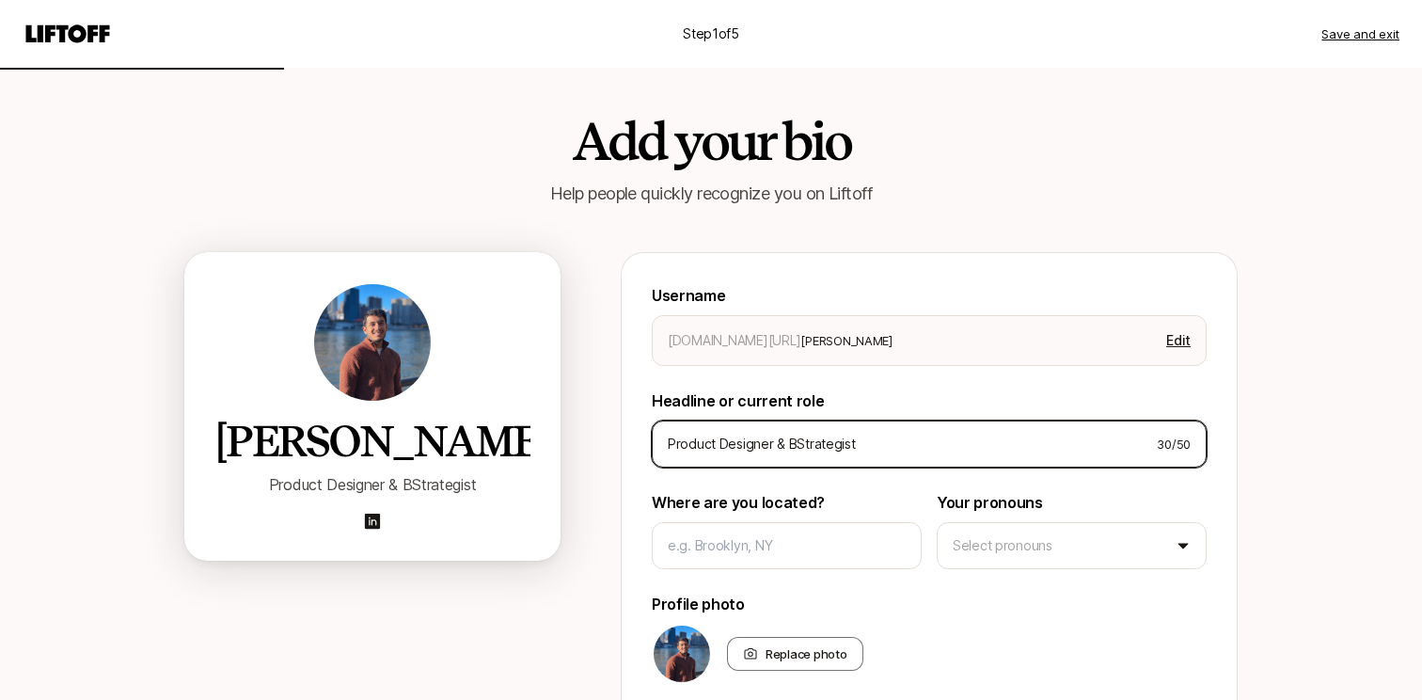
type input "Product Designer & BrStrategist"
type textarea "x"
type input "Product Designer & BraStrategist"
type textarea "x"
type input "Product Designer & BranStrategist"
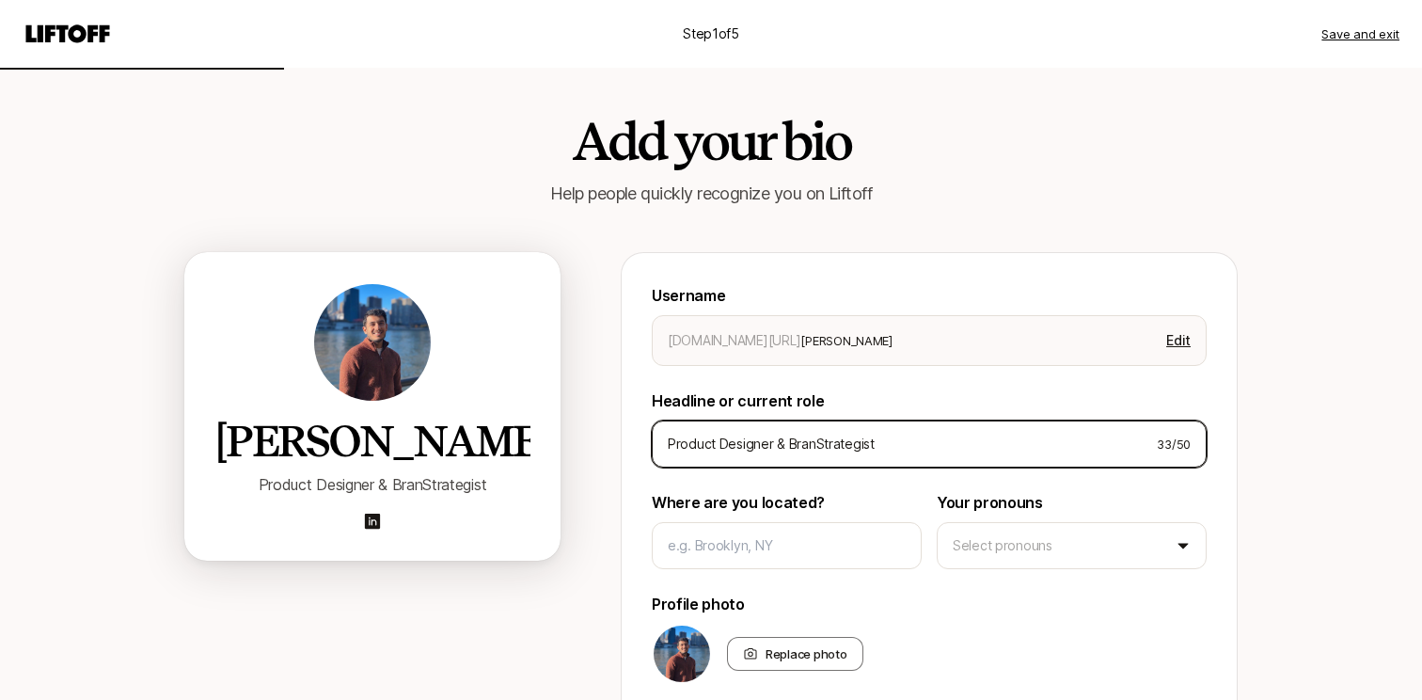
type textarea "x"
type input "Product Designer & BrandStrategist"
type textarea "x"
type input "Product Designer & Brand Strategist"
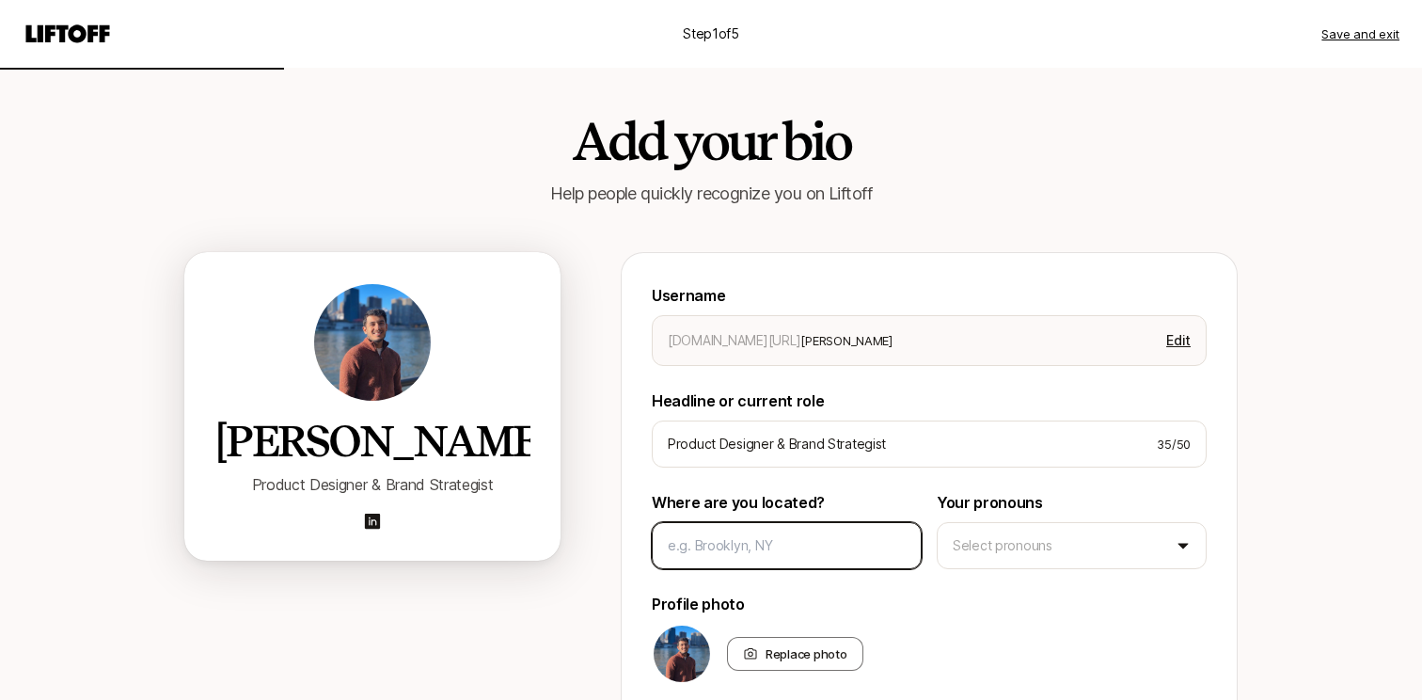
click at [834, 542] on input at bounding box center [787, 545] width 238 height 23
type textarea "x"
type input "J"
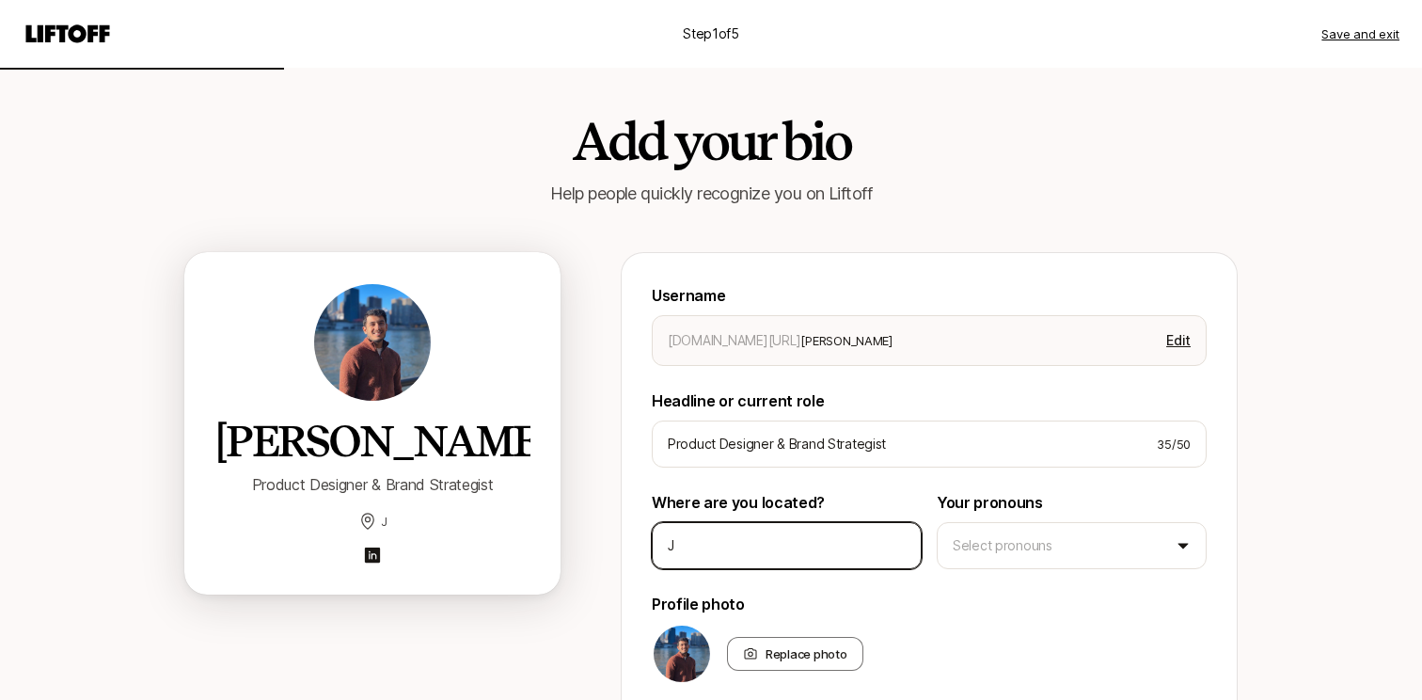
type textarea "x"
type input "Je"
type textarea "x"
type input "Jer"
type textarea "x"
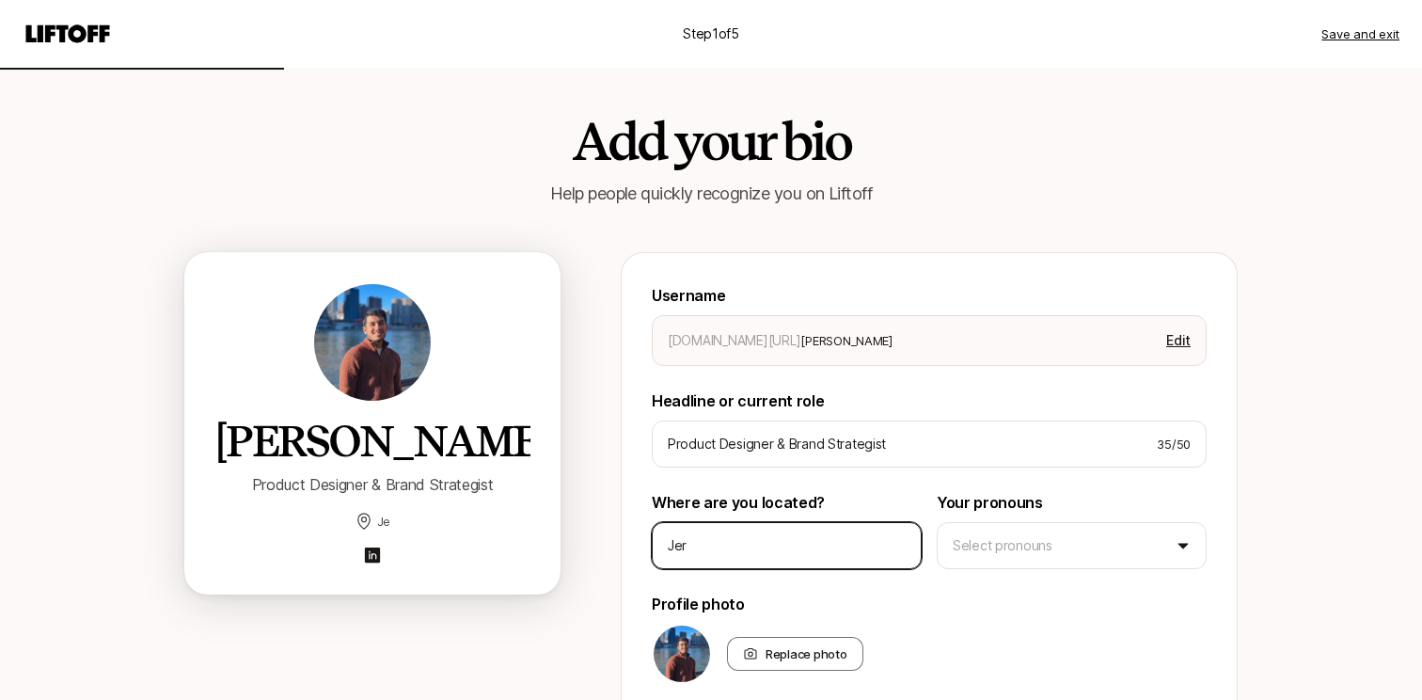
type input "Jers"
type textarea "x"
type input "Jerse"
type textarea "x"
type input "Jersey"
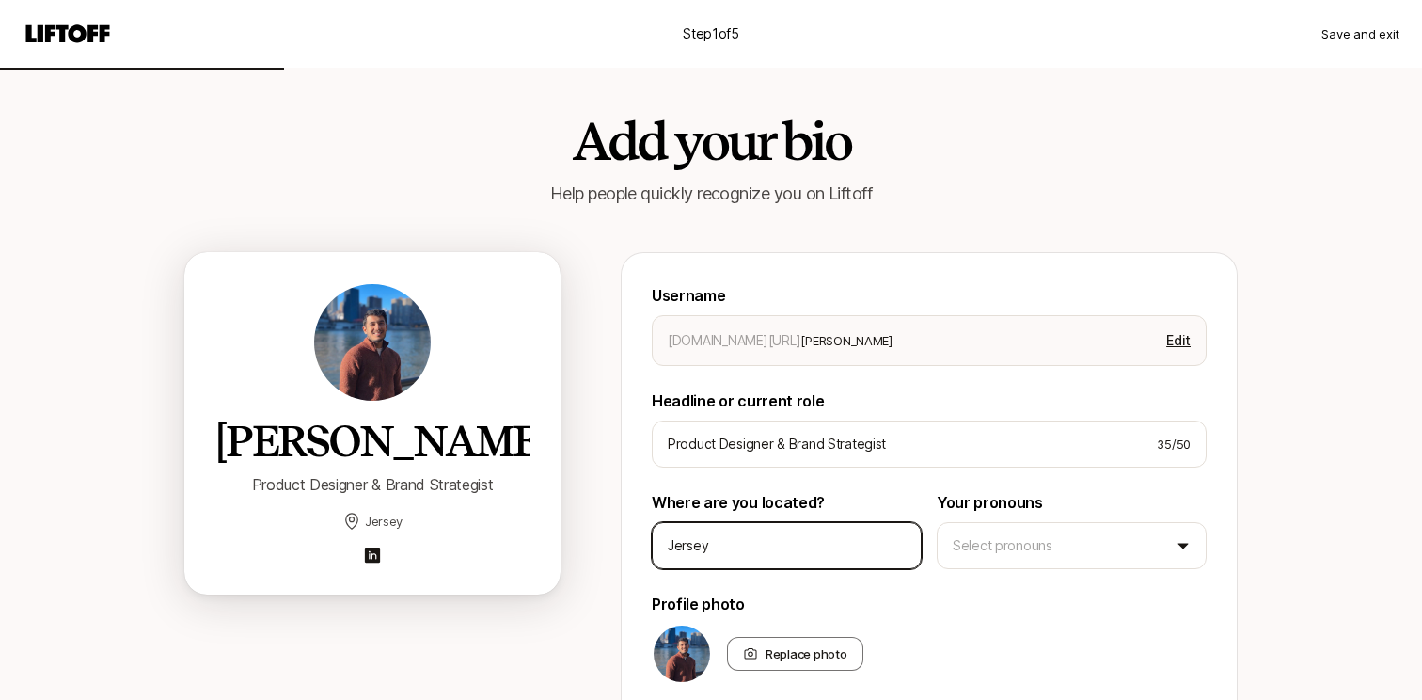
type textarea "x"
type input "Jersey"
type textarea "x"
type input "Jersey C"
type textarea "x"
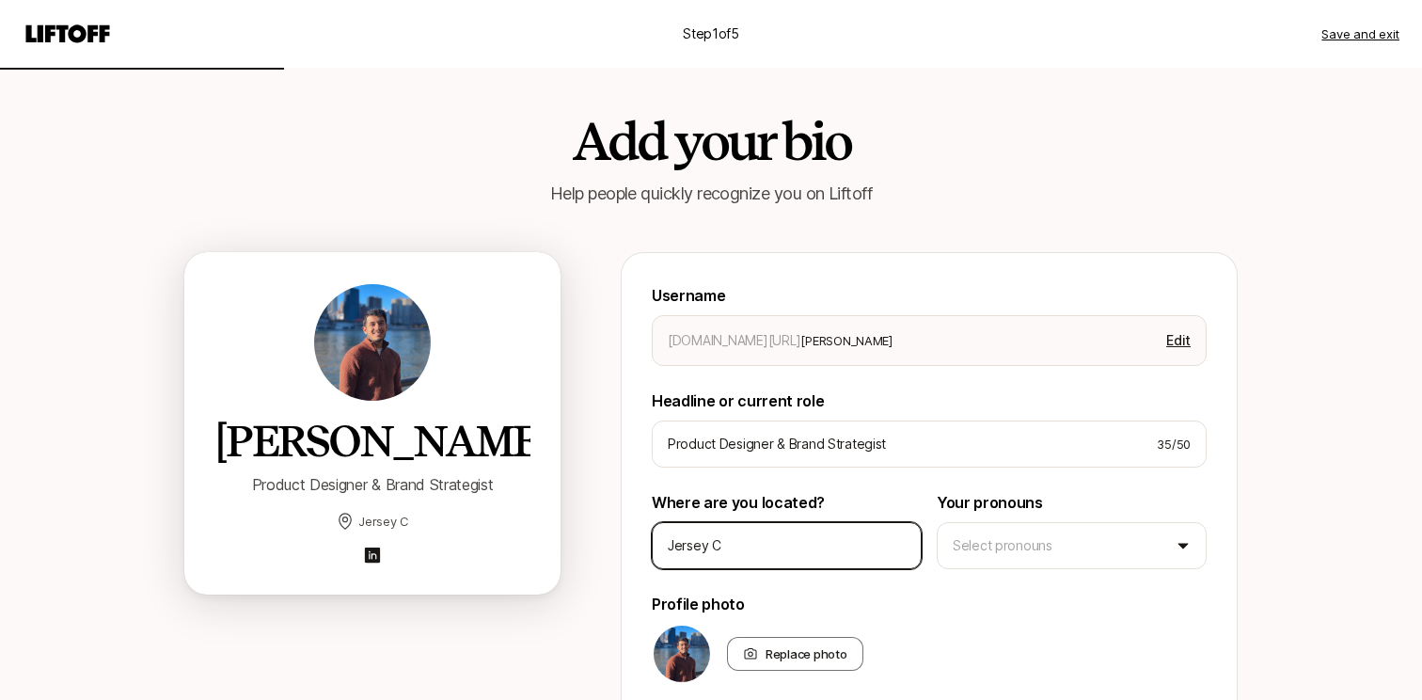
type input "Jersey Ci"
type textarea "x"
type input "Jersey Cit"
type textarea "x"
type input "[GEOGRAPHIC_DATA]"
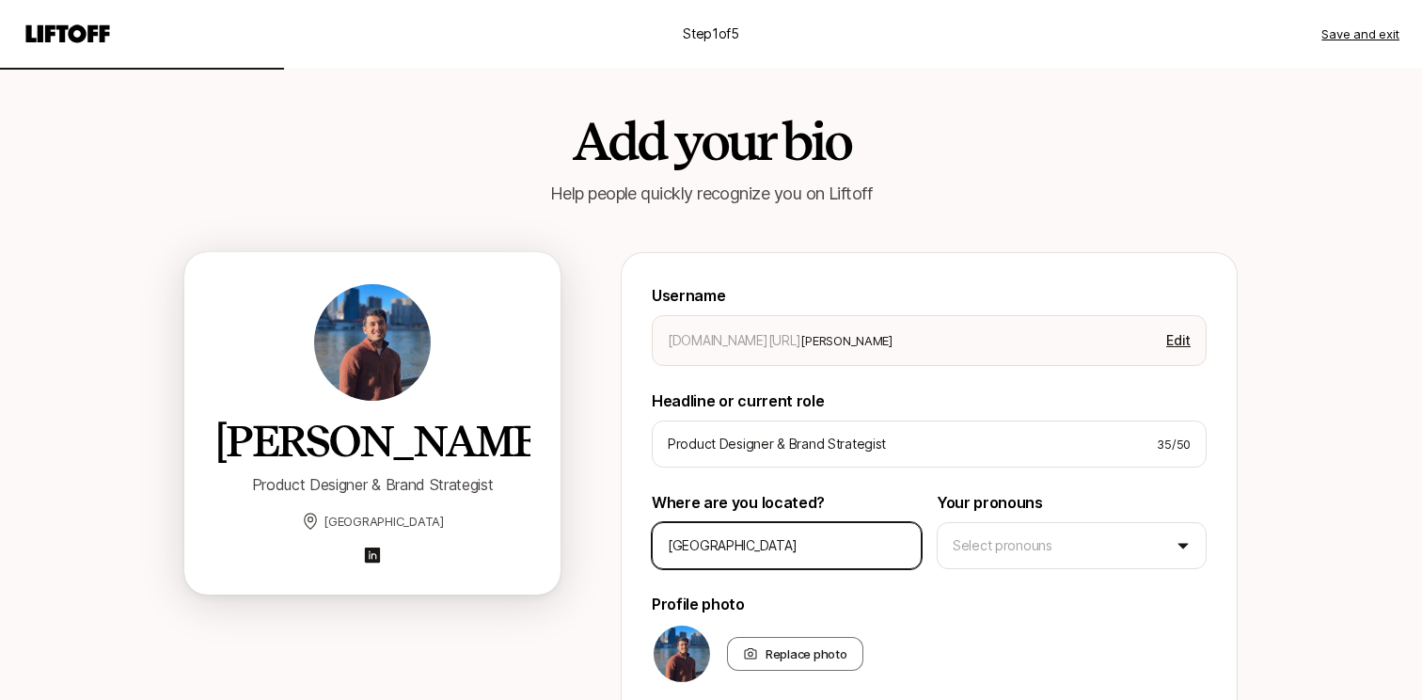
type textarea "x"
type input "N"
type textarea "x"
type input "Ne"
type textarea "x"
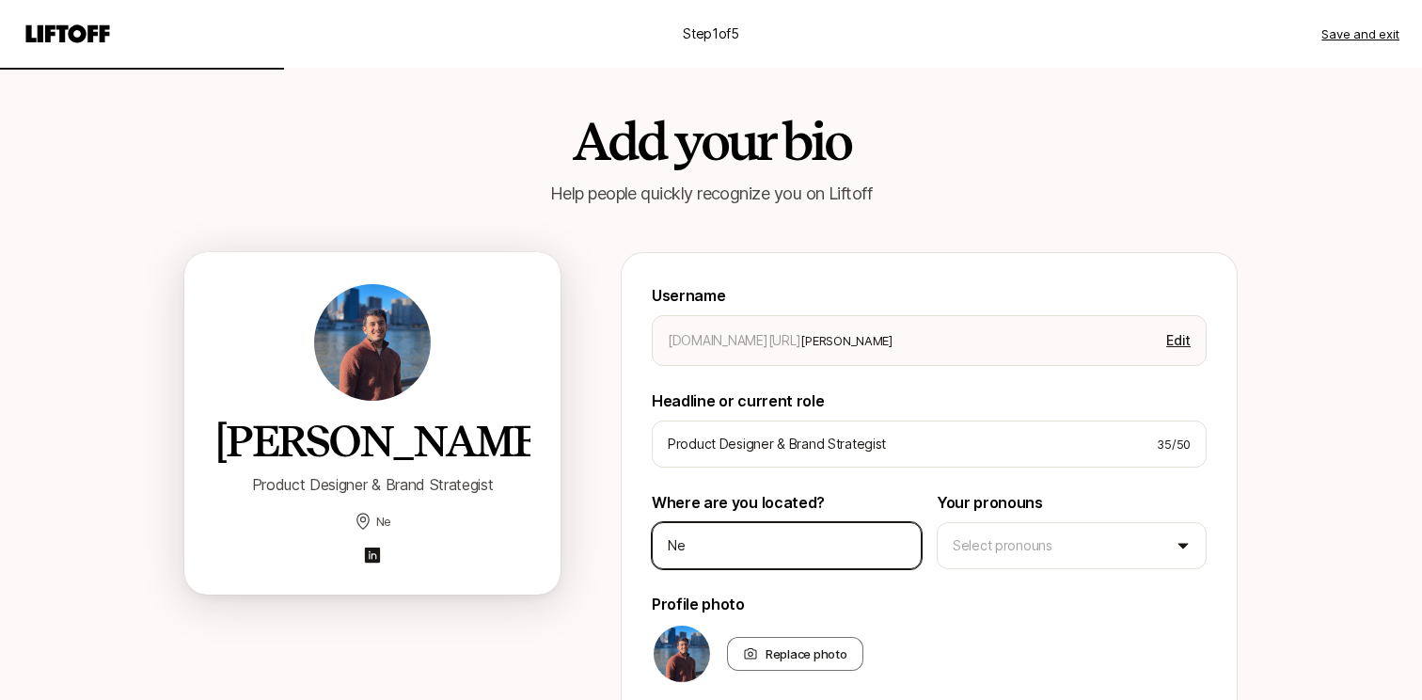
type input "New"
type textarea "x"
type input "New"
type textarea "x"
type input "New Y"
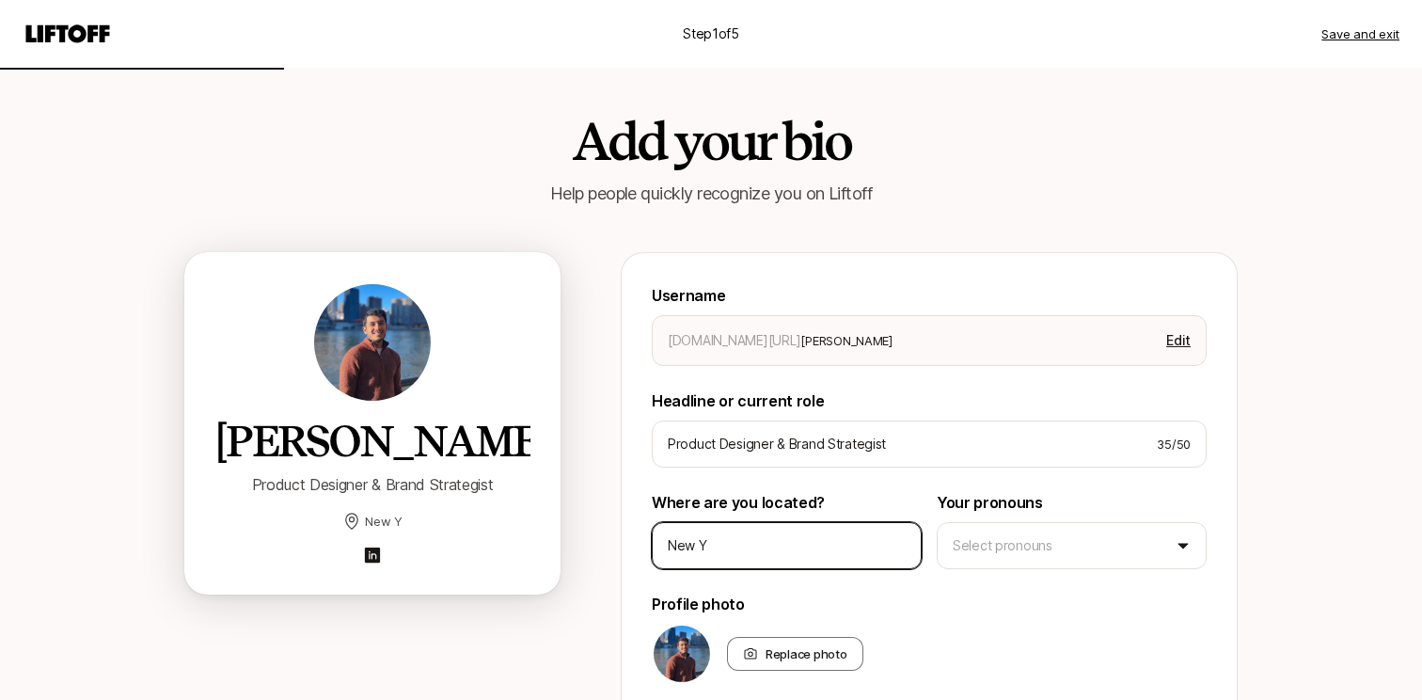
type textarea "x"
type input "New Yo"
type textarea "x"
type input "New Yor"
type textarea "x"
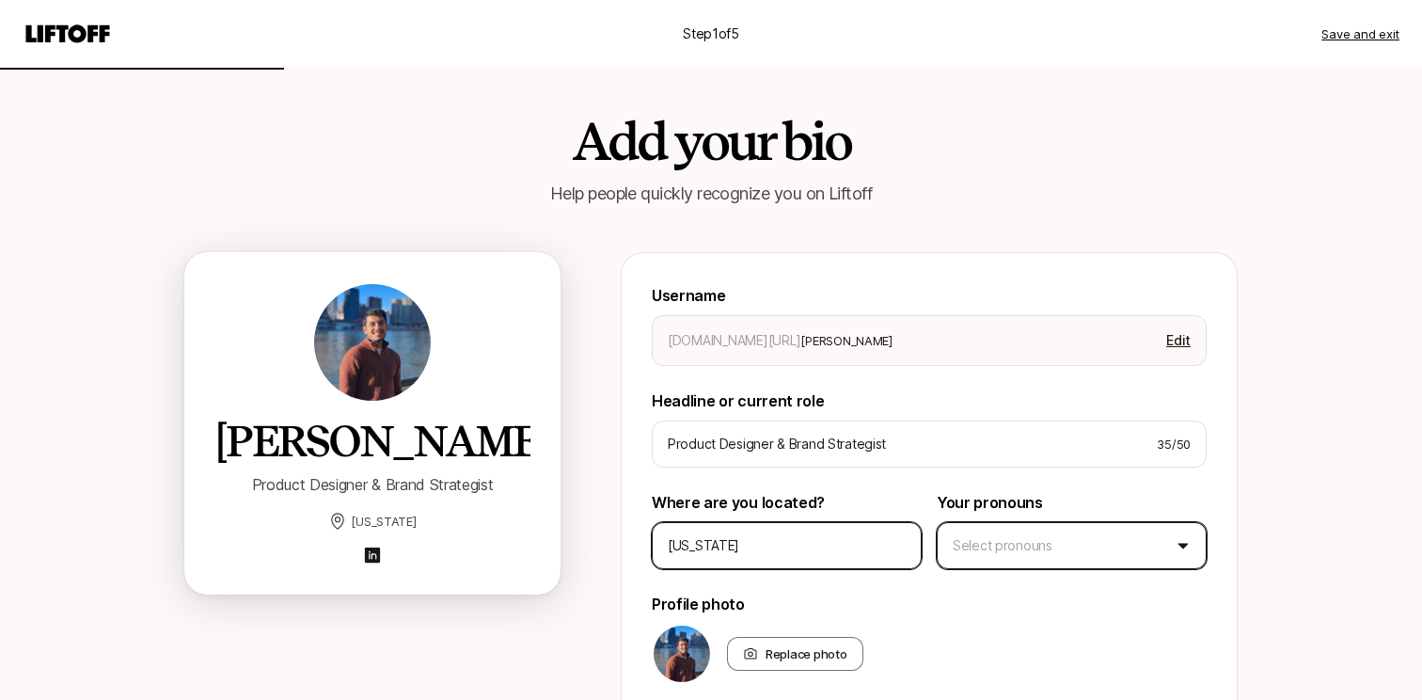
type input "[US_STATE]"
click at [1127, 558] on html "Step 1 of 5 Save and exit Add your bio Help people quickly recognize you on Lif…" at bounding box center [711, 350] width 1422 height 700
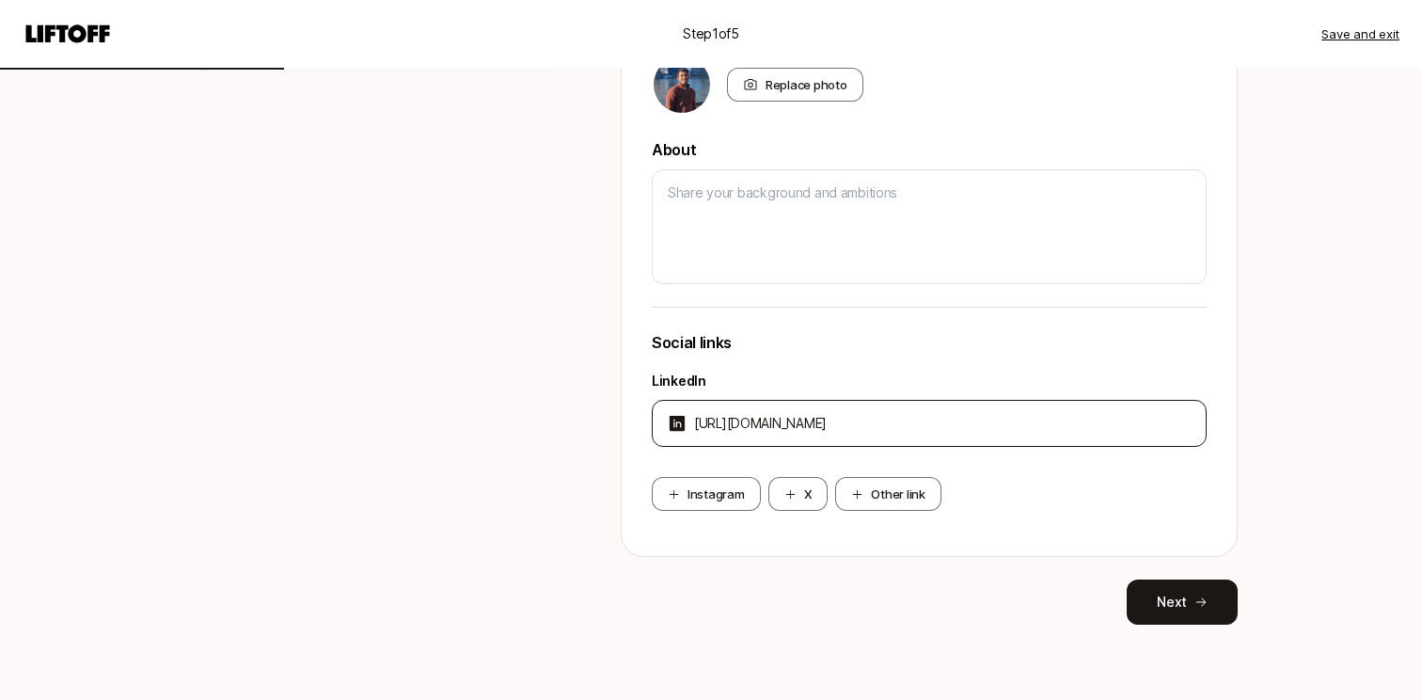
scroll to position [569, 0]
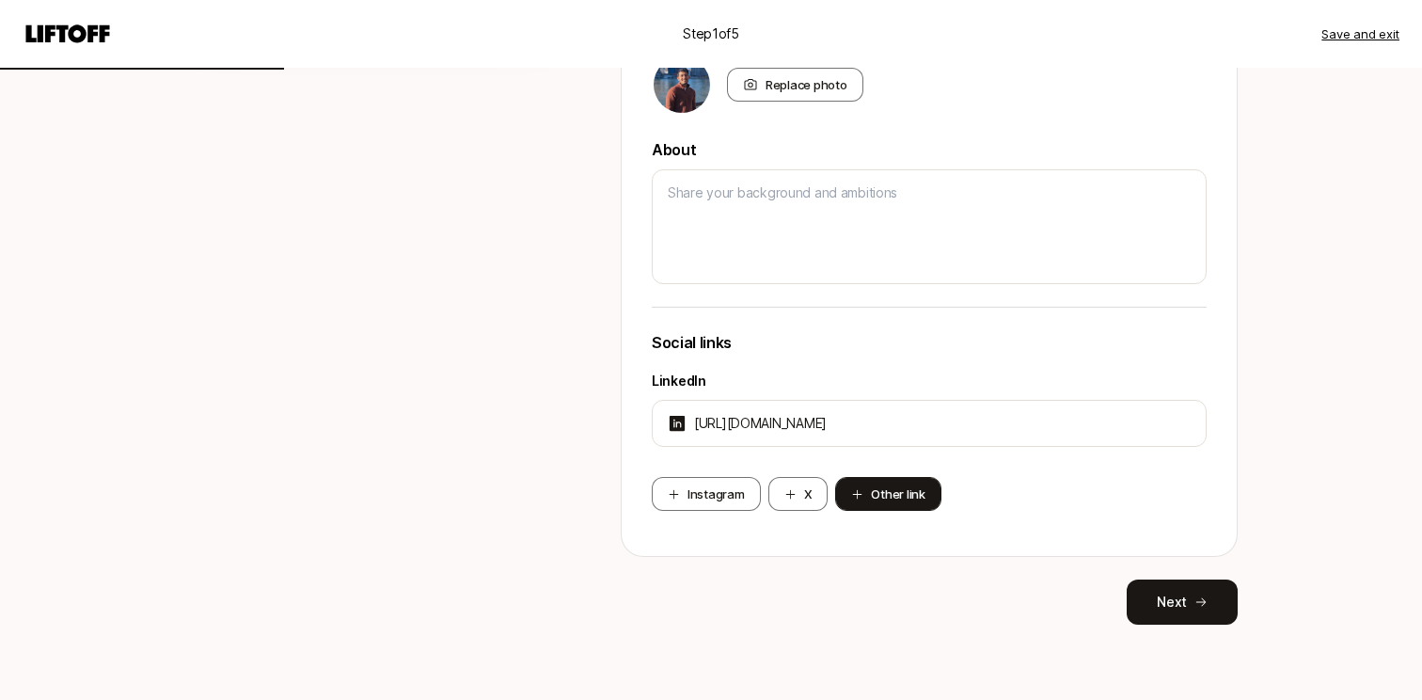
click at [861, 500] on icon at bounding box center [857, 494] width 12 height 12
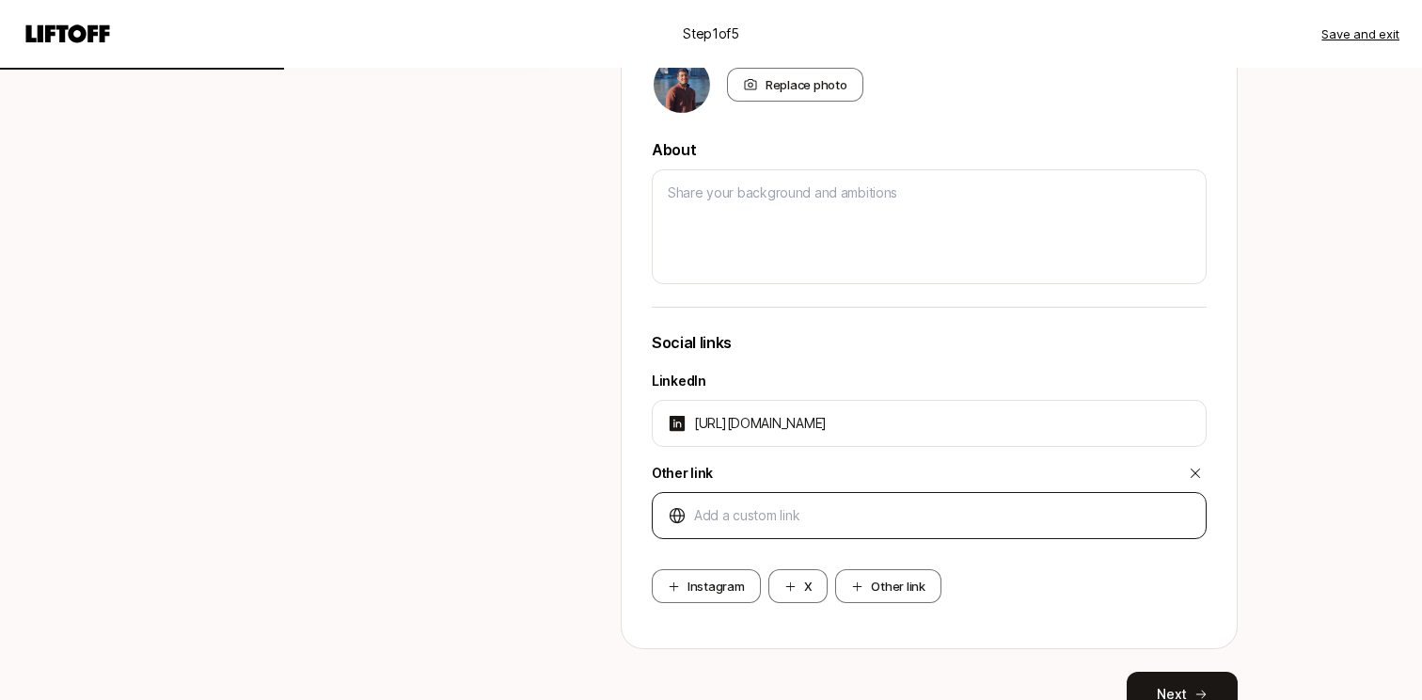
click at [833, 500] on div at bounding box center [929, 515] width 555 height 47
click at [796, 520] on input at bounding box center [942, 515] width 497 height 23
paste input "[URL][DOMAIN_NAME]"
type textarea "x"
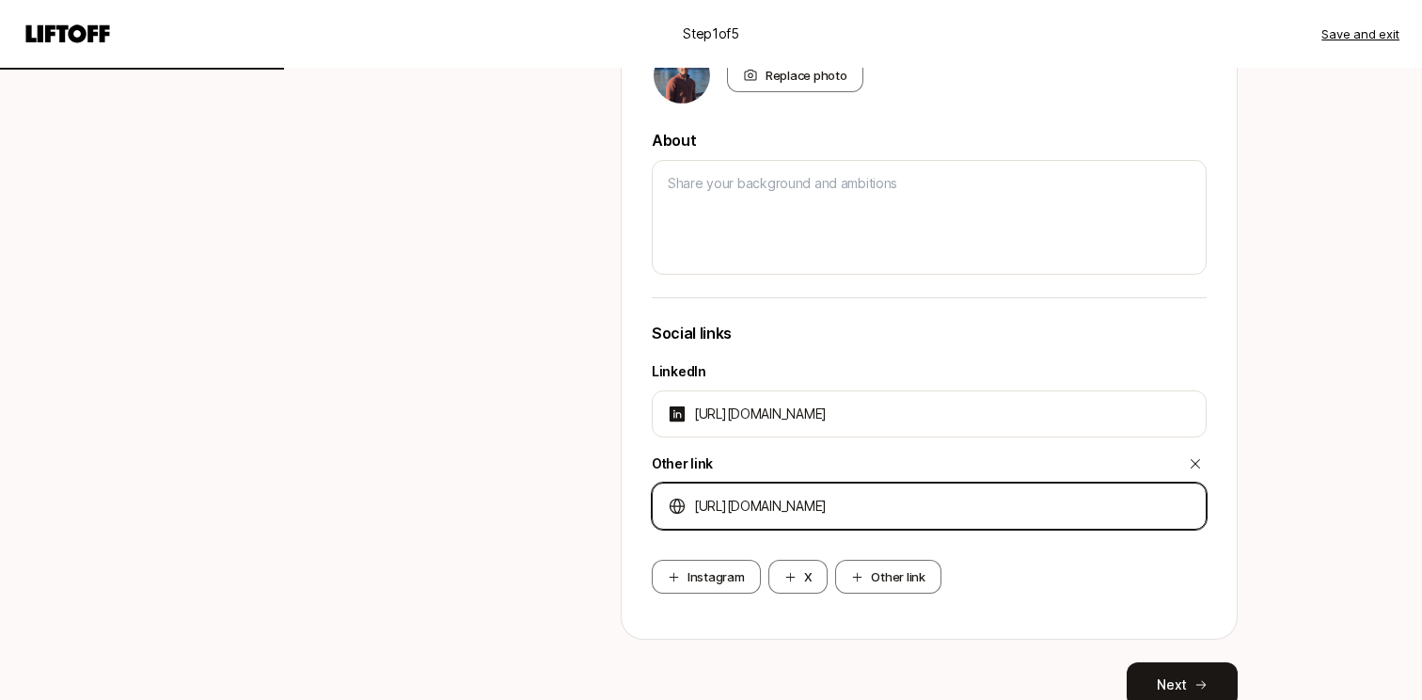
scroll to position [650, 0]
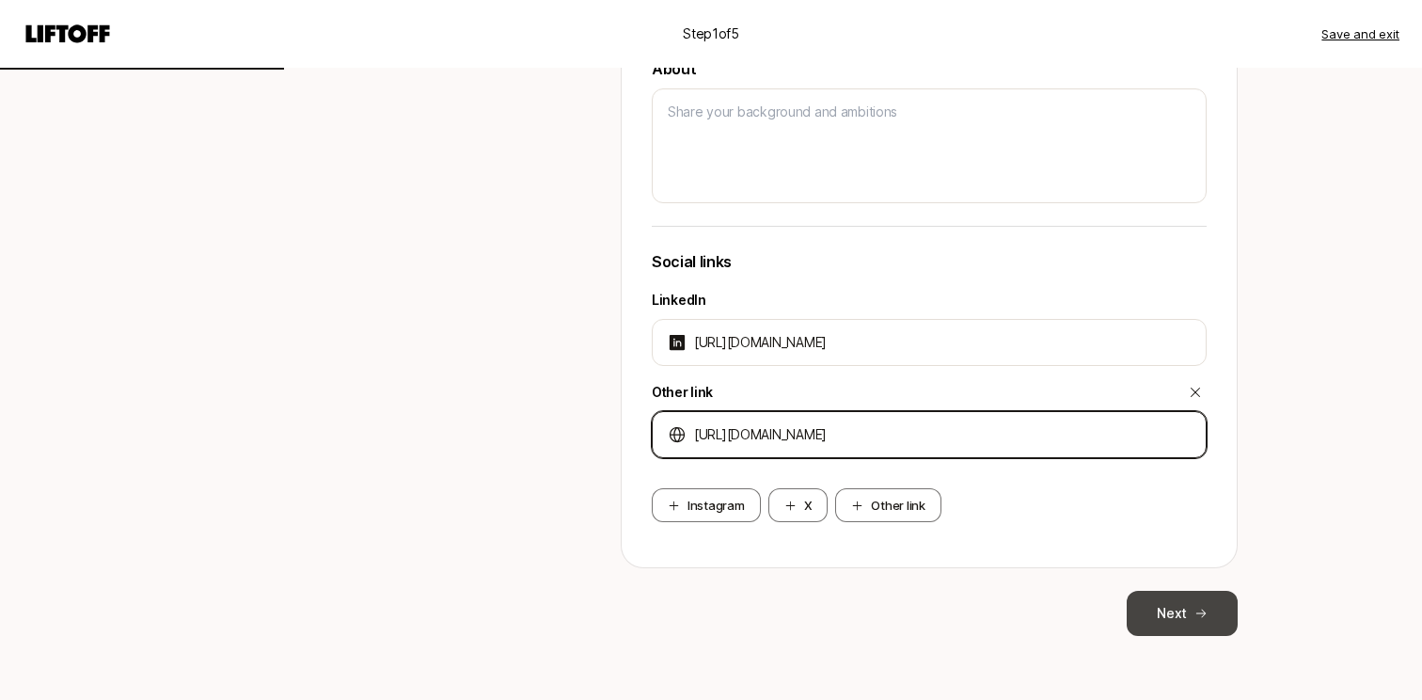
type input "[URL][DOMAIN_NAME]"
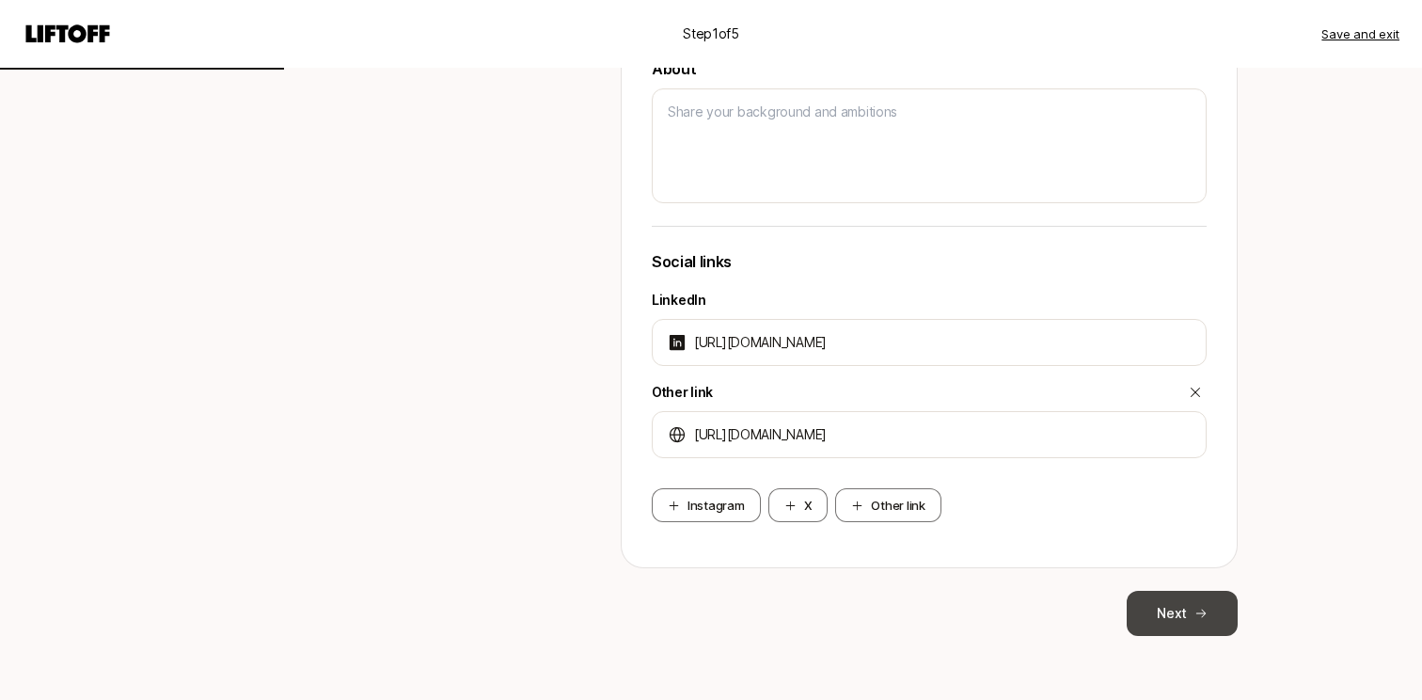
type textarea "x"
click at [1183, 611] on button "Next" at bounding box center [1182, 613] width 111 height 45
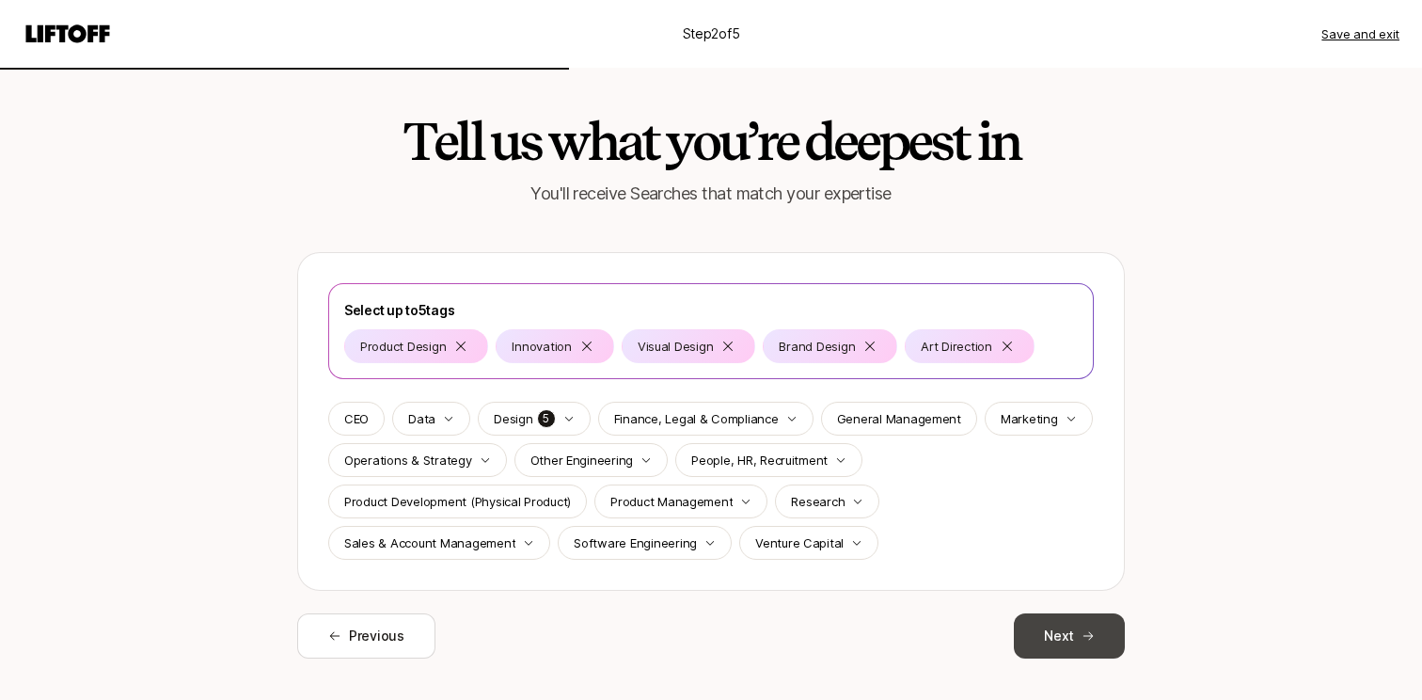
click at [1077, 628] on button "Next" at bounding box center [1069, 635] width 111 height 45
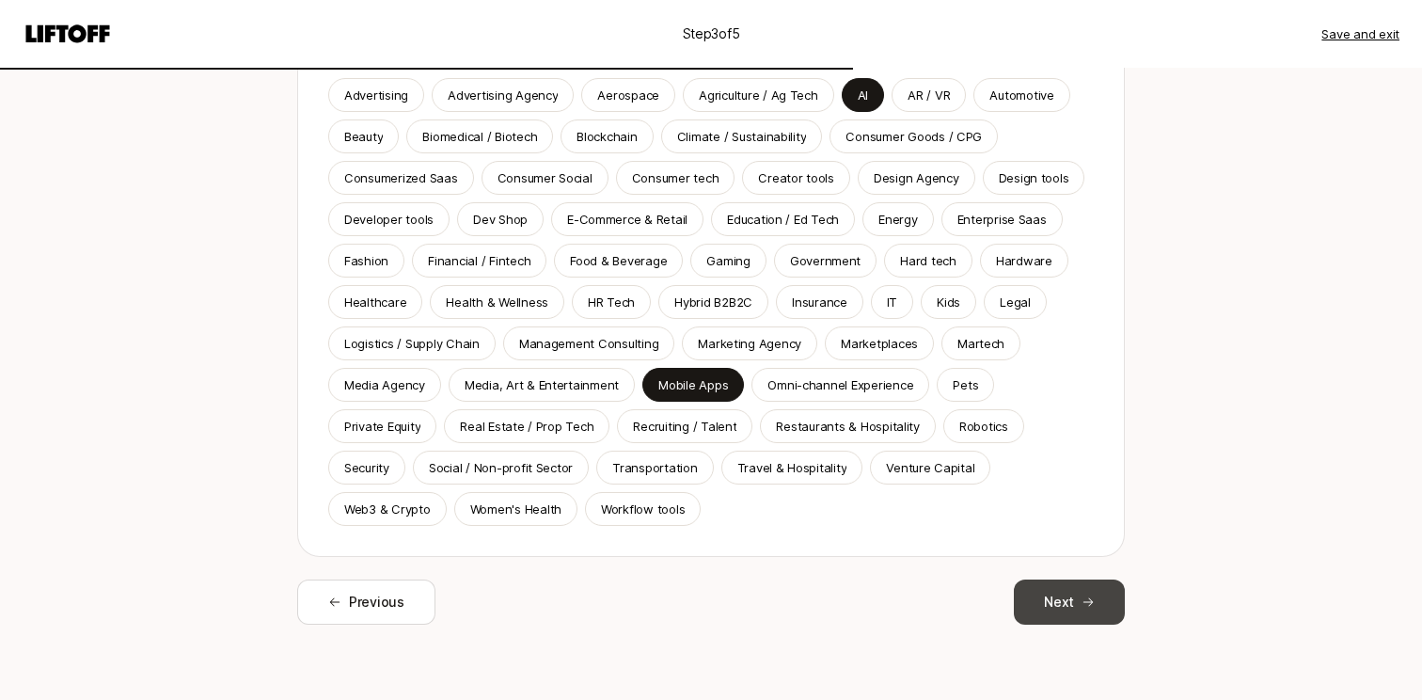
scroll to position [294, 0]
click at [1074, 598] on button "Next" at bounding box center [1069, 602] width 111 height 45
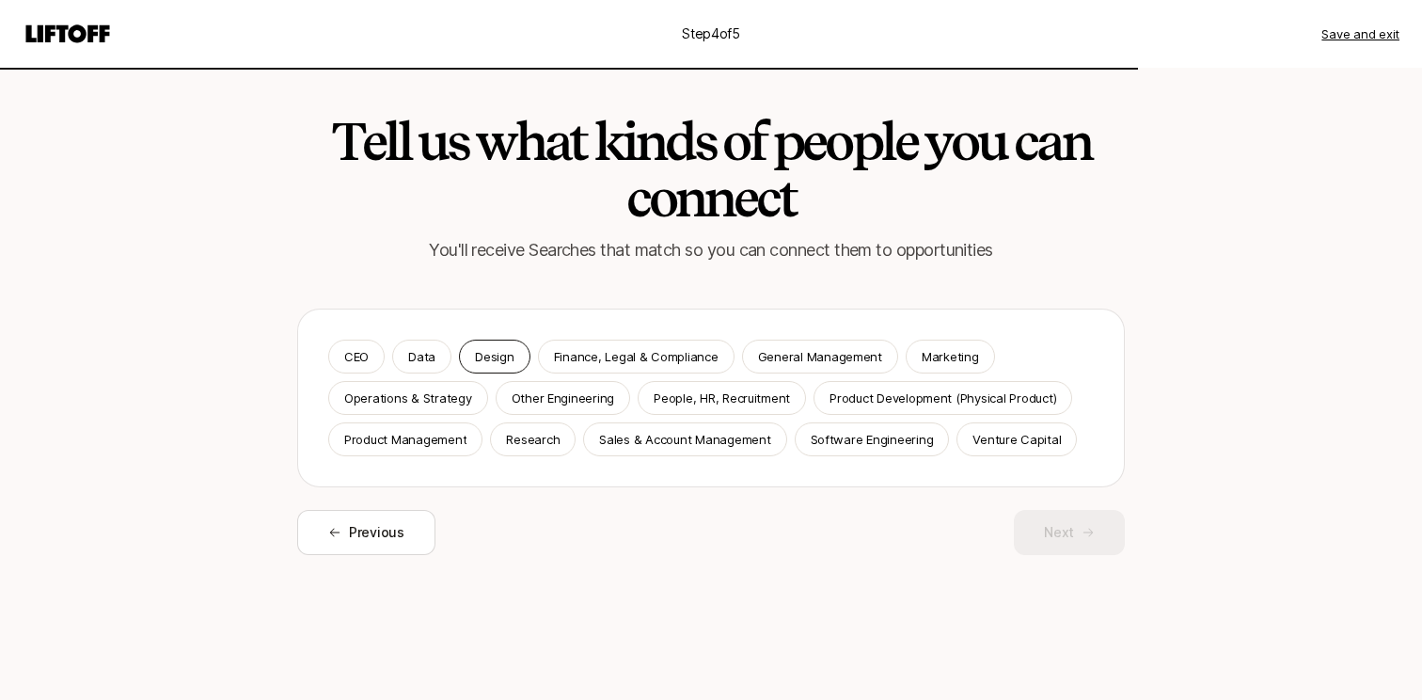
click at [515, 361] on div "Design" at bounding box center [494, 357] width 71 height 34
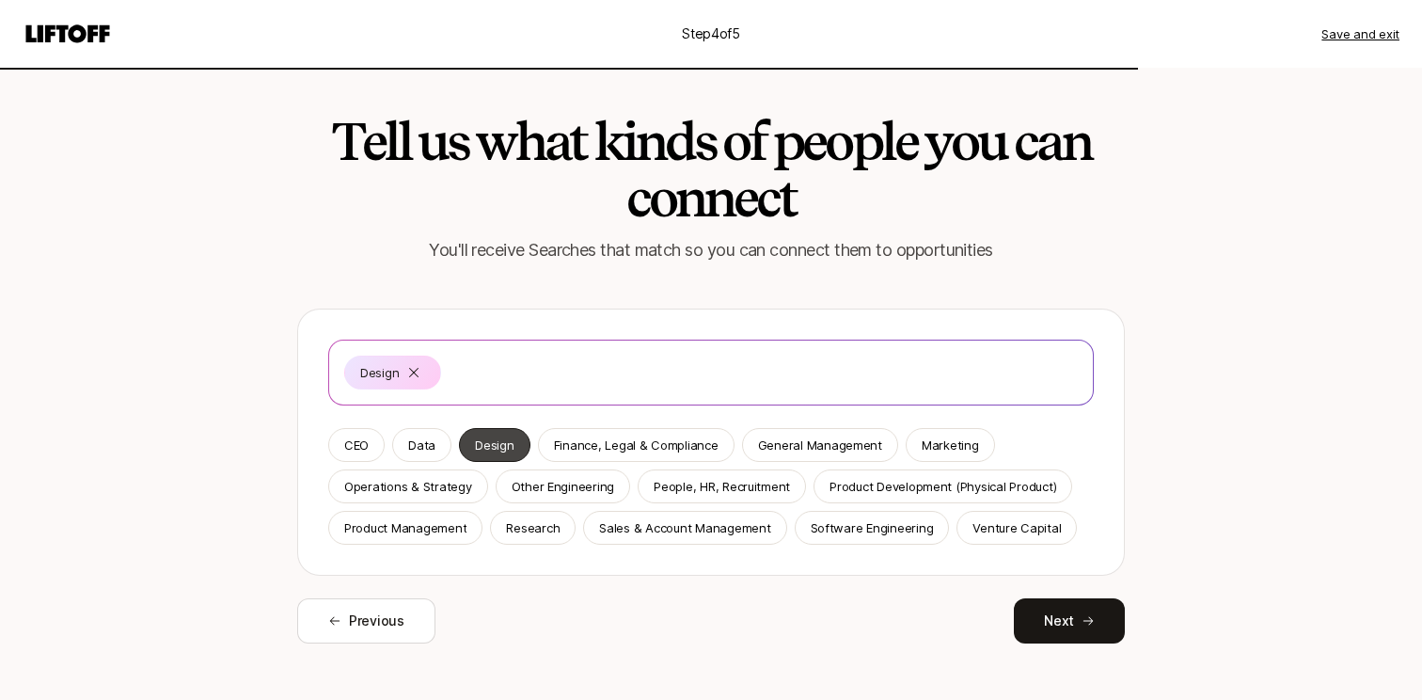
click at [500, 444] on p "Design" at bounding box center [494, 445] width 39 height 19
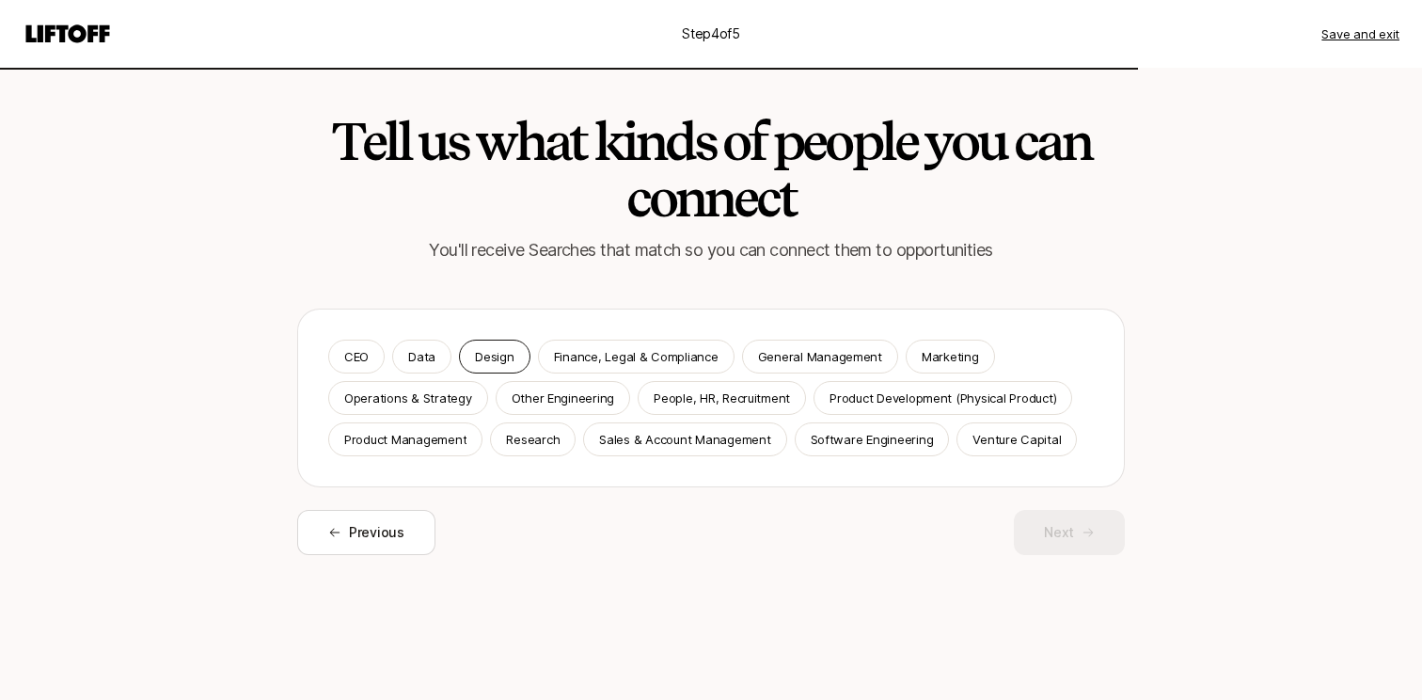
click at [479, 363] on p "Design" at bounding box center [494, 356] width 39 height 19
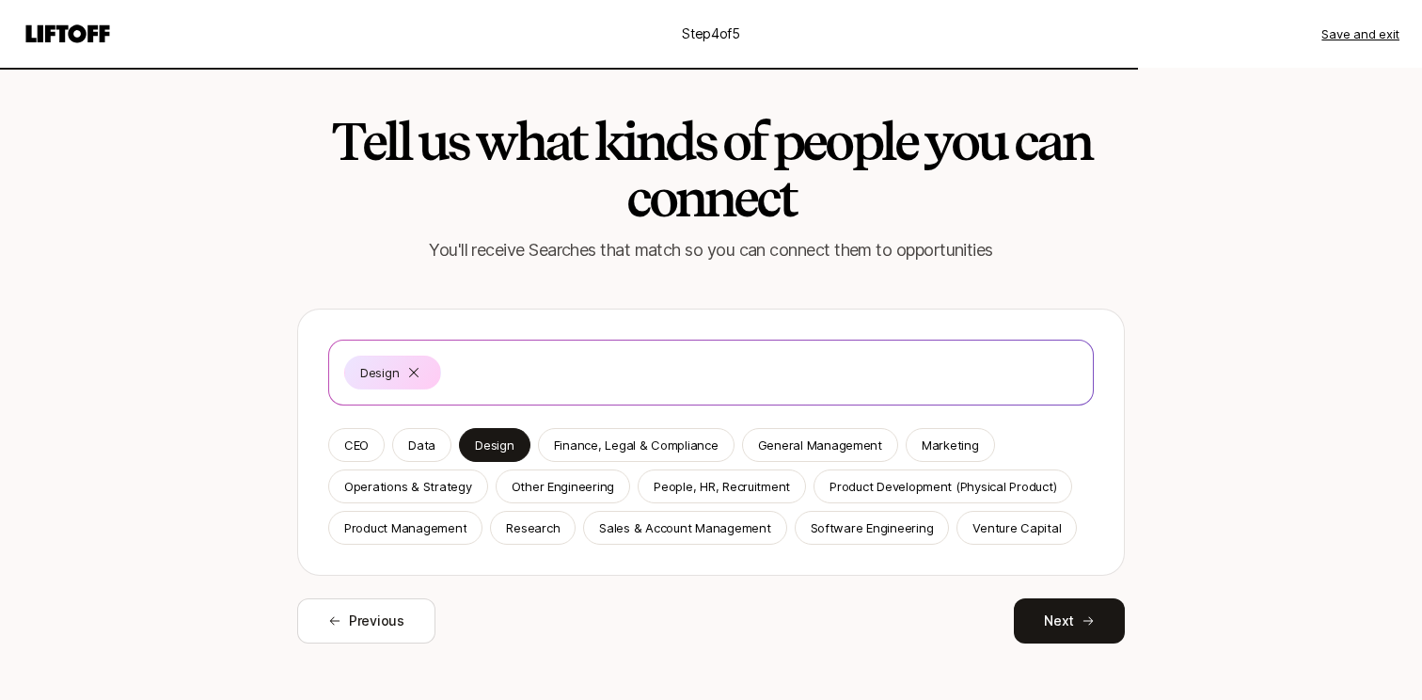
click at [1079, 645] on div "Tell us what kinds of people you can connect You'll receive Searches that match…" at bounding box center [711, 393] width 1084 height 651
click at [1077, 624] on button "Next" at bounding box center [1069, 620] width 111 height 45
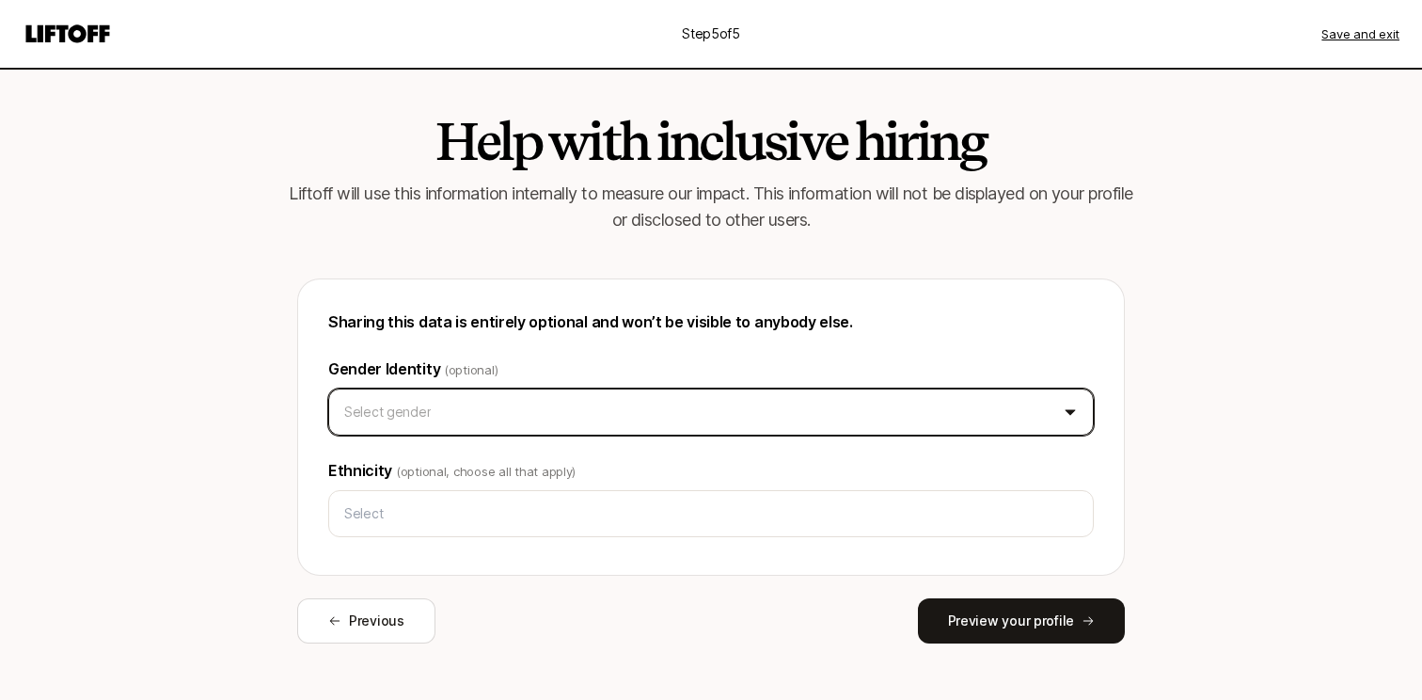
click at [624, 409] on html "Step 5 of 5 Save and exit Help with inclusive hiring Liftoff will use this info…" at bounding box center [711, 350] width 1422 height 700
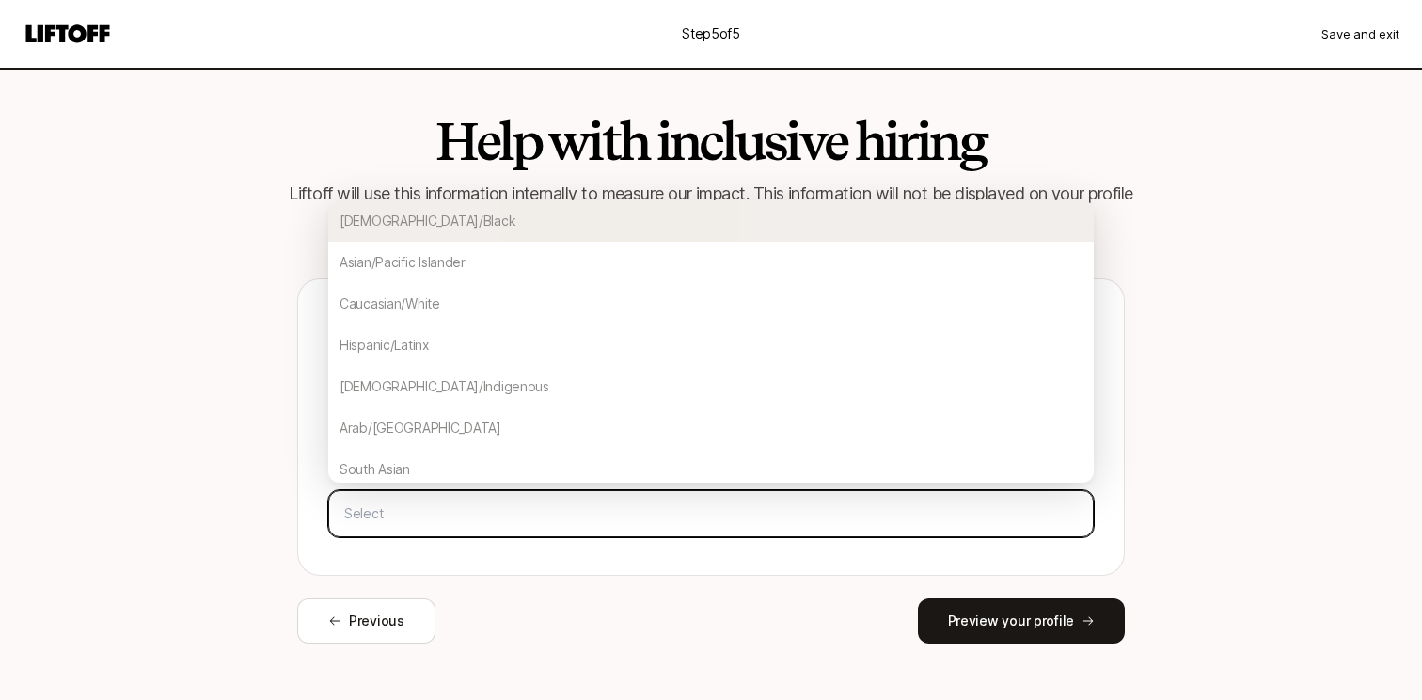
click at [584, 509] on input "text" at bounding box center [711, 514] width 749 height 34
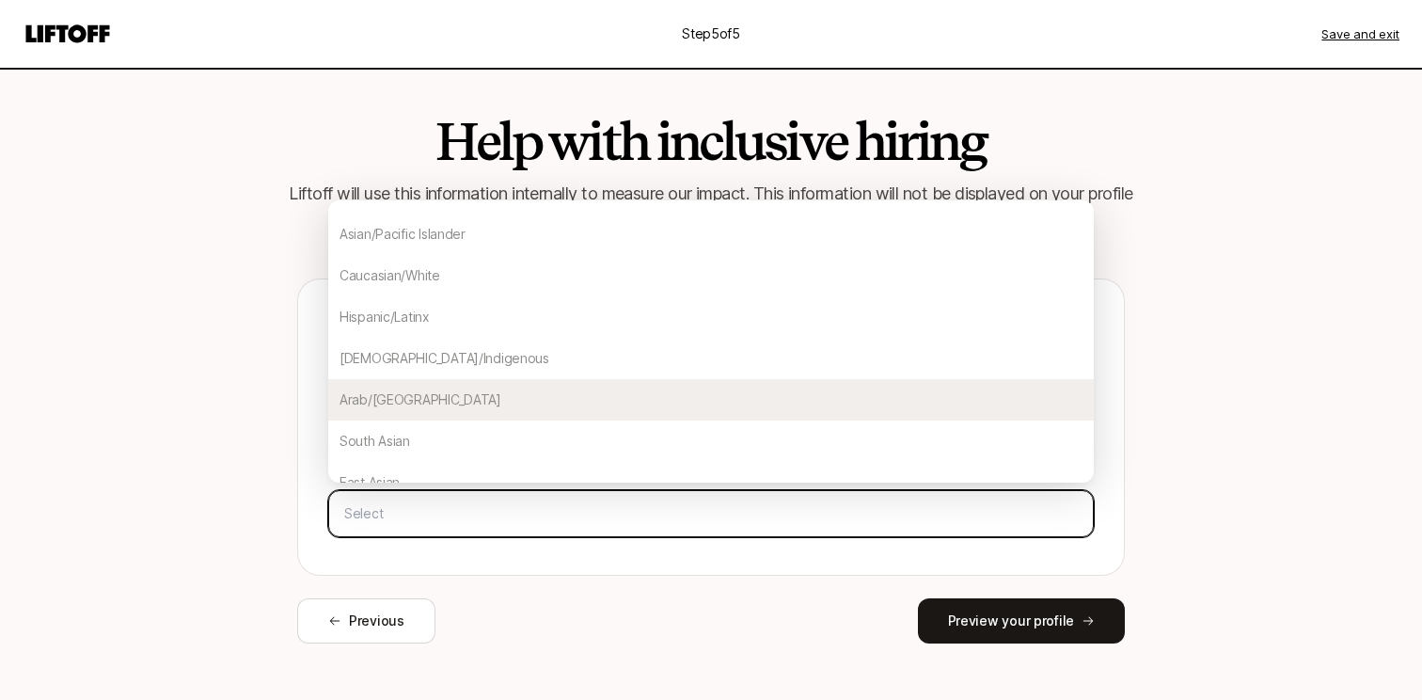
scroll to position [26, 0]
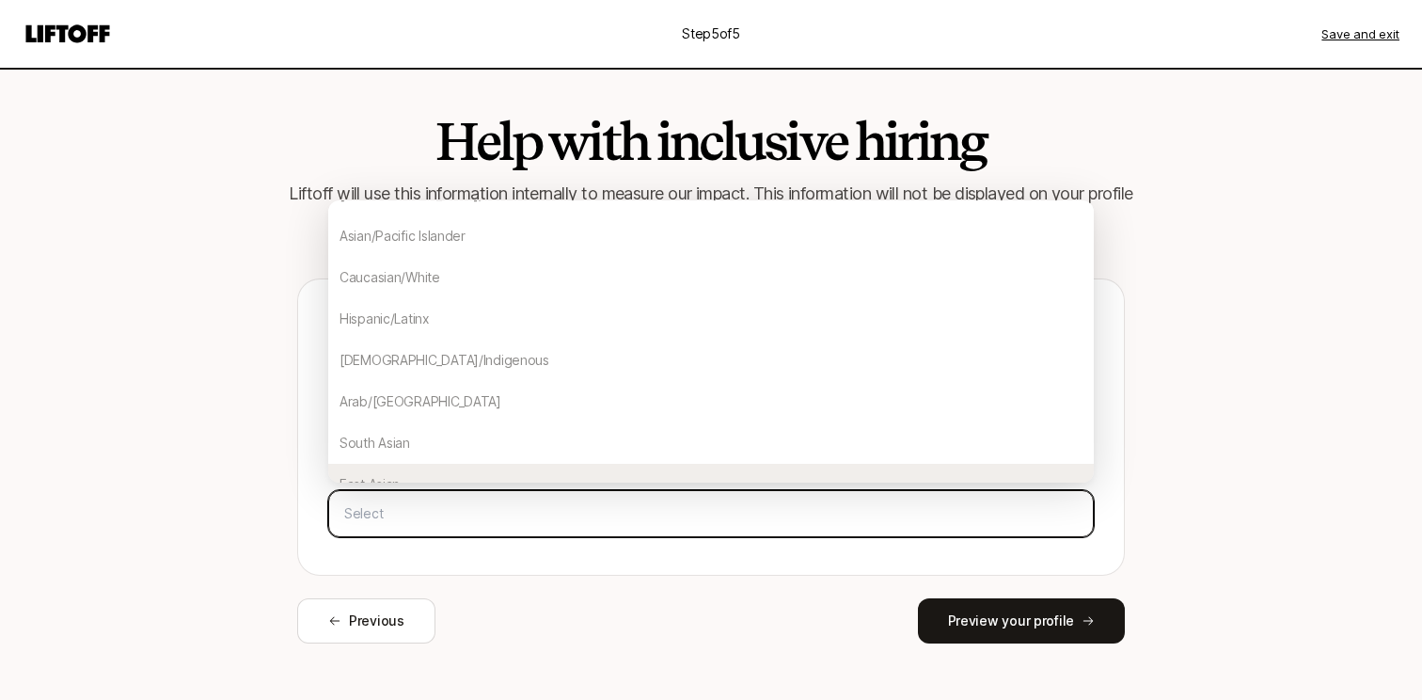
drag, startPoint x: 495, startPoint y: 233, endPoint x: 504, endPoint y: 554, distance: 320.9
click at [504, 556] on div "Sharing this data is entirely optional and won’t be visible to anybody else. Ge…" at bounding box center [711, 426] width 828 height 297
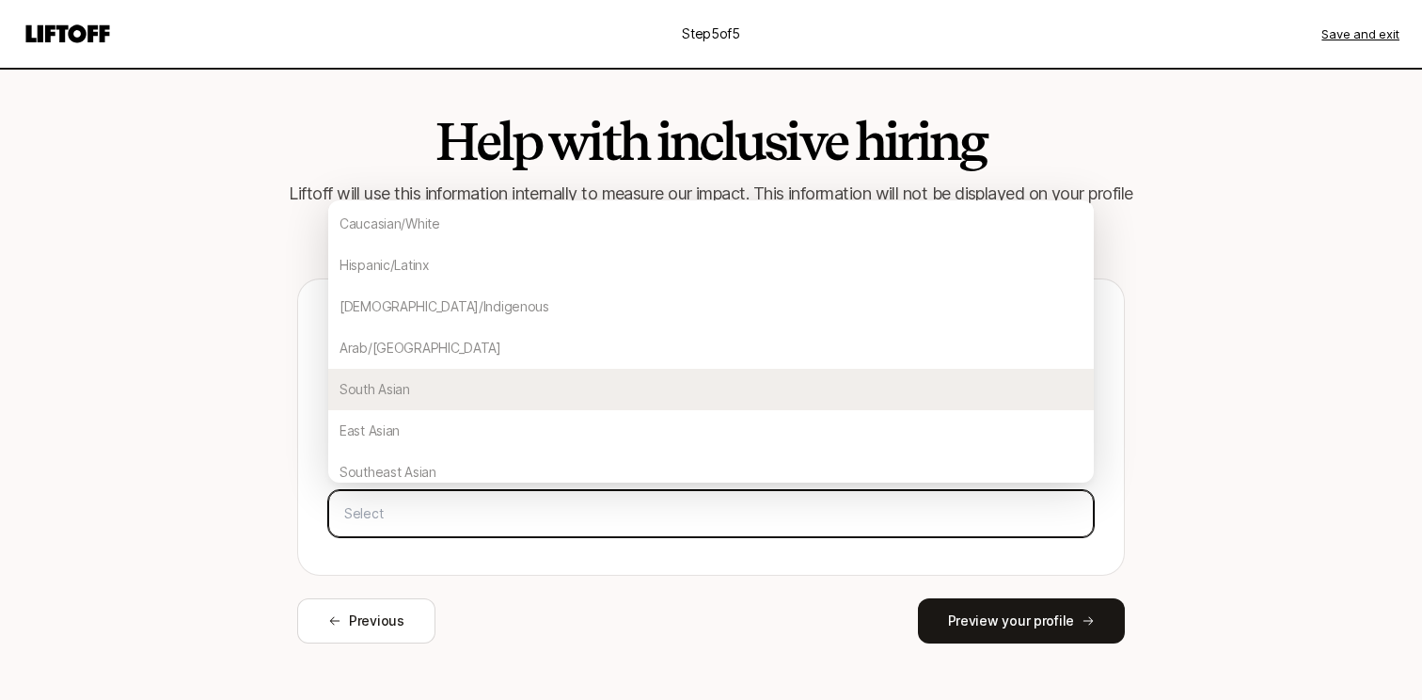
scroll to position [119, 0]
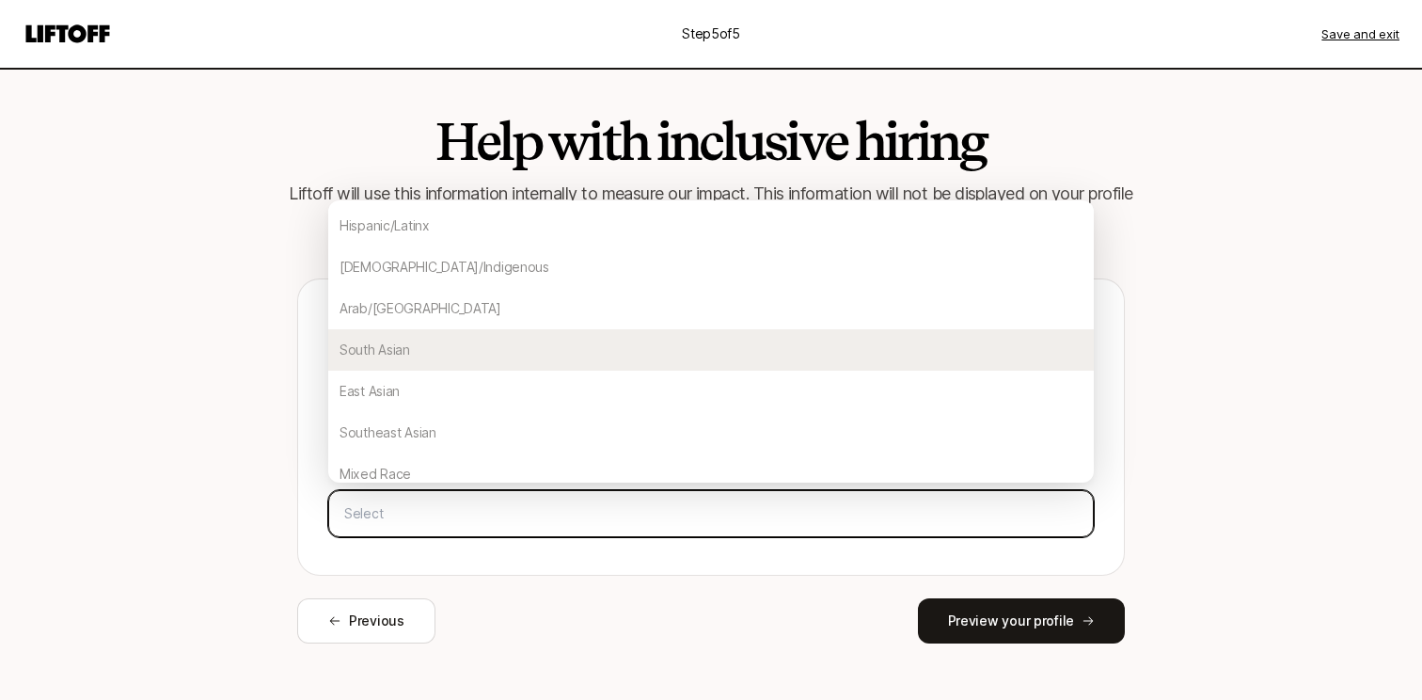
click at [470, 362] on div "South Asian" at bounding box center [711, 349] width 766 height 41
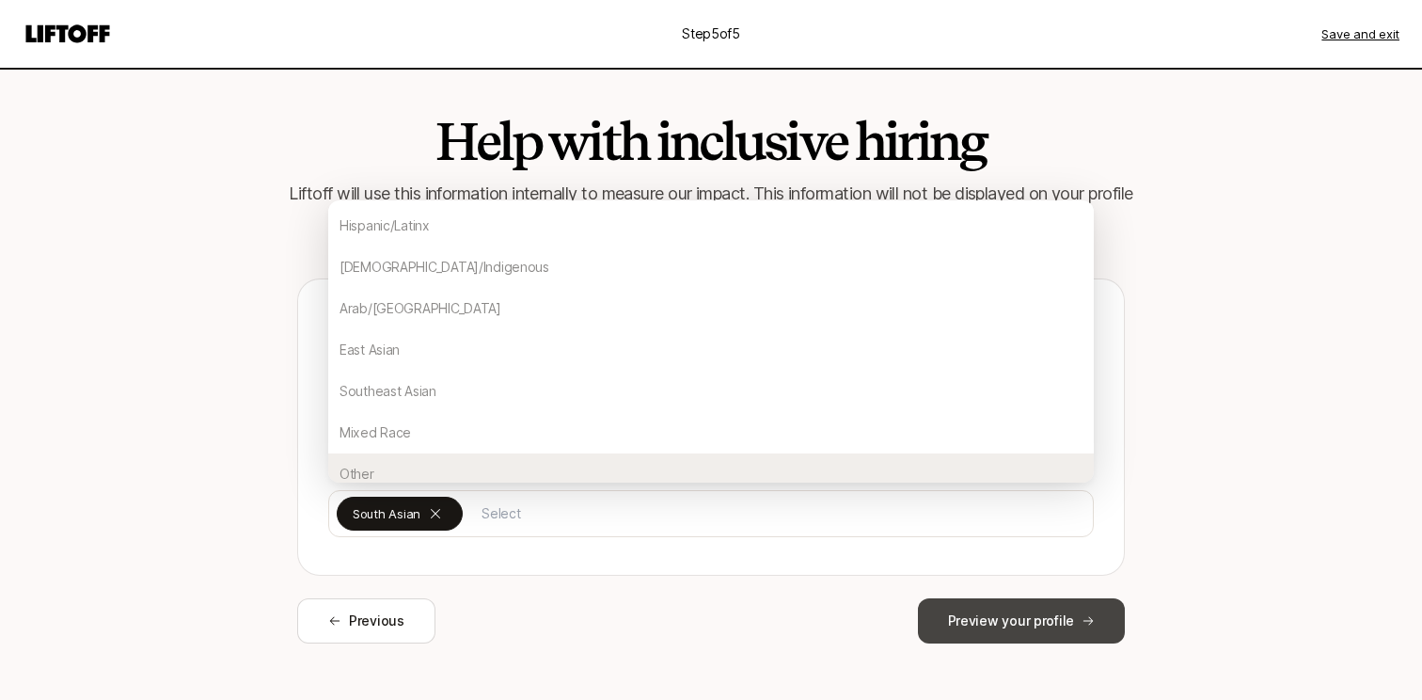
click at [1006, 627] on button "Preview your profile" at bounding box center [1021, 620] width 207 height 45
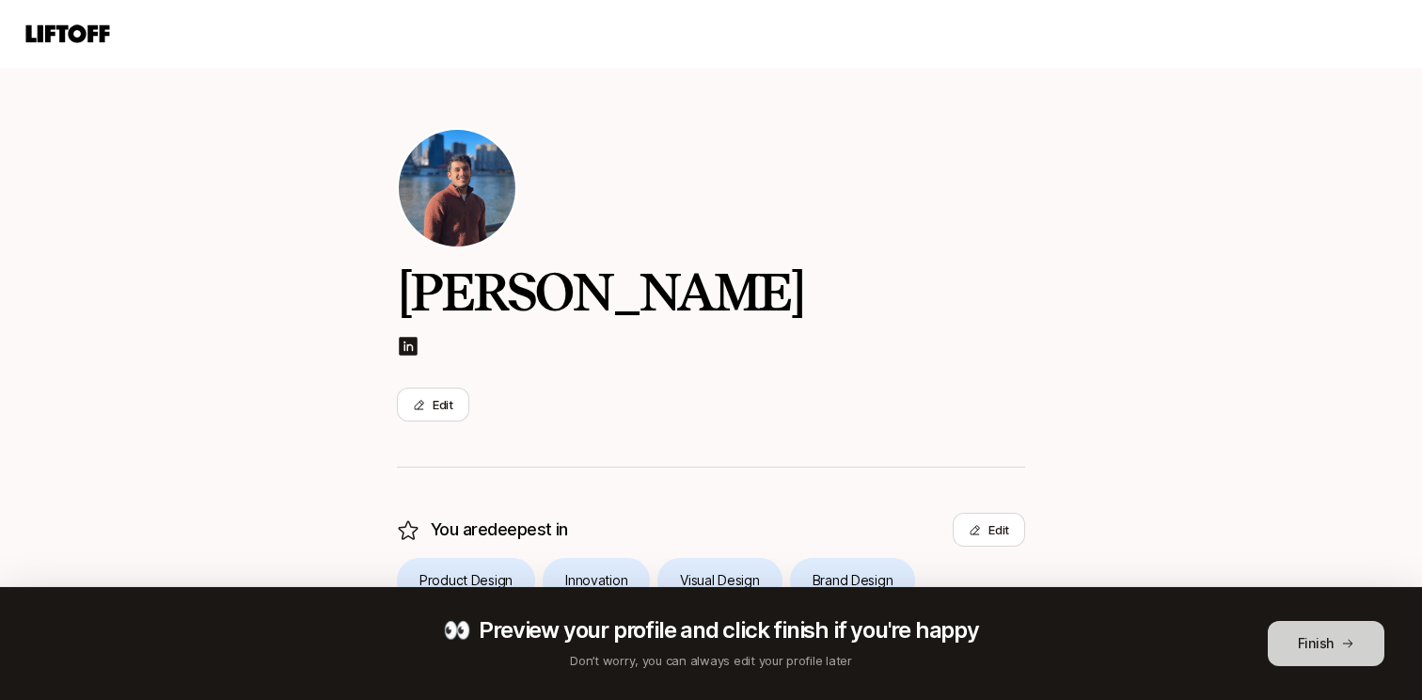
click at [1291, 641] on button "Finish" at bounding box center [1326, 643] width 117 height 45
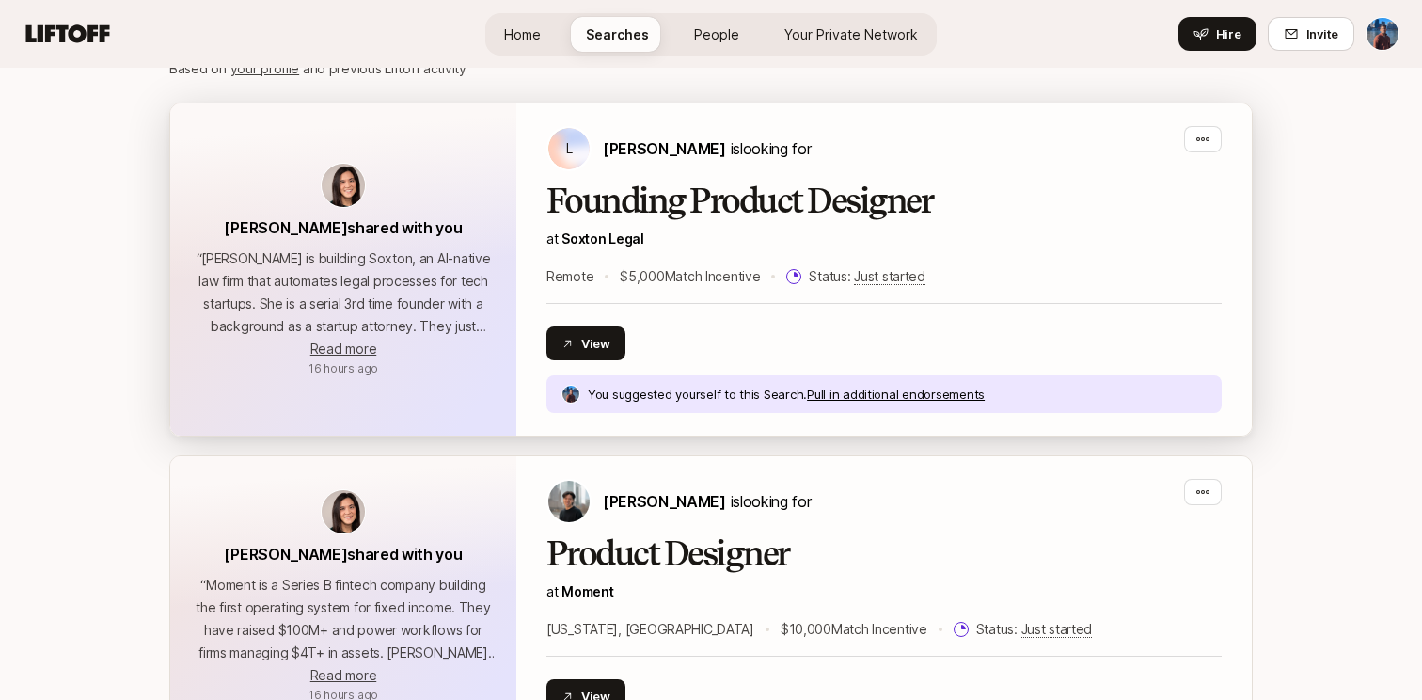
scroll to position [442, 0]
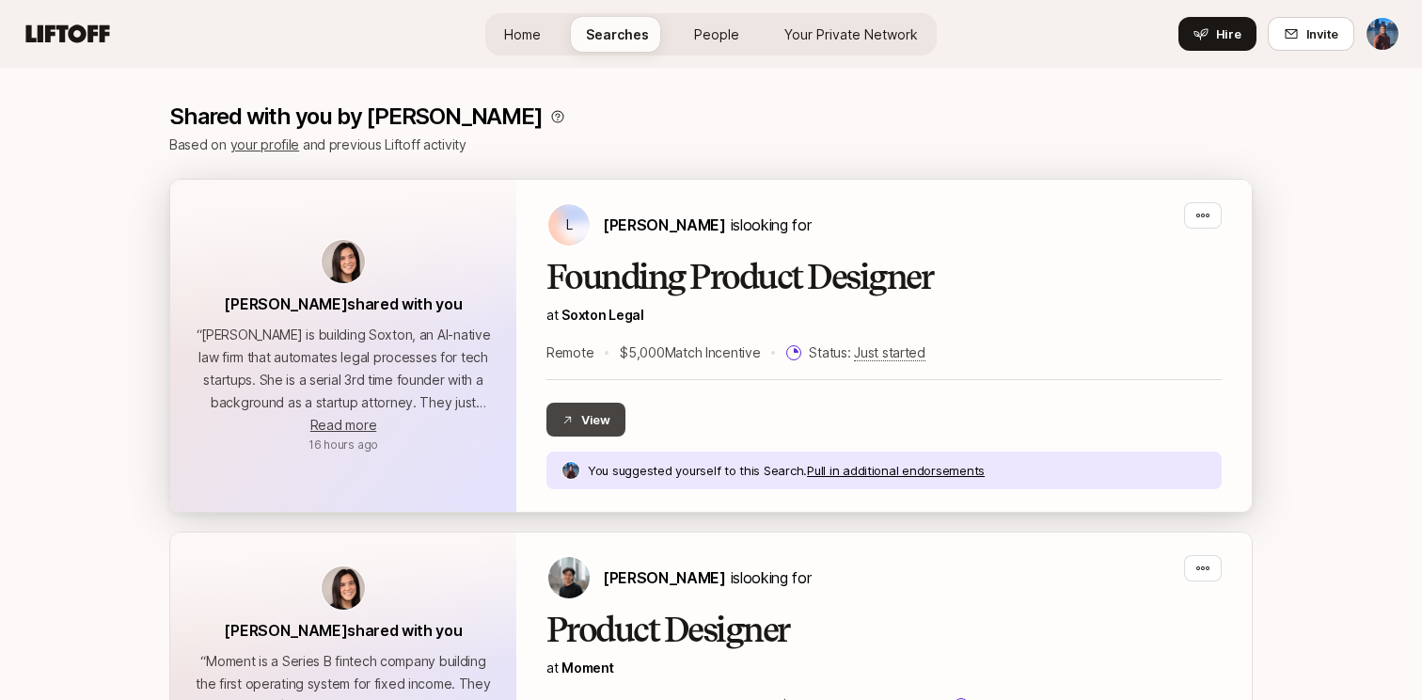
click at [607, 426] on button "View" at bounding box center [586, 420] width 79 height 34
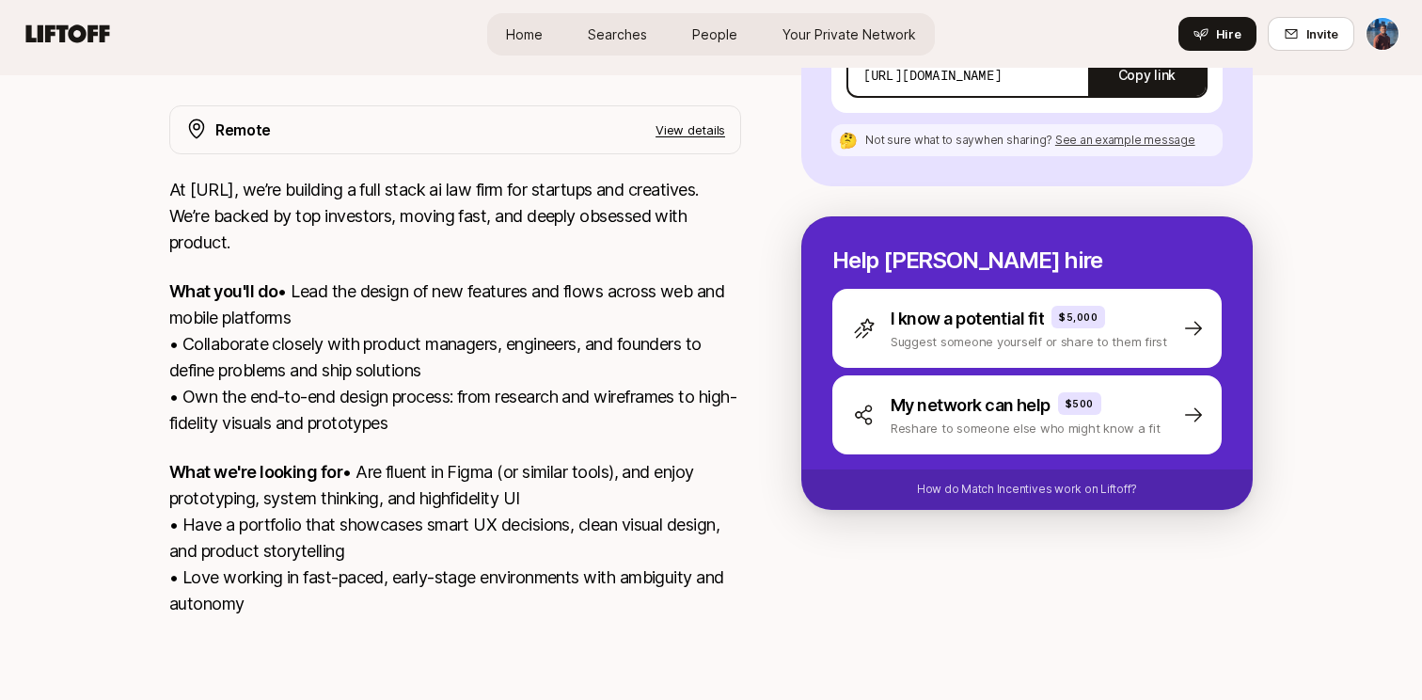
scroll to position [553, 0]
